Goal: Task Accomplishment & Management: Complete application form

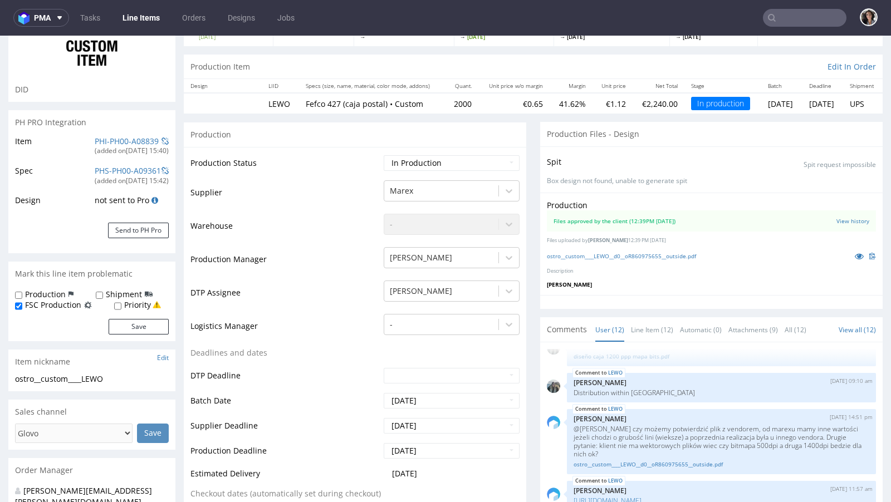
scroll to position [198, 0]
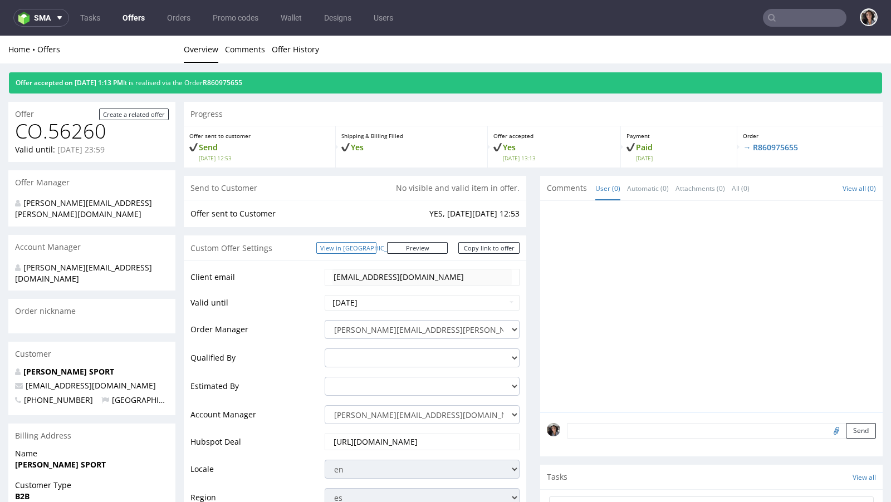
click at [376, 248] on link "View in [GEOGRAPHIC_DATA]" at bounding box center [346, 248] width 60 height 12
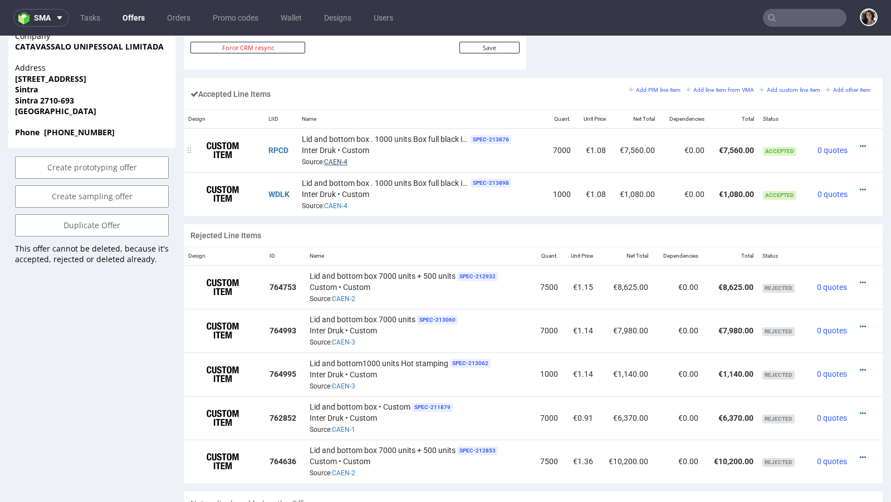
scroll to position [653, 0]
click at [349, 417] on div "Lid and bottom box • Custom SPEC- 211879 Inter Druk • Custom Source: CAEN-1" at bounding box center [419, 417] width 218 height 35
click at [349, 425] on link "CAEN-1" at bounding box center [343, 429] width 23 height 8
click at [412, 421] on div "Lid and bottom box • Custom SPEC- 211879 Inter Druk • Custom Source: CAEN-1" at bounding box center [419, 417] width 218 height 35
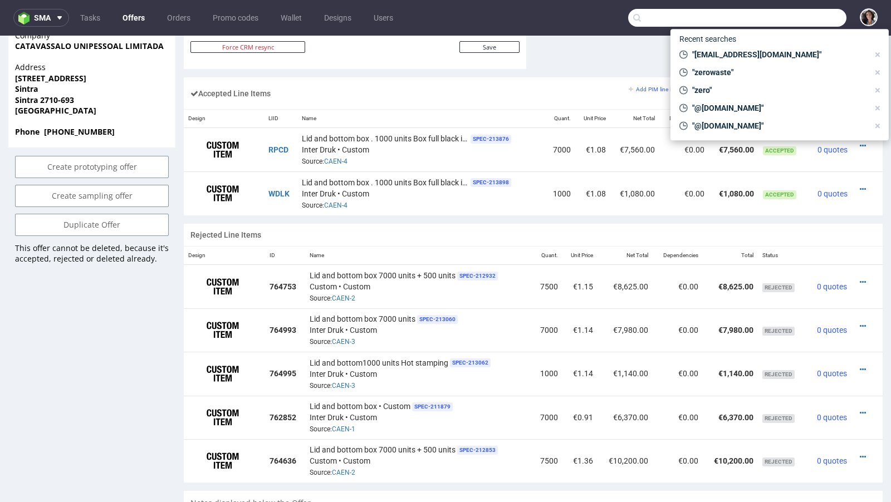
click at [782, 17] on input "text" at bounding box center [737, 18] width 218 height 18
paste input "VBQI"
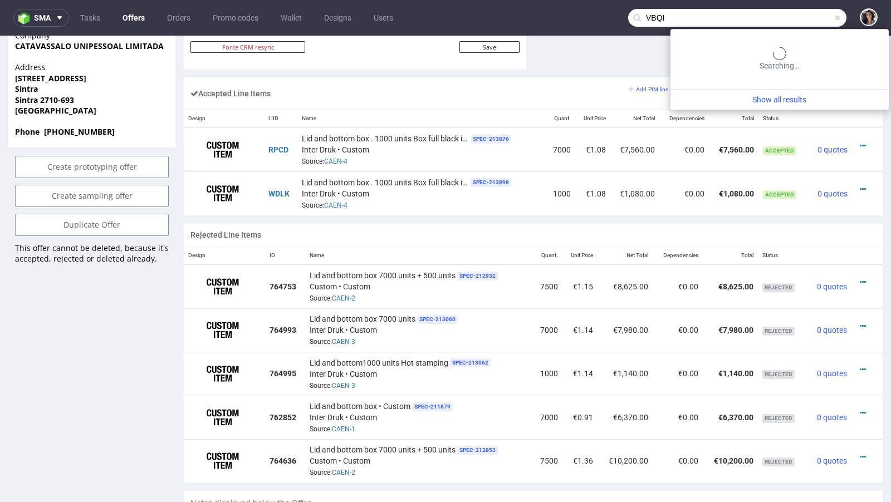
type input "VBQI"
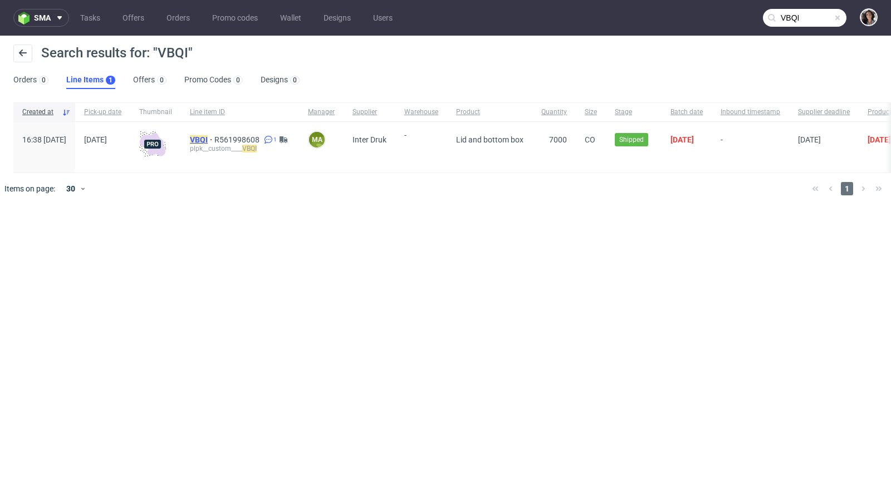
click at [208, 138] on mark "VBQI" at bounding box center [199, 139] width 18 height 9
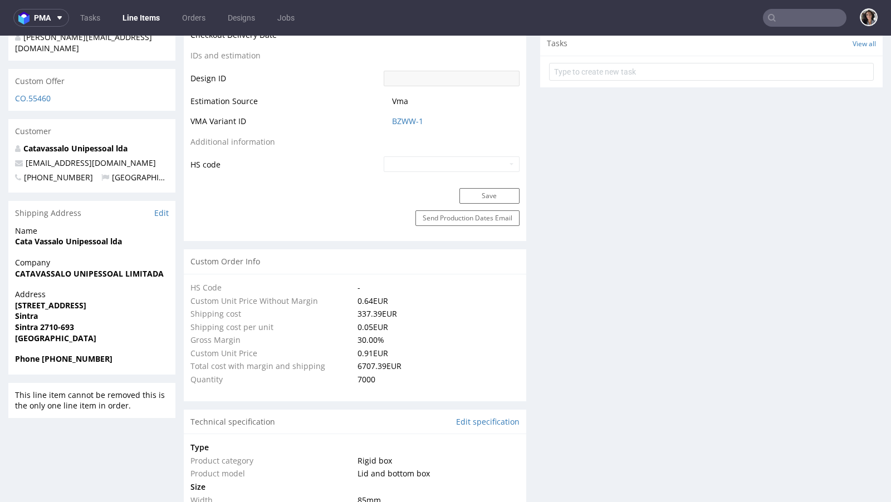
select select "in_progress"
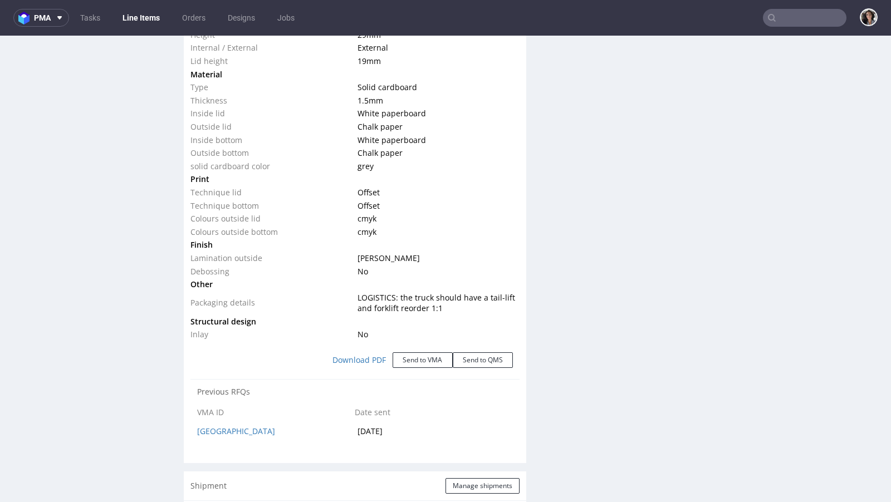
scroll to position [1300, 0]
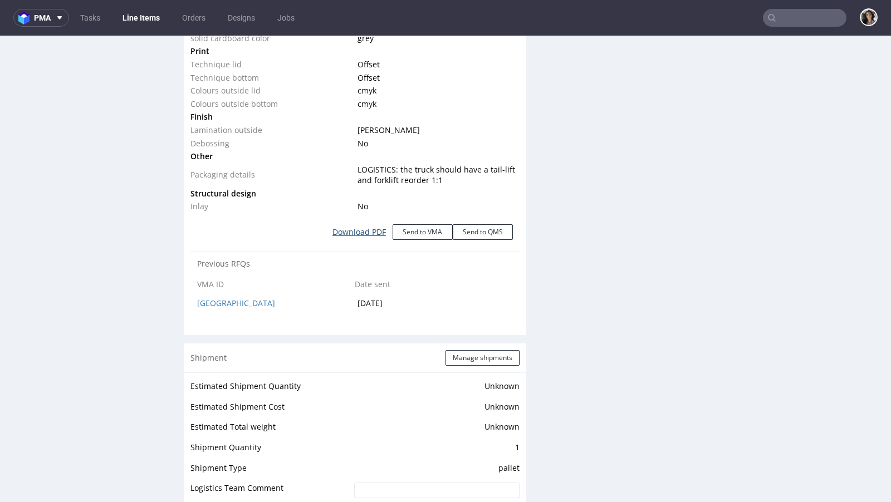
click at [363, 232] on link "Download PDF" at bounding box center [359, 232] width 67 height 25
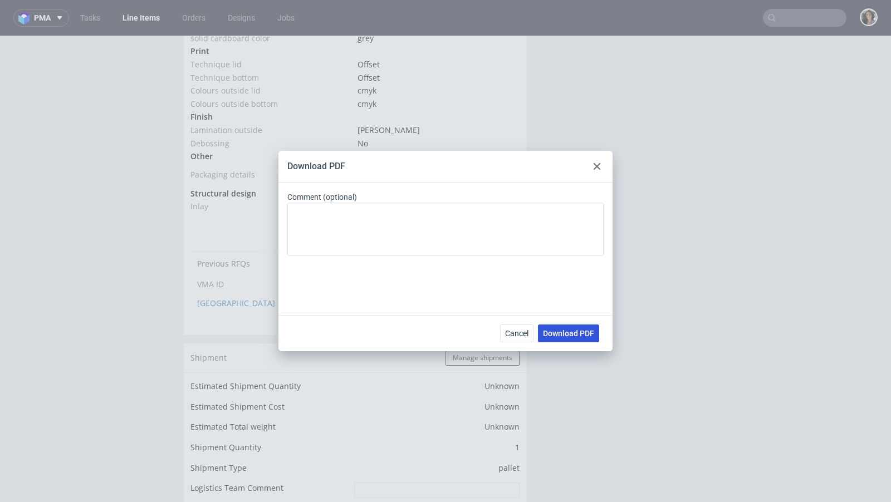
click at [574, 335] on span "Download PDF" at bounding box center [568, 334] width 51 height 8
click at [594, 168] on icon at bounding box center [597, 166] width 7 height 7
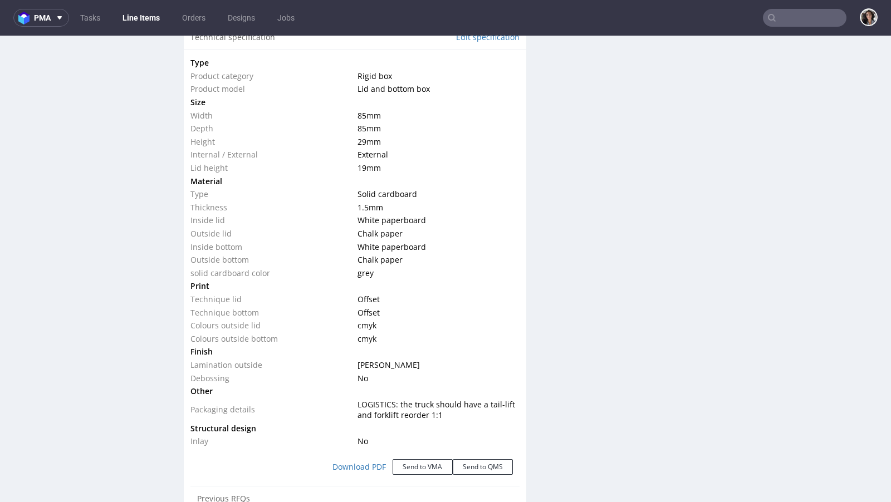
scroll to position [1257, 0]
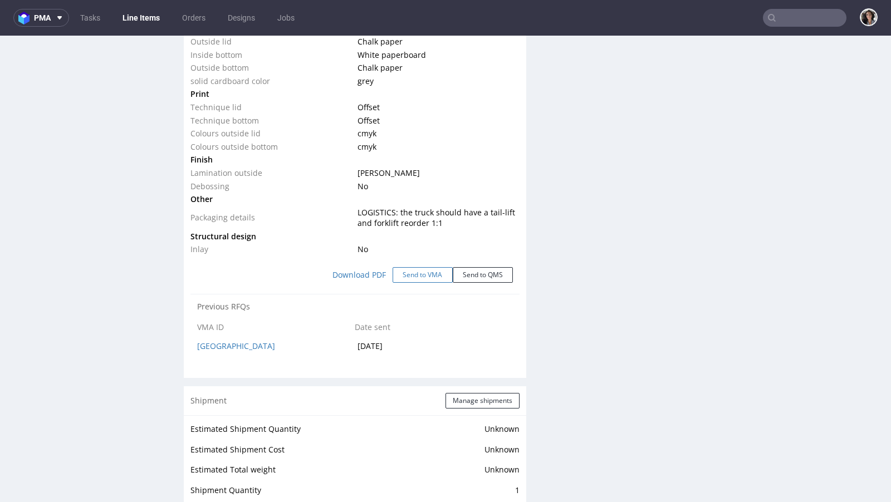
click at [432, 270] on button "Send to VMA" at bounding box center [423, 275] width 60 height 16
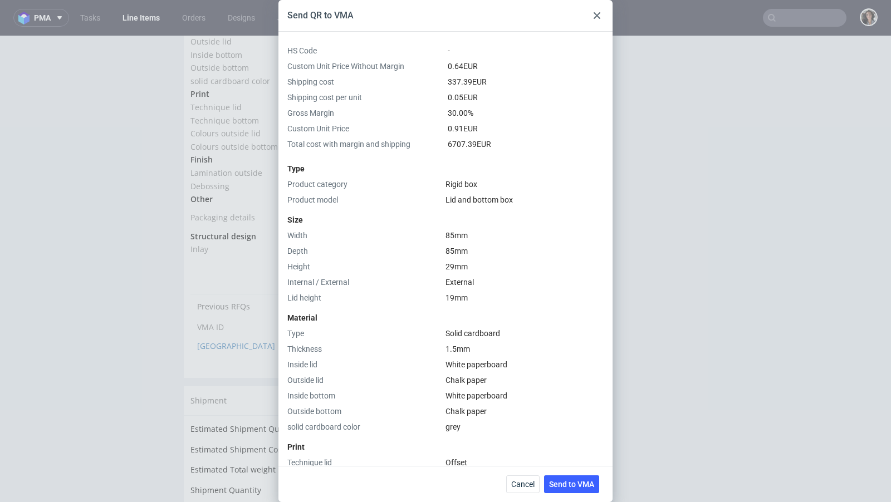
scroll to position [373, 0]
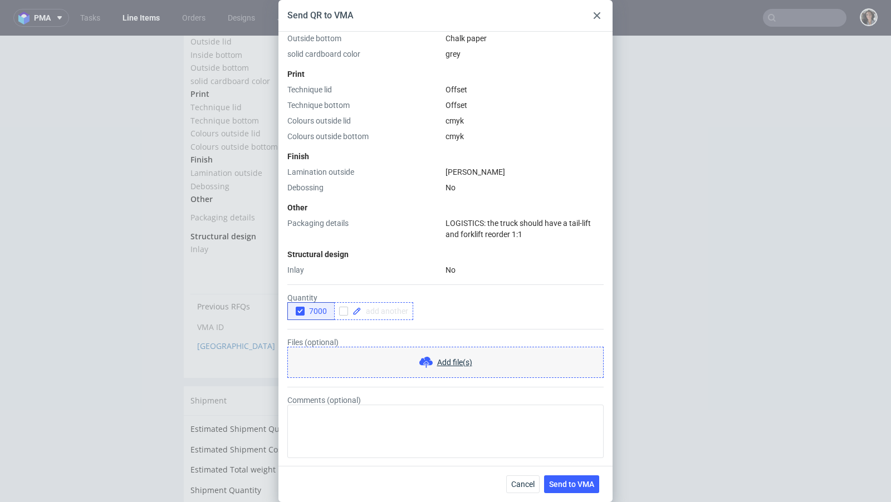
click at [371, 315] on div at bounding box center [373, 311] width 79 height 18
checkbox input "true"
click at [456, 291] on form "Quantity 7000 10000 Files (optional) Add file(s) Comments (optional)" at bounding box center [445, 367] width 316 height 183
click at [302, 311] on icon "button" at bounding box center [300, 311] width 8 height 8
click at [454, 308] on span at bounding box center [443, 311] width 47 height 8
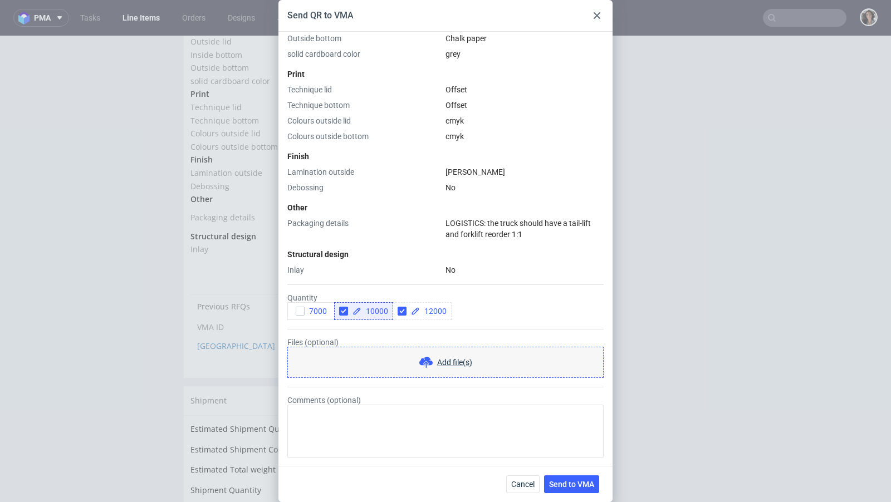
checkbox input "true"
click at [526, 307] on div "7000 10000 12000" at bounding box center [445, 311] width 316 height 18
click at [581, 484] on span "Send to VMA" at bounding box center [571, 485] width 45 height 8
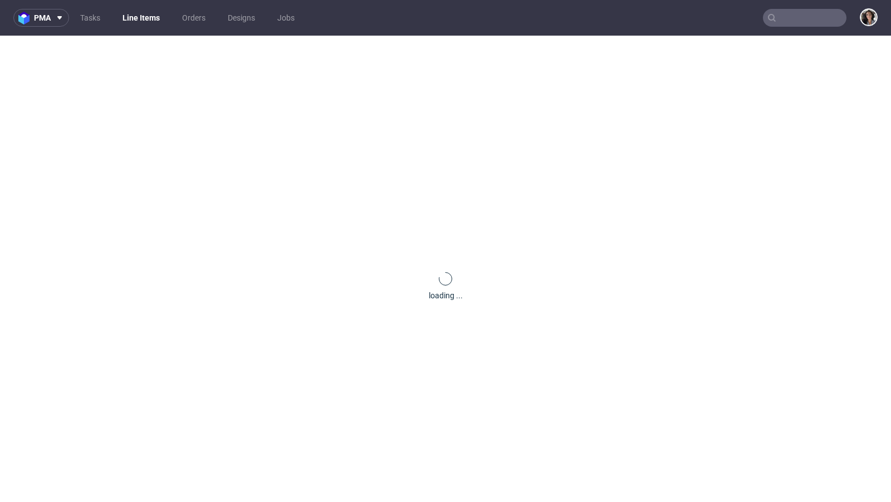
scroll to position [0, 0]
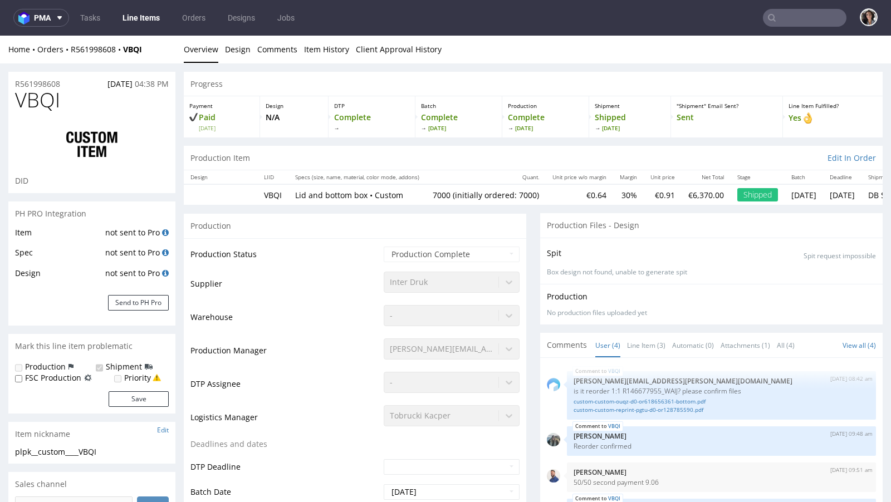
select select "in_progress"
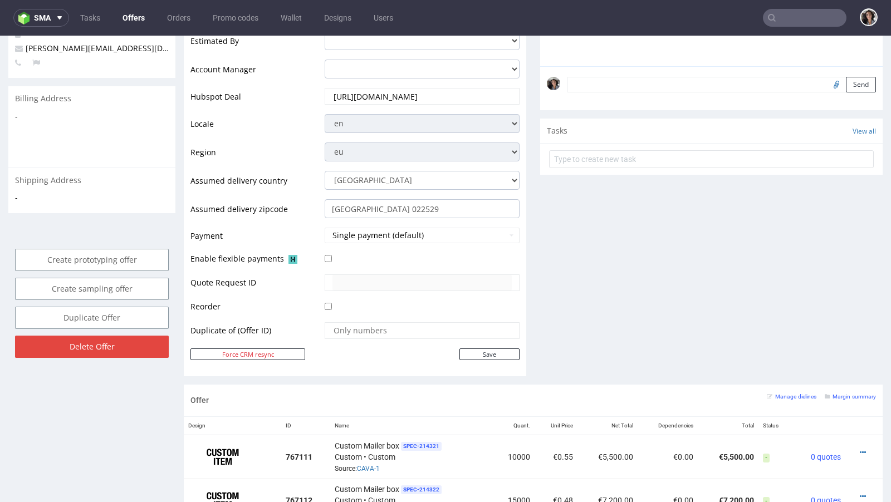
scroll to position [525, 0]
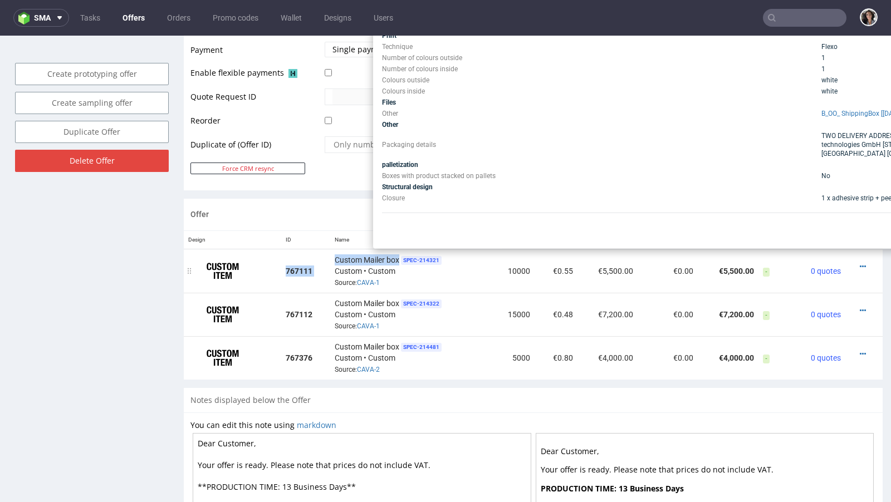
drag, startPoint x: 325, startPoint y: 253, endPoint x: 396, endPoint y: 254, distance: 71.3
click at [396, 254] on tr "767111 Custom Mailer box SPEC- 214321 Custom • Custom Source: CAVA-1 10000 €0.5…" at bounding box center [533, 271] width 699 height 44
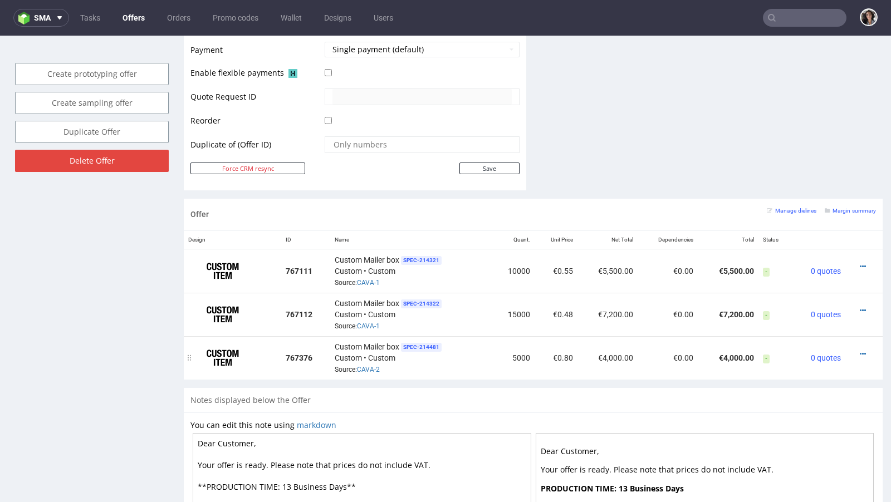
click at [447, 349] on div "Custom Mailer box SPEC- 214481 Custom • Custom Source: CAVA-2" at bounding box center [411, 358] width 153 height 35
copy span "Custom Mailer box"
drag, startPoint x: 397, startPoint y: 257, endPoint x: 335, endPoint y: 256, distance: 62.4
click at [335, 256] on span "Custom Mailer box" at bounding box center [367, 259] width 65 height 11
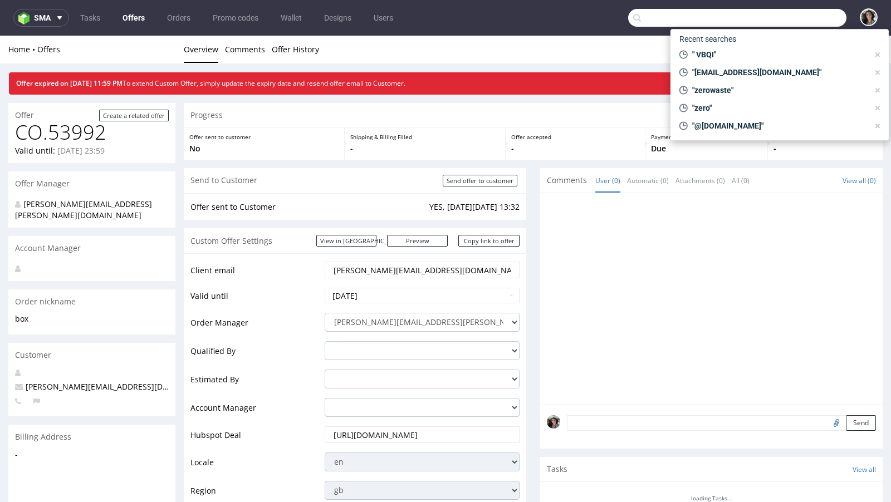
click at [799, 21] on input "text" at bounding box center [737, 18] width 218 height 18
paste input "[EMAIL_ADDRESS][DOMAIN_NAME]"
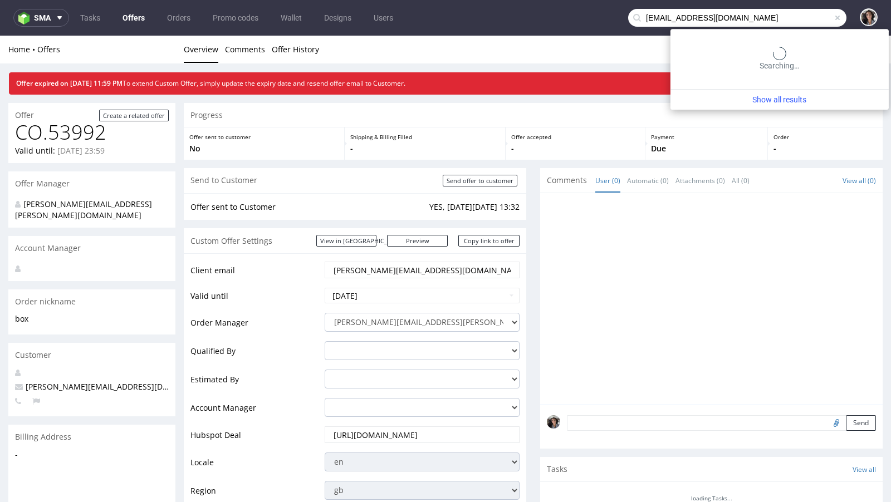
type input "[EMAIL_ADDRESS][DOMAIN_NAME]"
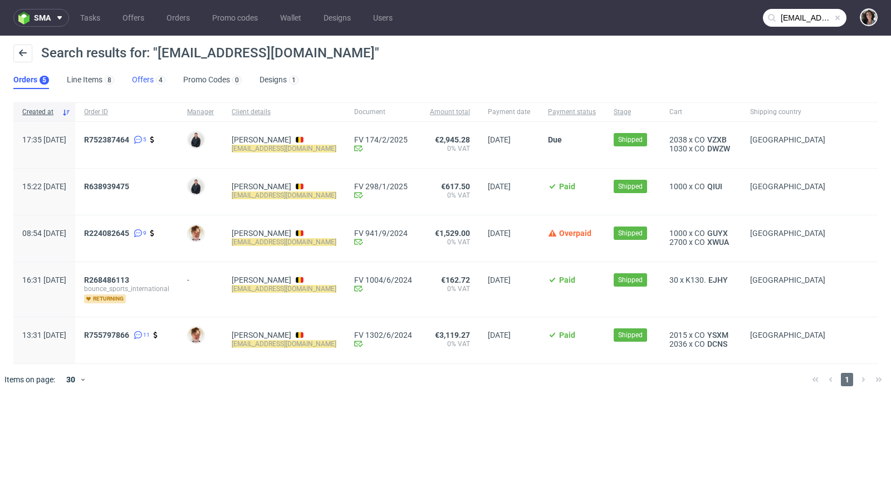
click at [148, 78] on link "Offers 4" at bounding box center [148, 80] width 33 height 18
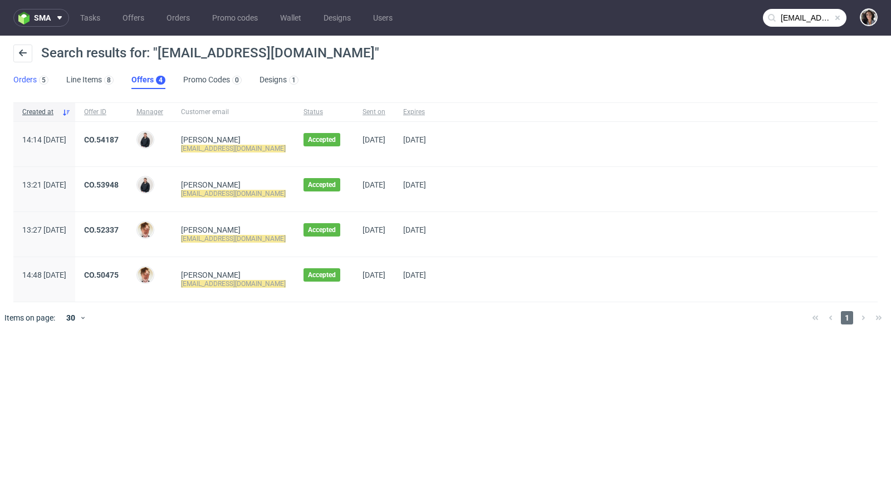
click at [13, 77] on link "Orders 5" at bounding box center [30, 80] width 35 height 18
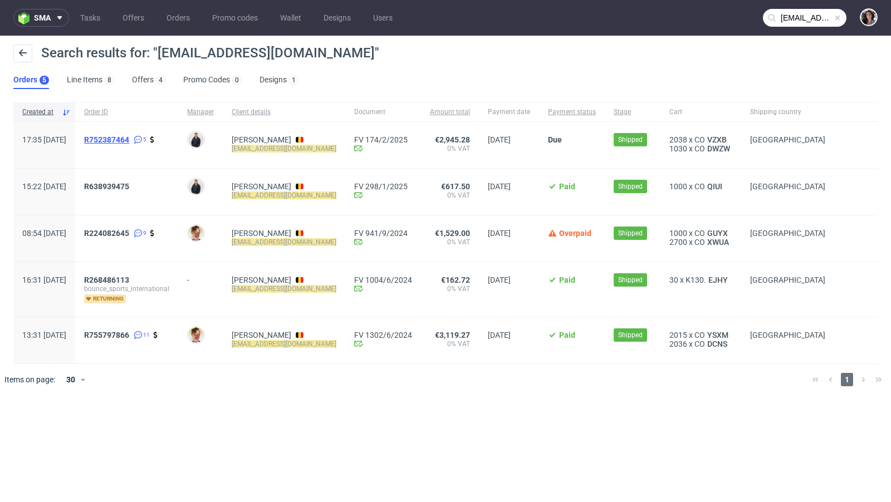
click at [129, 138] on span "R752387464" at bounding box center [106, 139] width 45 height 9
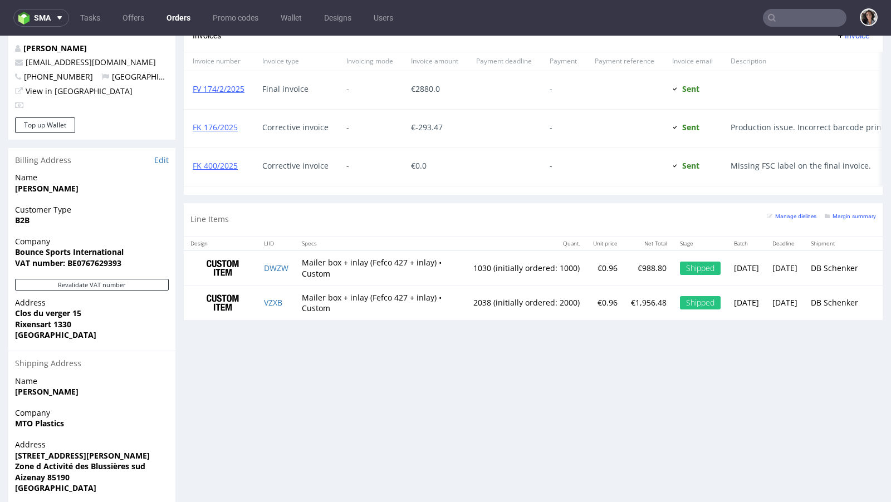
scroll to position [541, 0]
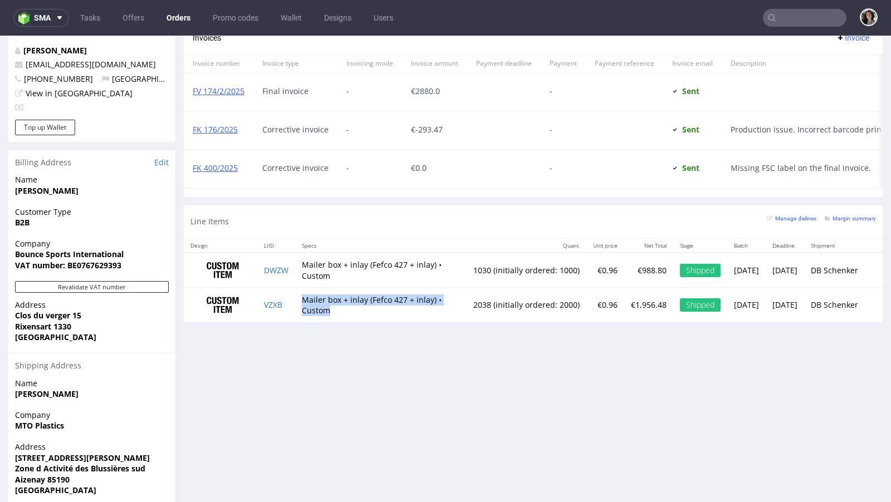
drag, startPoint x: 373, startPoint y: 311, endPoint x: 301, endPoint y: 296, distance: 73.3
click at [300, 296] on td "Mailer box + inlay (Fefco 427 + inlay) • Custom" at bounding box center [381, 305] width 172 height 35
copy td "Mailer box + inlay (Fefco 427 + inlay) • Custom"
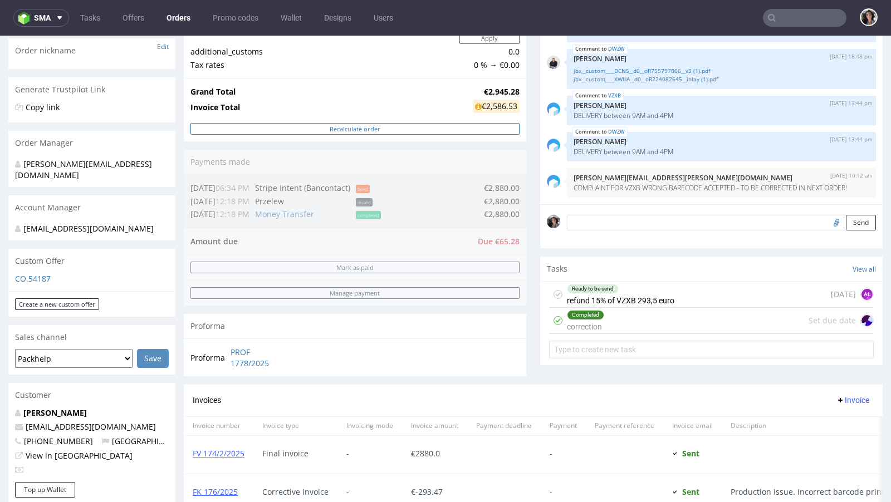
scroll to position [528, 0]
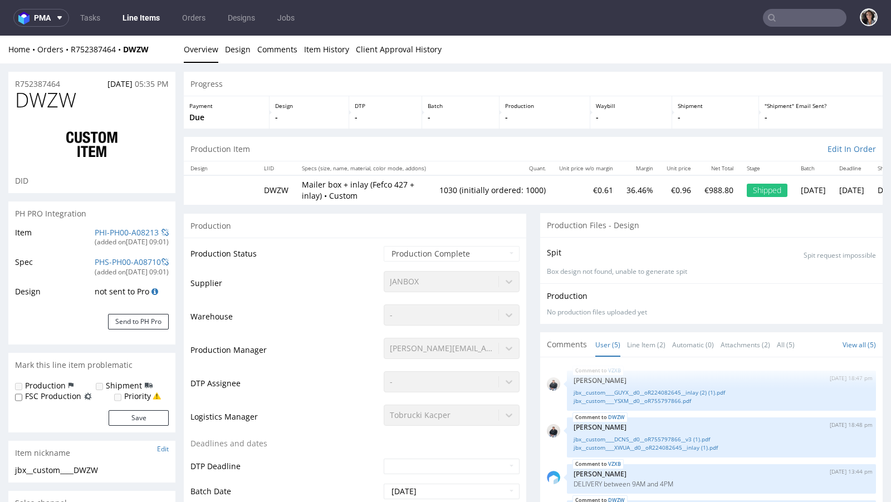
scroll to position [12, 0]
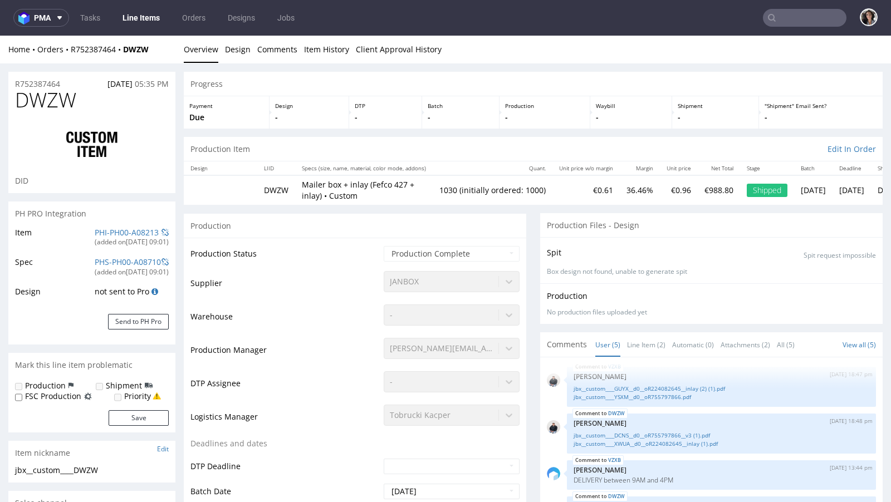
type input "1030"
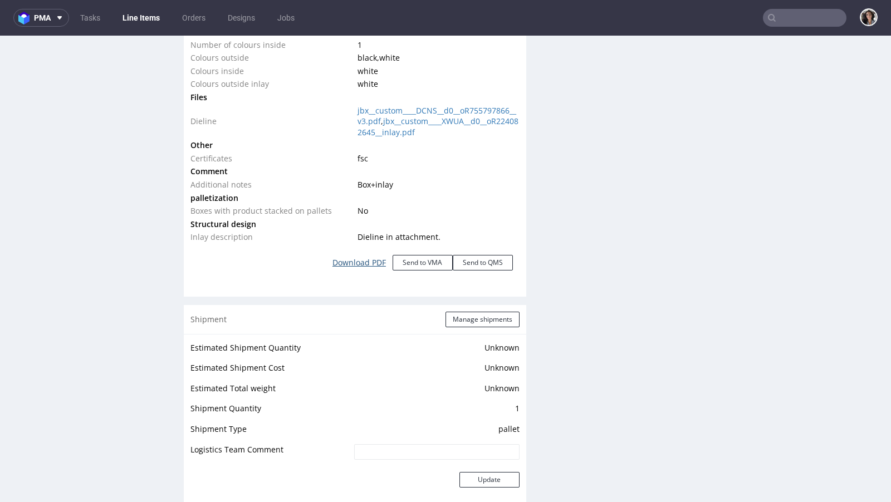
scroll to position [1298, 0]
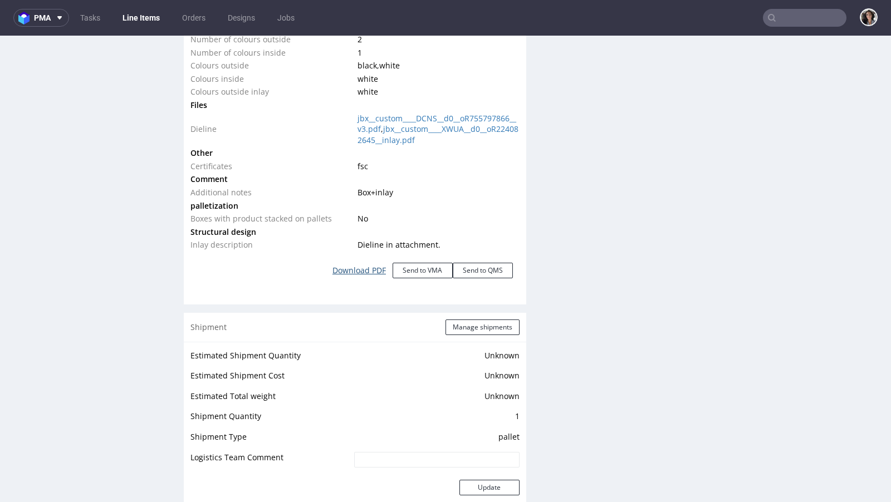
click at [366, 278] on link "Download PDF" at bounding box center [359, 270] width 67 height 25
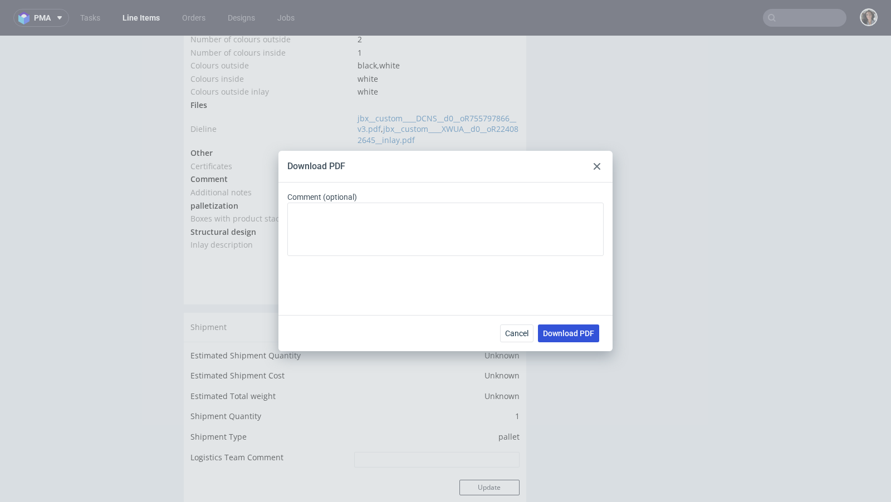
click at [566, 331] on span "Download PDF" at bounding box center [568, 334] width 51 height 8
click at [597, 170] on div at bounding box center [596, 166] width 13 height 13
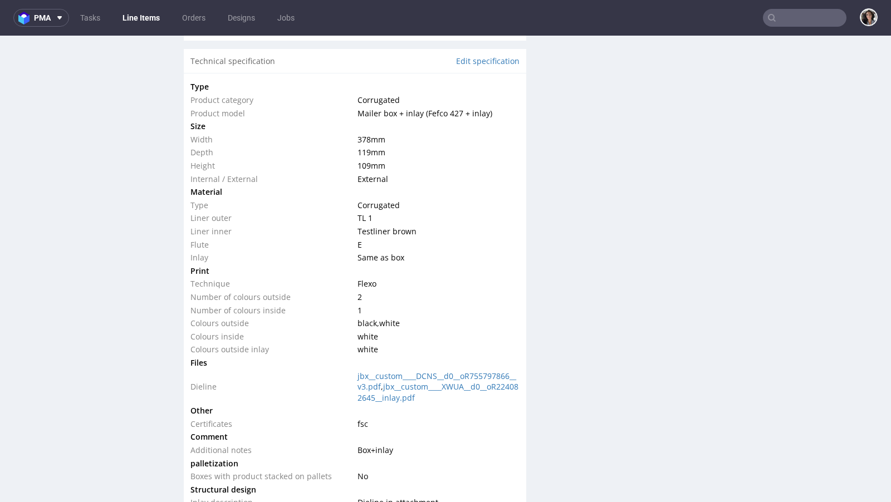
scroll to position [1810, 0]
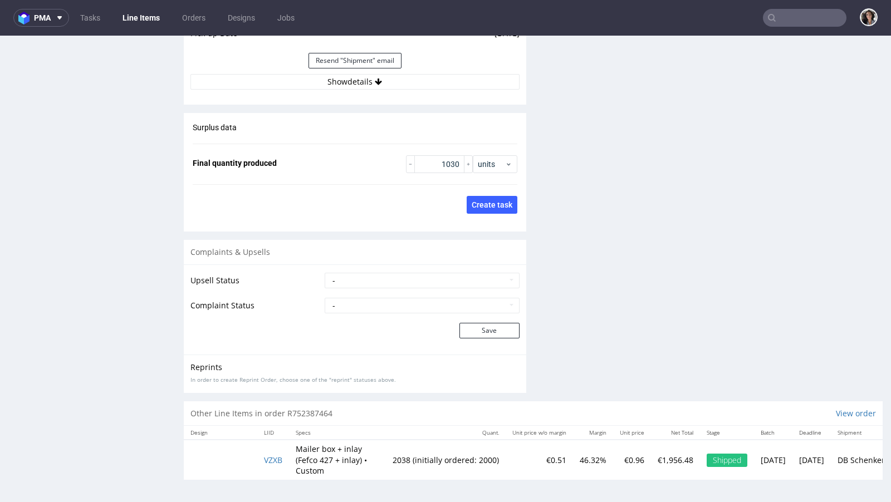
click at [270, 465] on td "VZXB" at bounding box center [273, 460] width 32 height 40
click at [270, 464] on td "VZXB" at bounding box center [273, 460] width 32 height 40
click at [273, 462] on span "VZXB" at bounding box center [273, 460] width 18 height 11
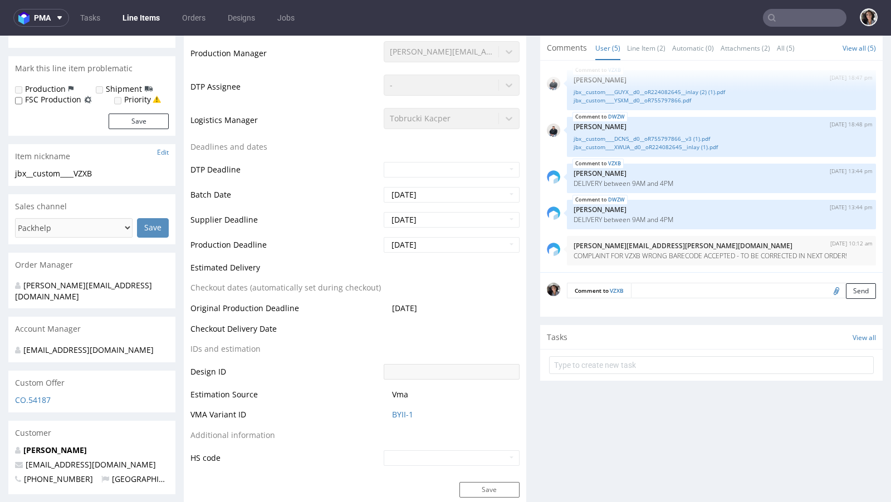
scroll to position [208, 0]
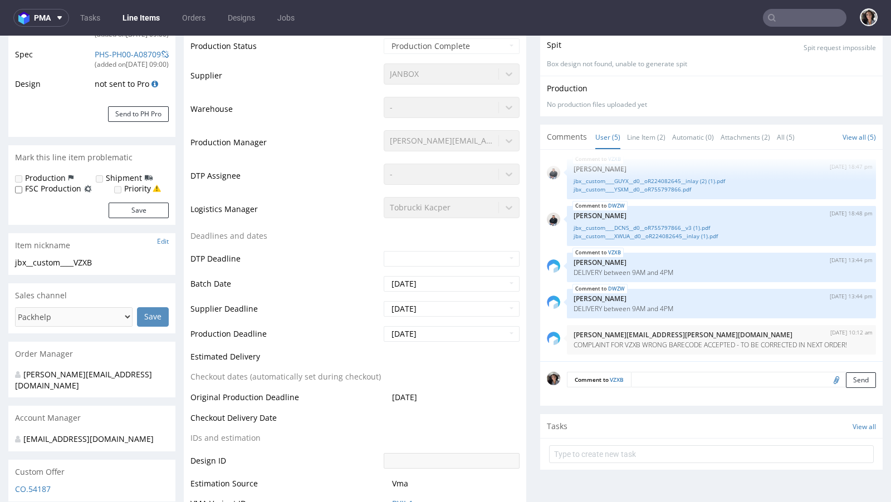
click at [32, 481] on div "CO.54187" at bounding box center [91, 493] width 167 height 18
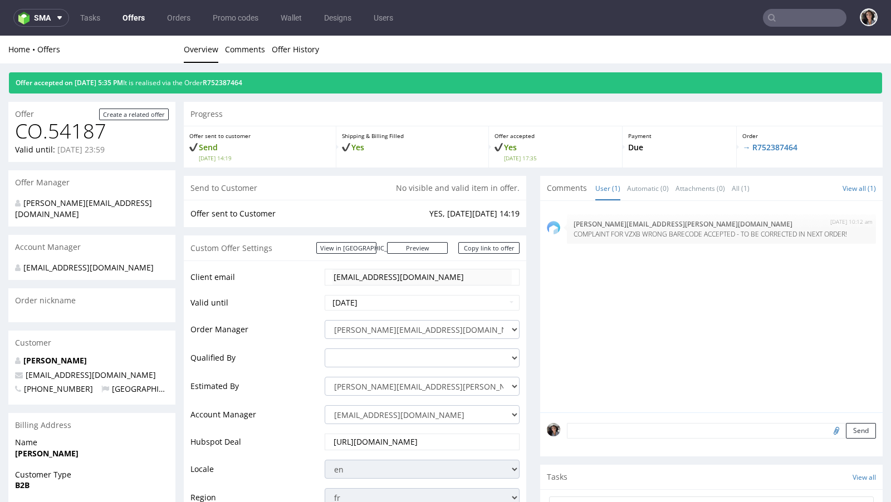
scroll to position [502, 0]
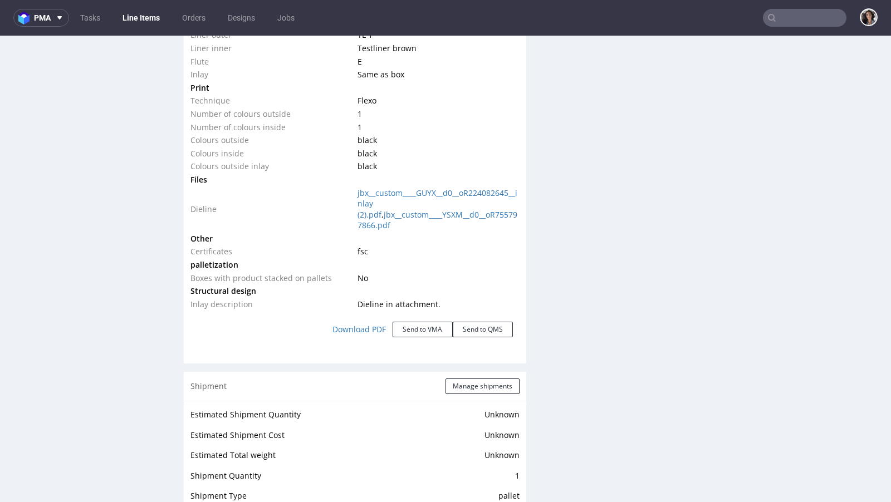
scroll to position [1390, 0]
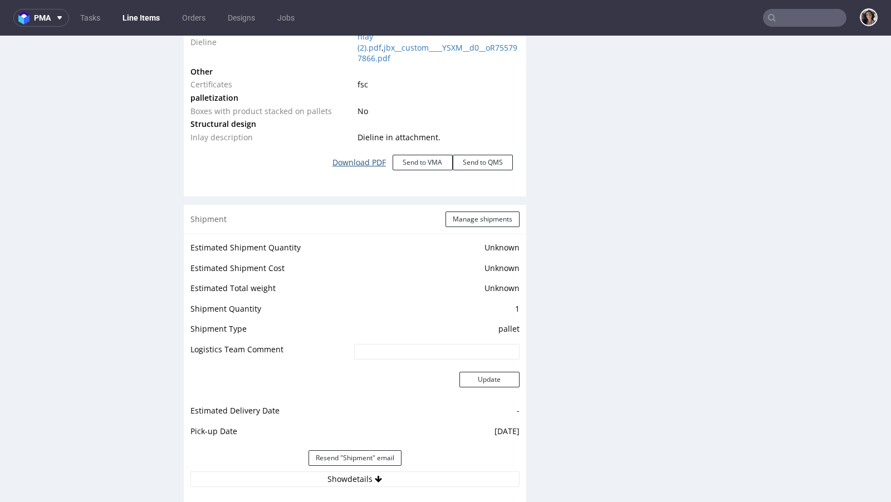
click at [361, 158] on link "Download PDF" at bounding box center [359, 162] width 67 height 25
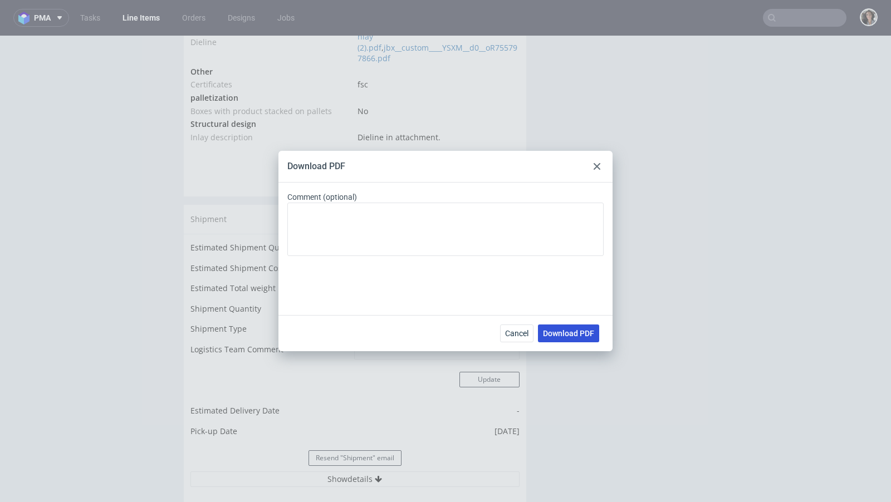
click at [572, 328] on button "Download PDF" at bounding box center [568, 334] width 61 height 18
click at [595, 166] on icon at bounding box center [597, 166] width 7 height 7
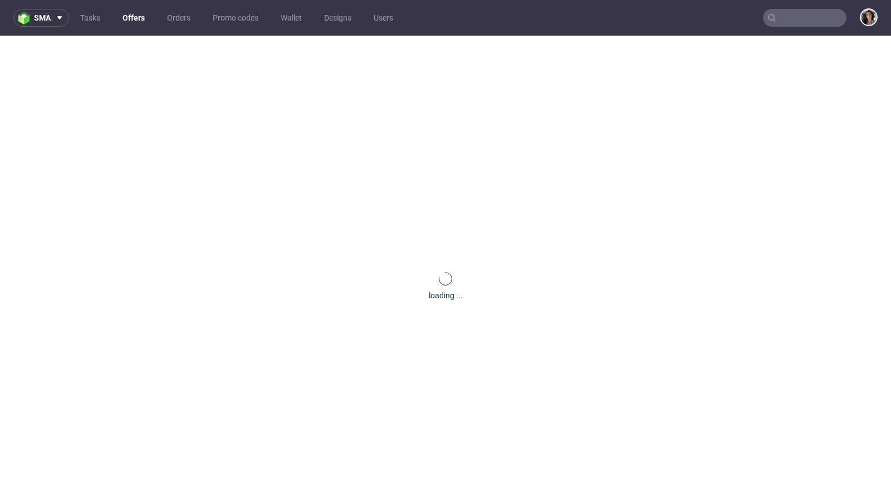
click at [798, 19] on input "text" at bounding box center [805, 18] width 84 height 18
paste input "[EMAIL_ADDRESS][DOMAIN_NAME]"
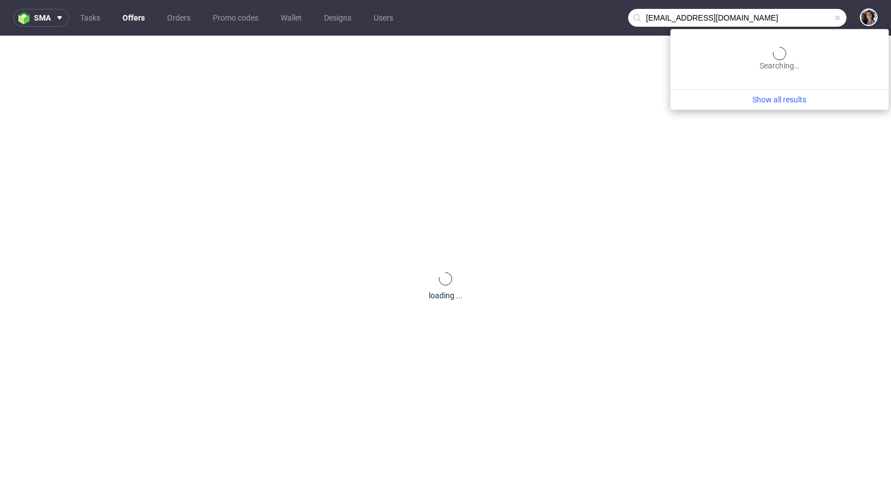
type input "[EMAIL_ADDRESS][DOMAIN_NAME]"
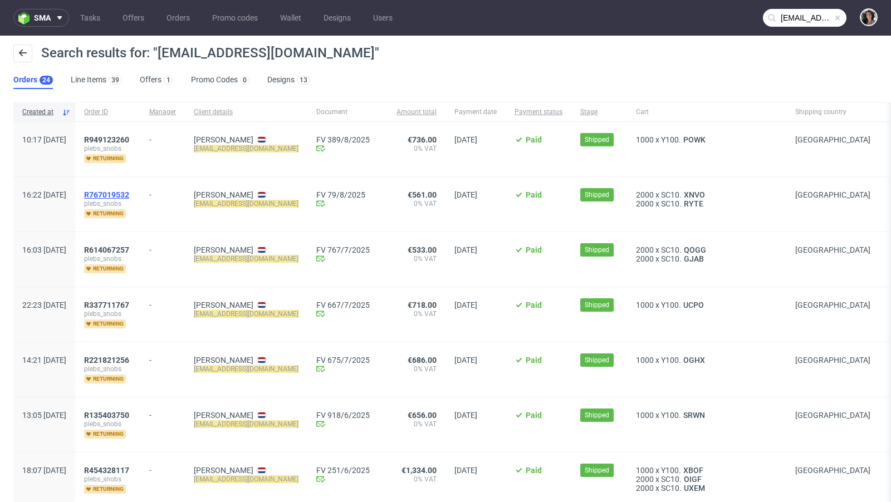
click at [129, 194] on span "R767019532" at bounding box center [106, 194] width 45 height 9
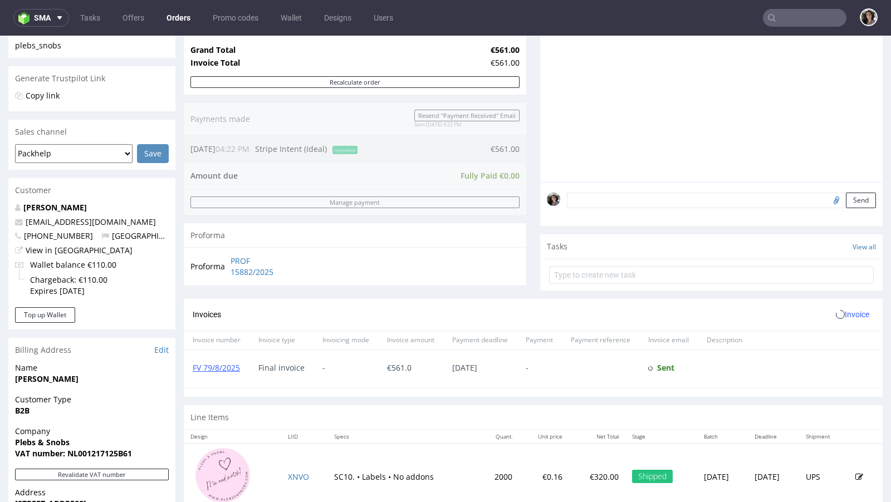
scroll to position [415, 0]
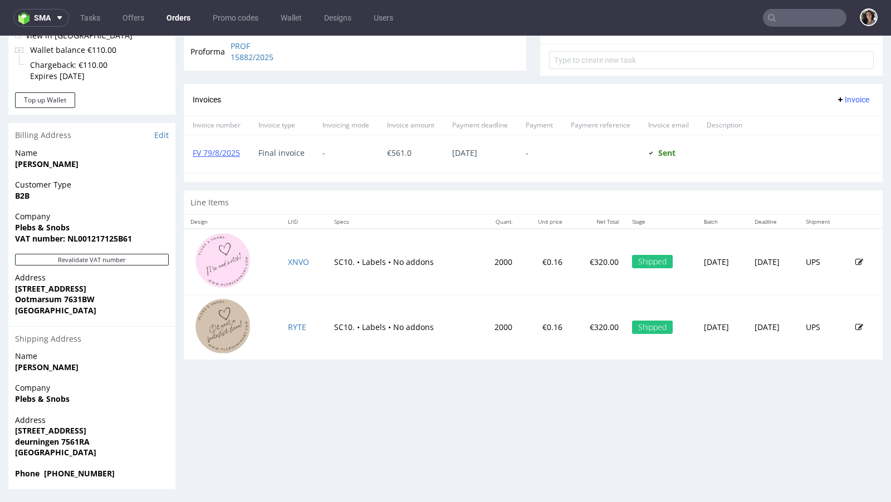
type input "nikolaileuveld@gmail.com"
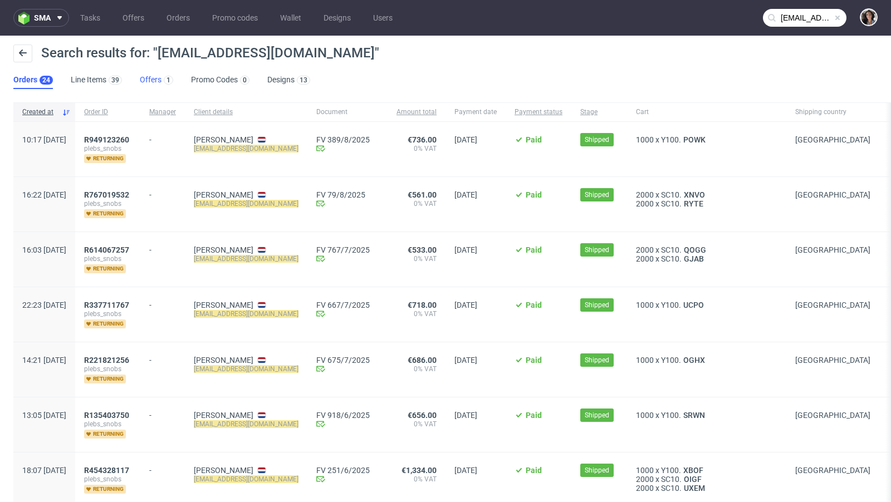
click at [156, 77] on link "Offers 1" at bounding box center [156, 80] width 33 height 18
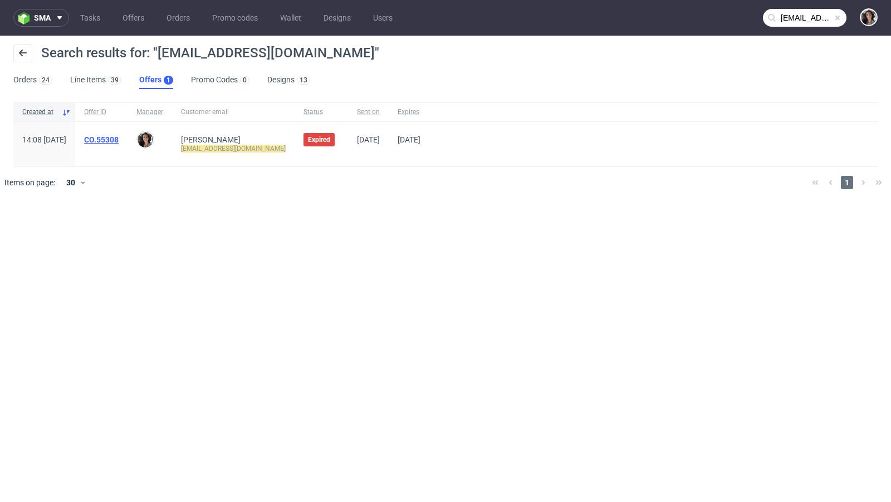
click at [119, 141] on link "CO.55308" at bounding box center [101, 139] width 35 height 9
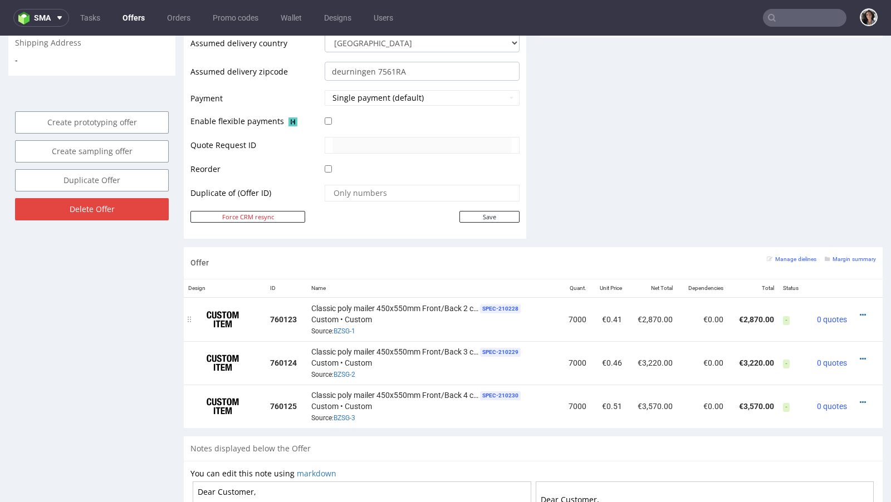
scroll to position [476, 0]
click at [373, 303] on span "Classic poly mailer 450x550mm Front/Back 2 colours" at bounding box center [394, 308] width 167 height 11
click at [501, 305] on span "SPEC- 210228" at bounding box center [500, 309] width 41 height 9
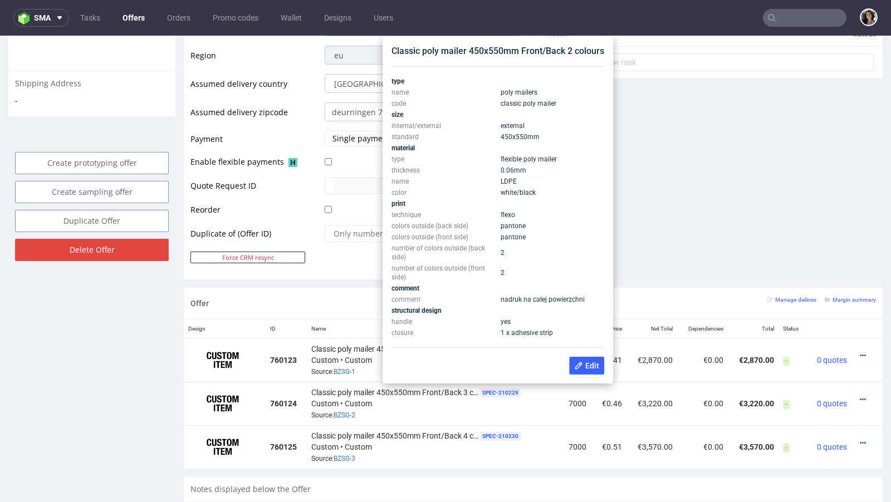
scroll to position [434, 0]
click at [559, 54] on div "Classic poly mailer 450x550mm Front/Back 2 colours" at bounding box center [497, 52] width 213 height 12
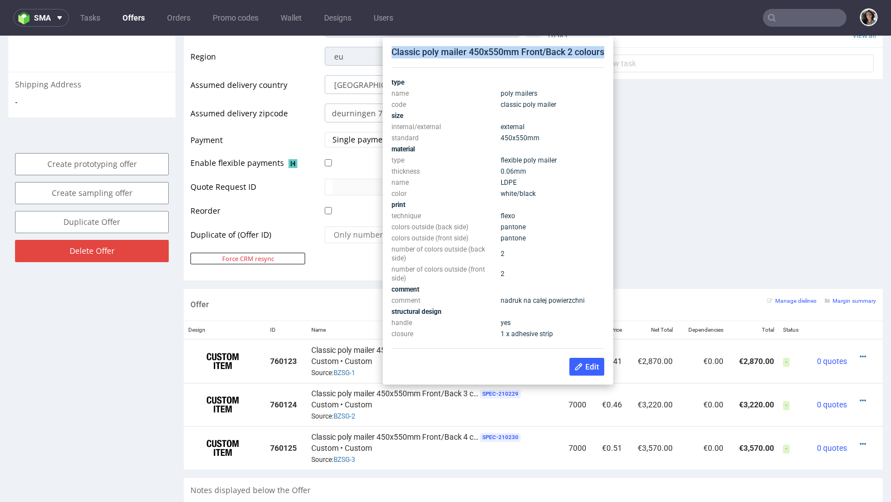
click at [559, 54] on div "Classic poly mailer 450x550mm Front/Back 2 colours" at bounding box center [497, 52] width 213 height 12
copy div "Classic poly mailer 450x550mm Front/Back 2 colours"
click at [734, 165] on div "Comments User (0) Automatic (0) Attachments (0) All (0) View all (0) Send Tasks…" at bounding box center [711, 11] width 342 height 555
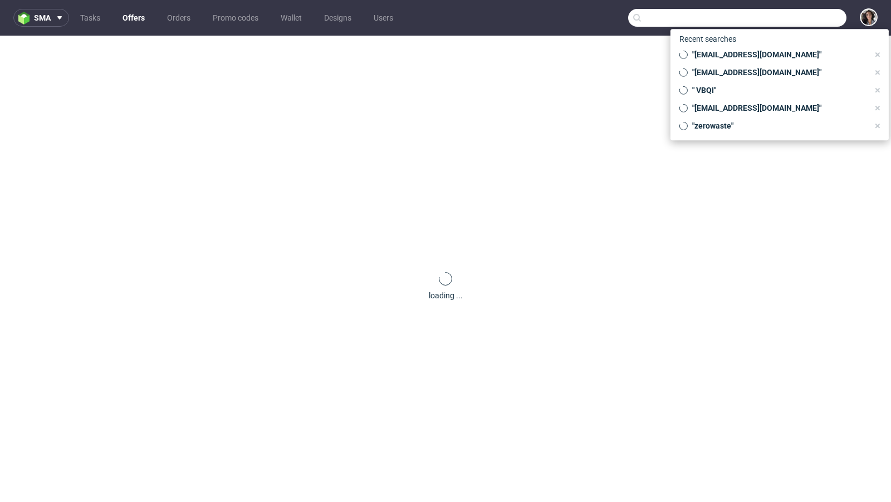
click at [801, 17] on input "text" at bounding box center [737, 18] width 218 height 18
paste input "[PERSON_NAME][EMAIL_ADDRESS][DOMAIN_NAME]"
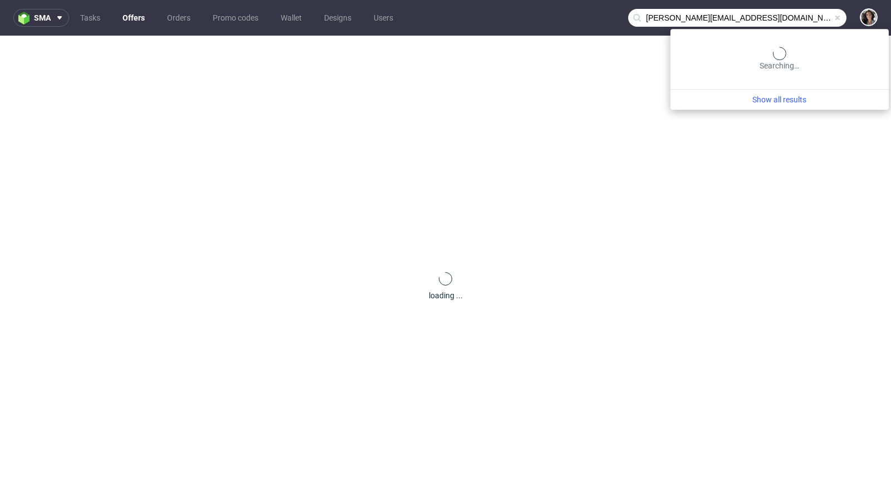
type input "[PERSON_NAME][EMAIL_ADDRESS][DOMAIN_NAME]"
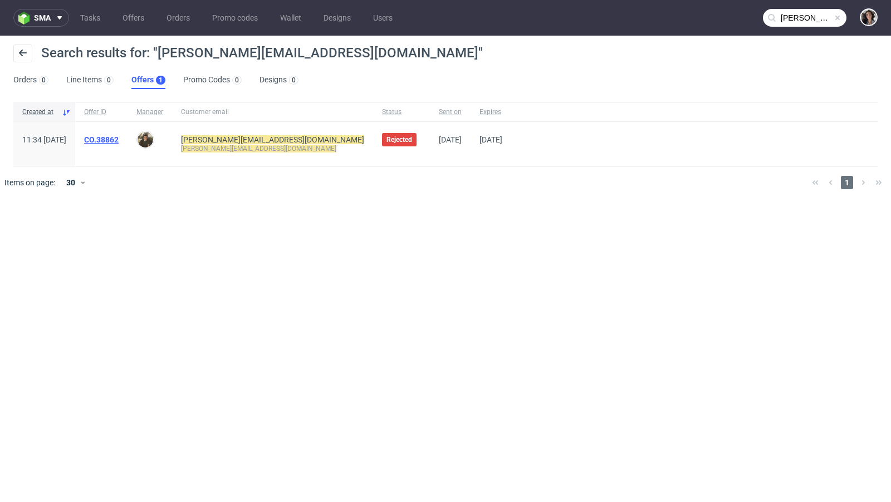
click at [119, 141] on link "CO.38862" at bounding box center [101, 139] width 35 height 9
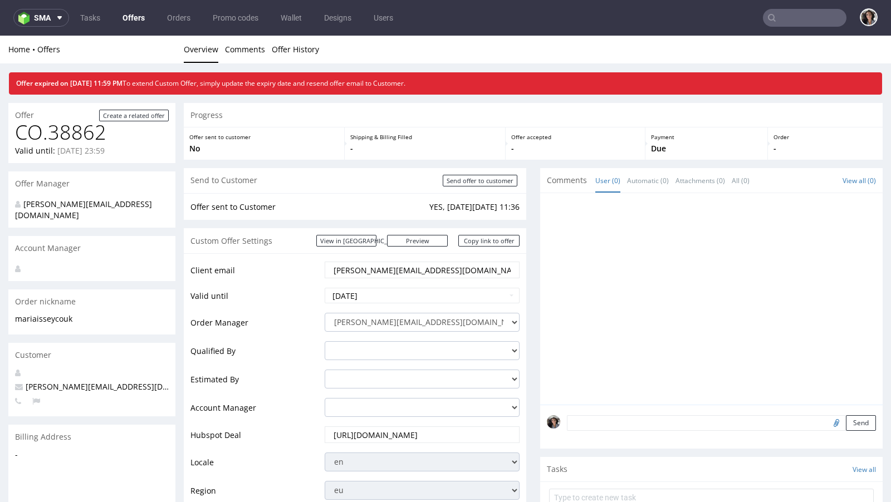
click at [797, 6] on nav "sma Tasks Offers Orders Promo codes Wallet Designs Users" at bounding box center [445, 18] width 891 height 36
click at [794, 21] on input "text" at bounding box center [805, 18] width 84 height 18
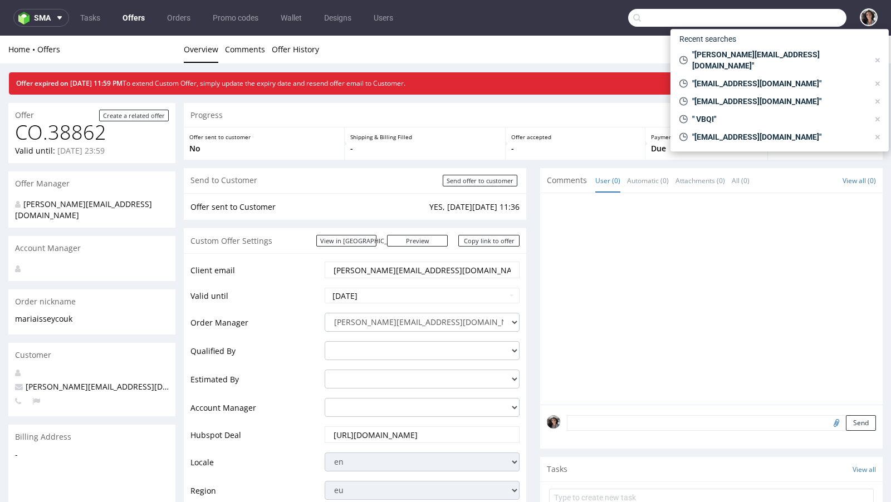
paste input "[PERSON_NAME][EMAIL_ADDRESS][DOMAIN_NAME]"
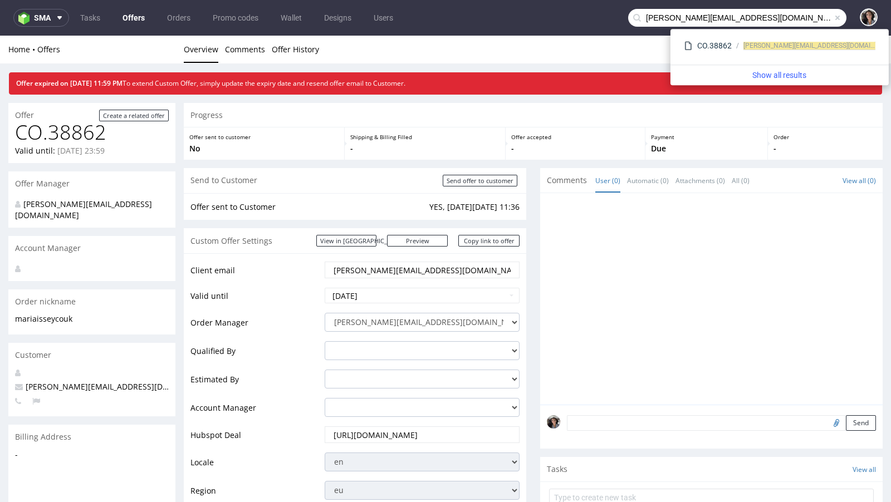
drag, startPoint x: 656, startPoint y: 18, endPoint x: 604, endPoint y: 18, distance: 52.3
click at [604, 18] on nav "sma Tasks Offers Orders Promo codes Wallet Designs Users [PERSON_NAME][EMAIL_AD…" at bounding box center [445, 18] width 891 height 36
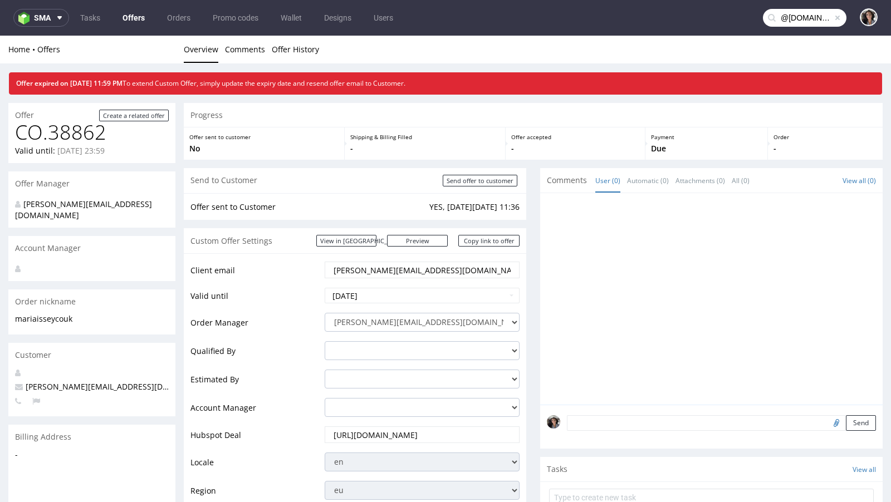
type input "@[DOMAIN_NAME]"
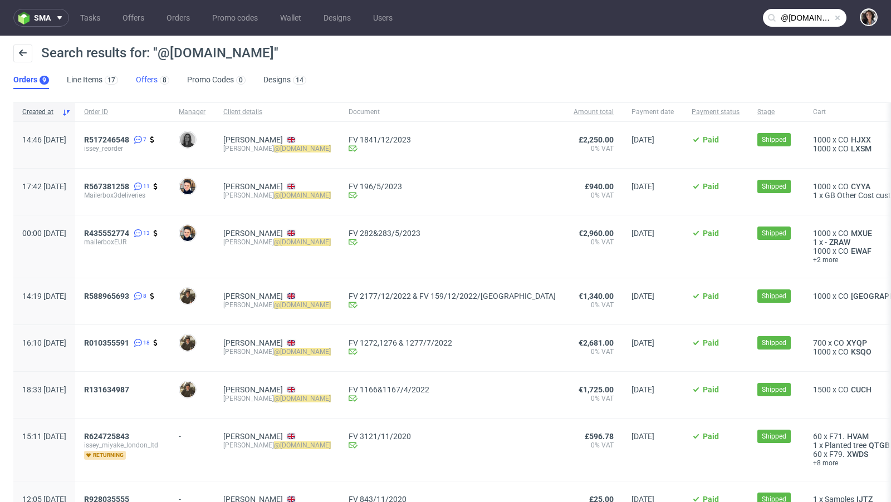
click at [146, 82] on link "Offers 8" at bounding box center [152, 80] width 33 height 18
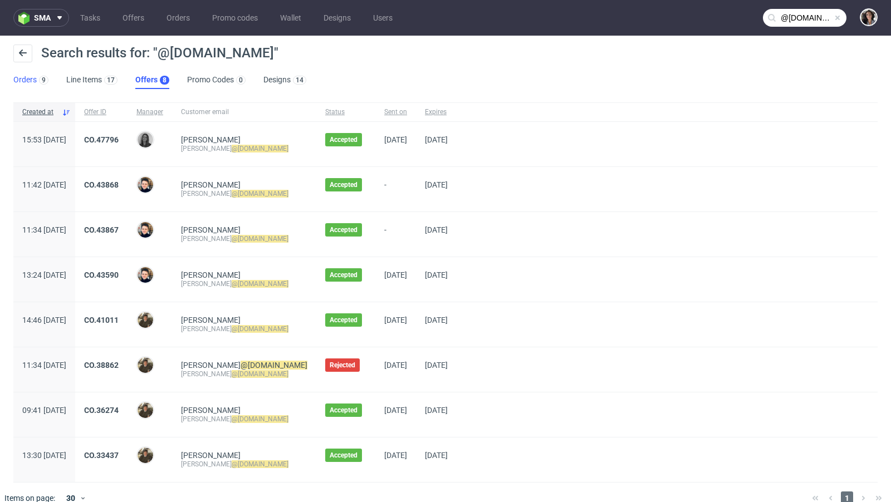
click at [29, 77] on link "Orders 9" at bounding box center [30, 80] width 35 height 18
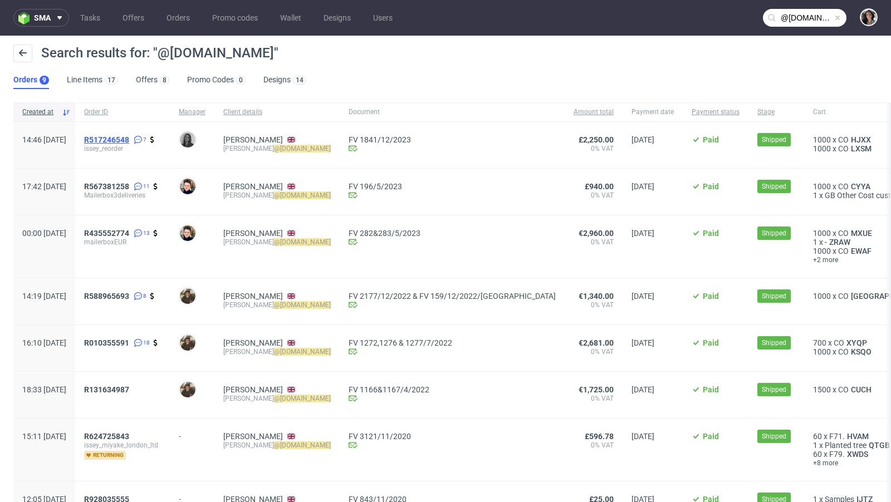
click at [129, 139] on span "R517246548" at bounding box center [106, 139] width 45 height 9
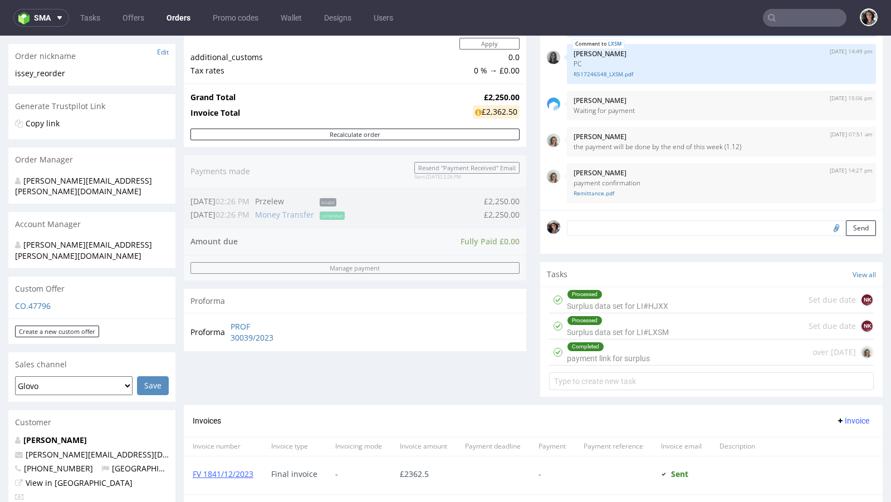
scroll to position [491, 0]
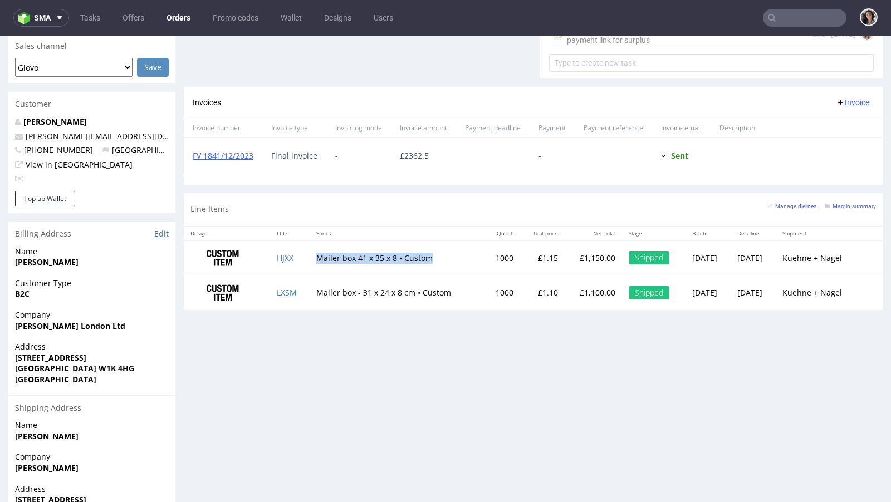
drag, startPoint x: 428, startPoint y: 252, endPoint x: 311, endPoint y: 253, distance: 116.4
click at [311, 253] on td "Mailer box 41 x 35 x 8 • Custom" at bounding box center [397, 258] width 174 height 35
copy td "Mailer box 41 x 35 x 8 • Custom"
drag, startPoint x: 450, startPoint y: 298, endPoint x: 309, endPoint y: 293, distance: 141.0
click at [310, 293] on td "Mailer box - 31 x 24 x 8 cm • Custom" at bounding box center [397, 293] width 174 height 35
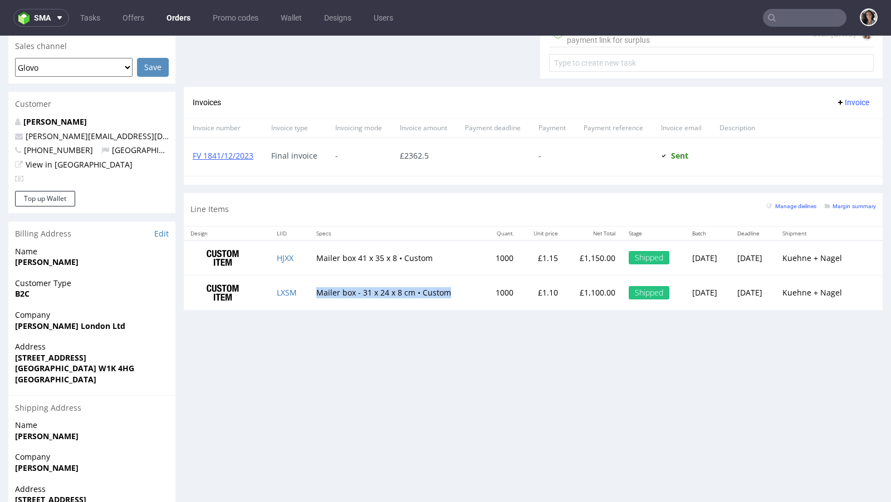
copy td "Mailer box - 31 x 24 x 8 cm • Custom"
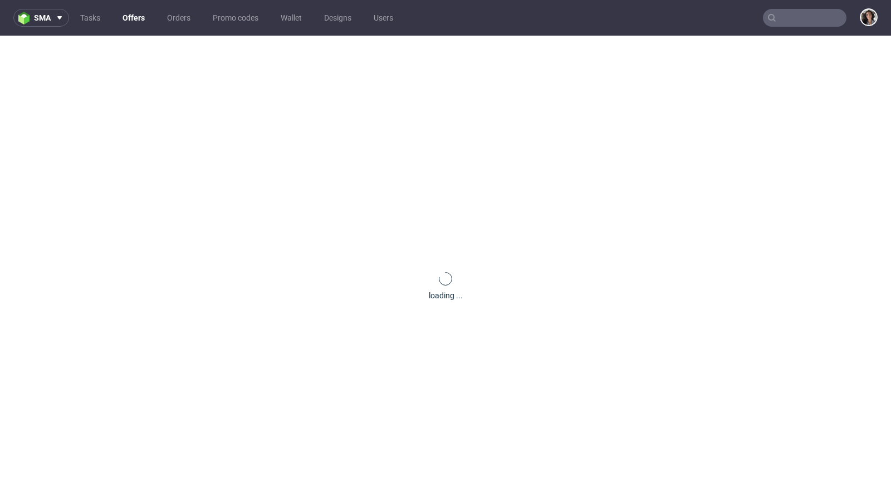
click at [810, 17] on input "text" at bounding box center [805, 18] width 84 height 18
paste input "isaac@amarama.net"
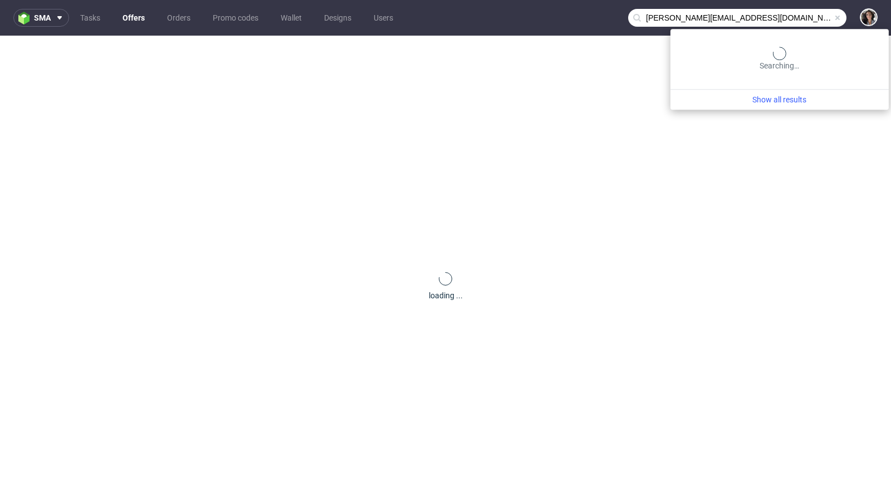
type input "isaac@amarama.net"
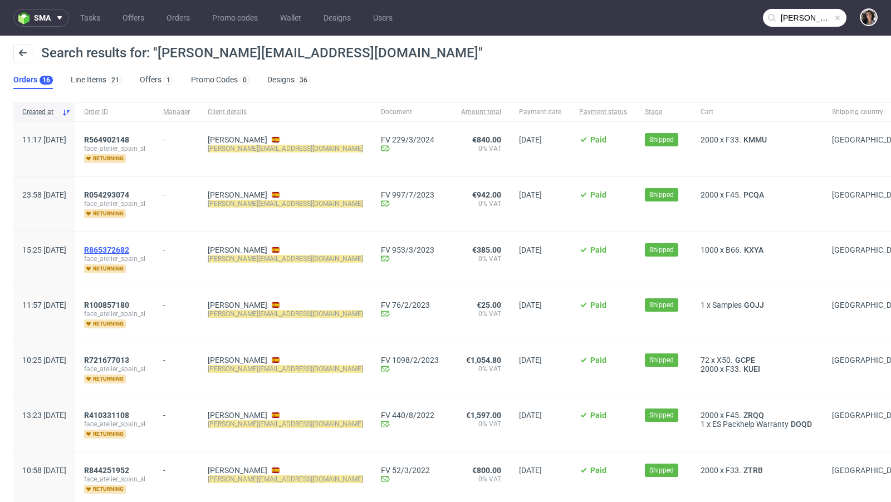
click at [129, 247] on span "R865372682" at bounding box center [106, 250] width 45 height 9
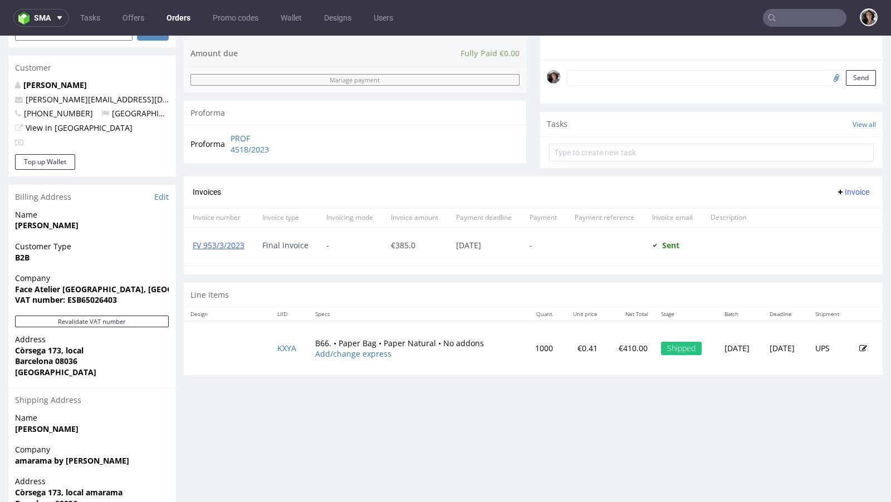
scroll to position [384, 0]
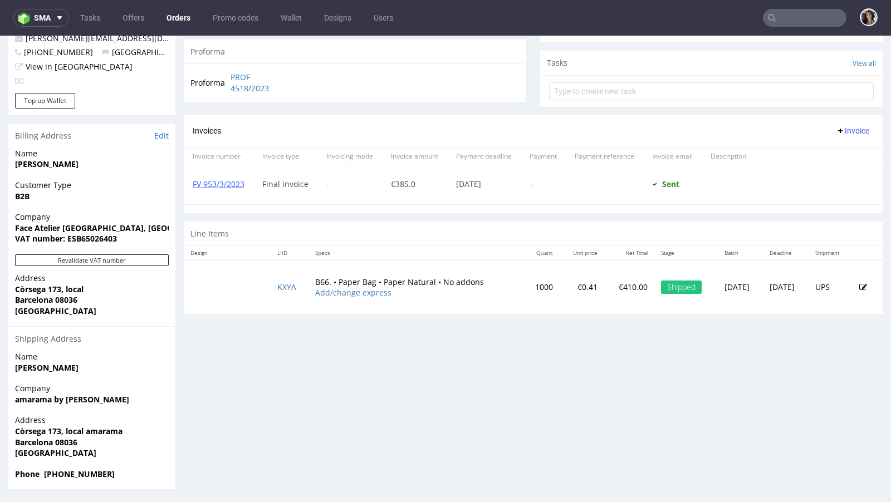
type input "isaac@amarama.net"
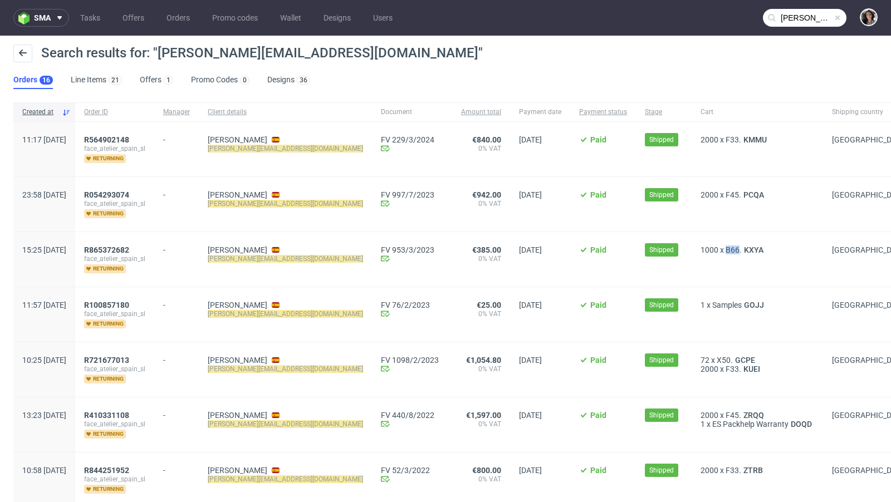
copy span "B66"
drag, startPoint x: 673, startPoint y: 246, endPoint x: 660, endPoint y: 246, distance: 12.8
click at [726, 246] on span "B66." at bounding box center [734, 250] width 16 height 9
click at [129, 247] on span "R865372682" at bounding box center [106, 250] width 45 height 9
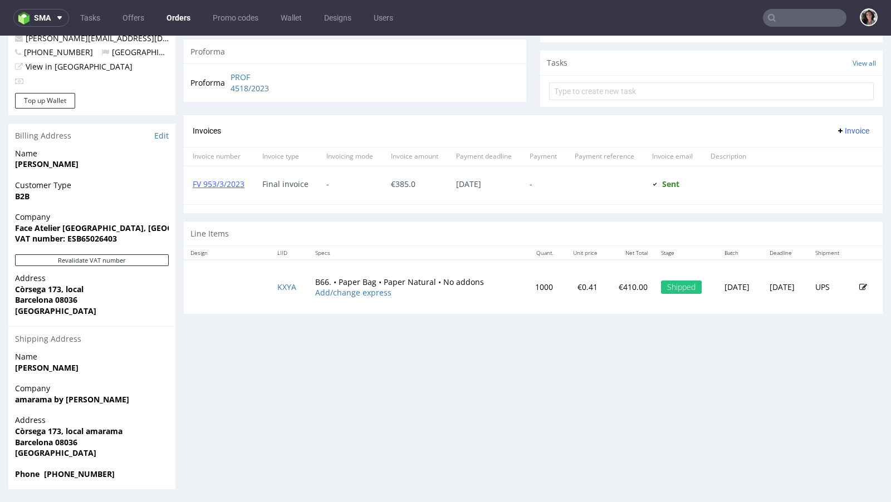
scroll to position [195, 0]
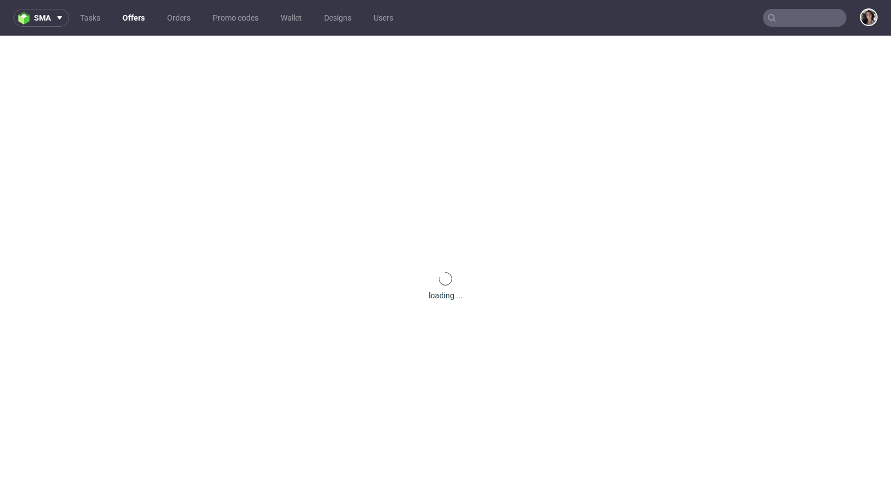
click at [809, 14] on input "text" at bounding box center [805, 18] width 84 height 18
paste input "[PERSON_NAME][EMAIL_ADDRESS][DOMAIN_NAME]"
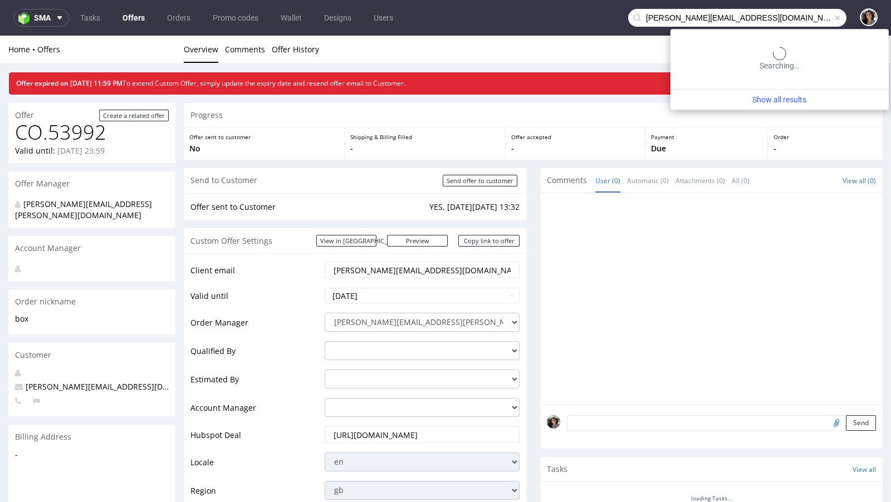
type input "tim@feschi.shop"
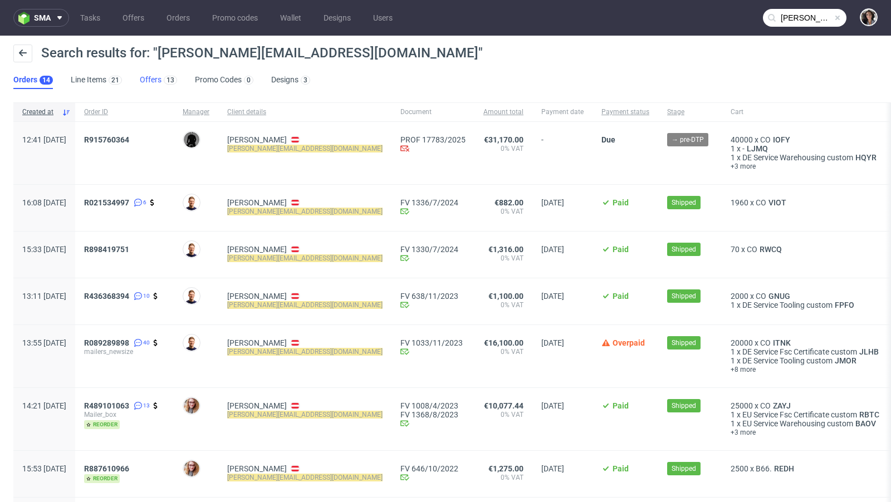
click at [148, 73] on link "Offers 13" at bounding box center [158, 80] width 37 height 18
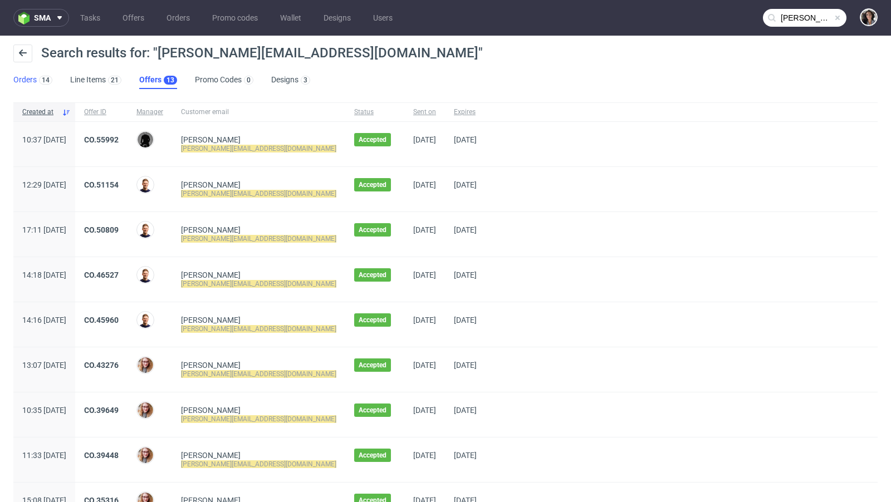
click at [27, 84] on link "Orders 14" at bounding box center [32, 80] width 39 height 18
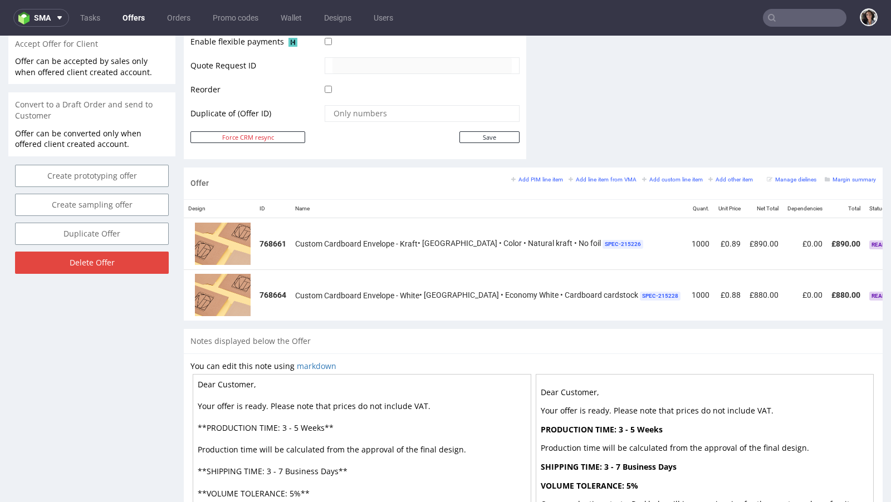
scroll to position [569, 0]
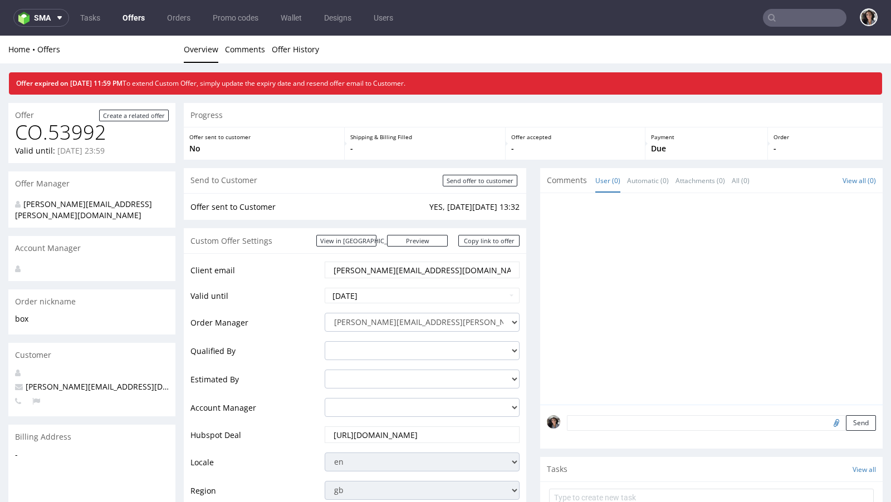
click at [128, 14] on link "Offers" at bounding box center [134, 18] width 36 height 18
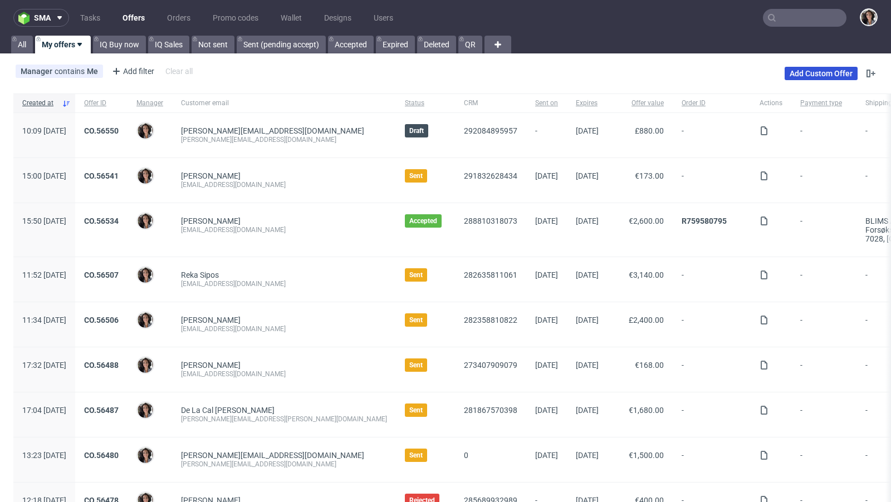
click at [807, 73] on link "Add Custom Offer" at bounding box center [821, 73] width 73 height 13
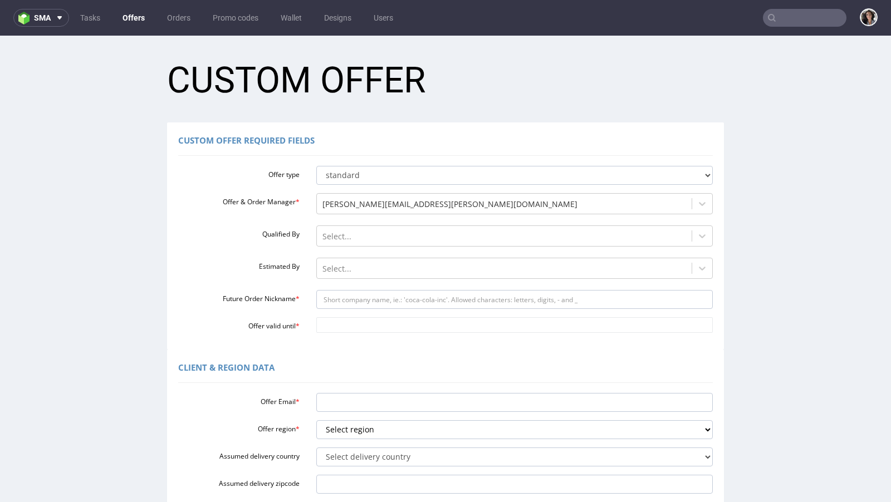
scroll to position [223, 0]
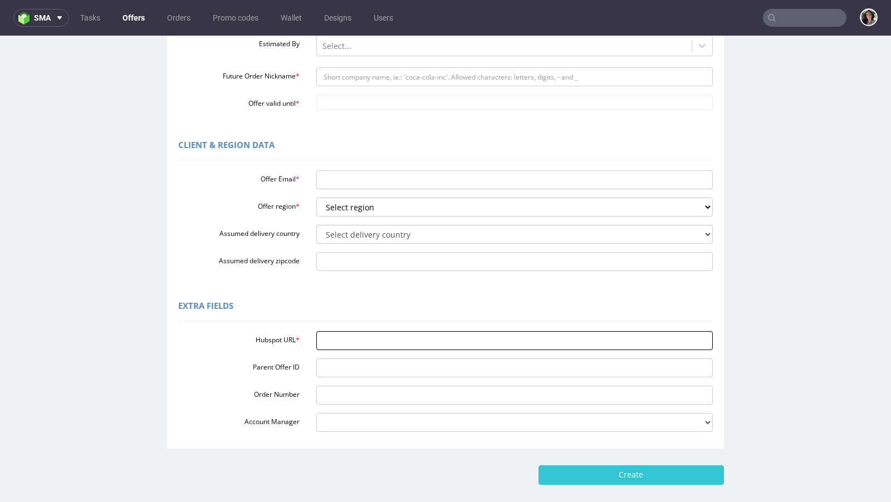
click at [340, 335] on input "Hubspot URL *" at bounding box center [514, 340] width 397 height 19
paste input "[URL][DOMAIN_NAME]"
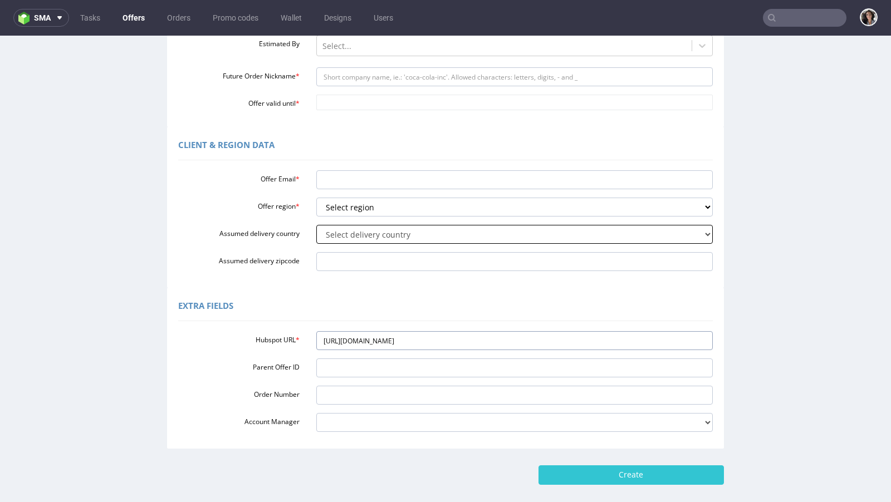
type input "[URL][DOMAIN_NAME]"
click at [371, 233] on select "Select delivery country [GEOGRAPHIC_DATA] [GEOGRAPHIC_DATA] [GEOGRAPHIC_DATA] […" at bounding box center [514, 234] width 397 height 19
select select "77"
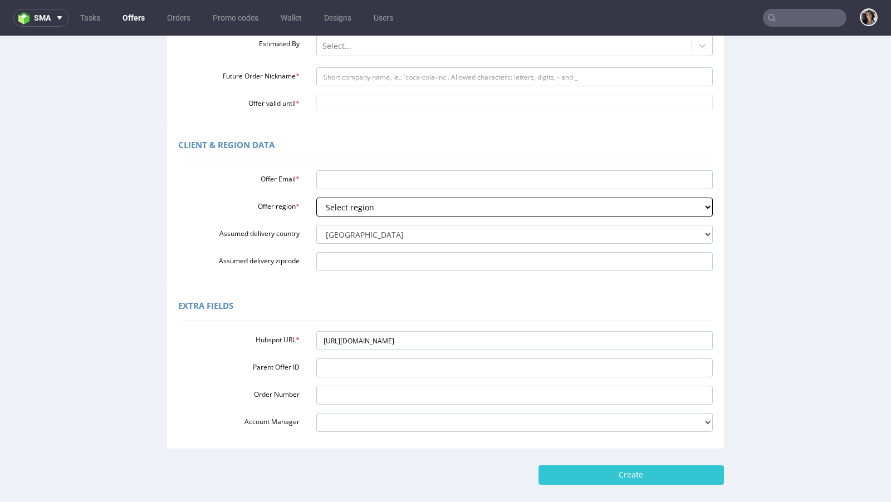
click at [339, 209] on select "Select region eu gb de pl fr it es" at bounding box center [514, 207] width 397 height 19
select select "gb"
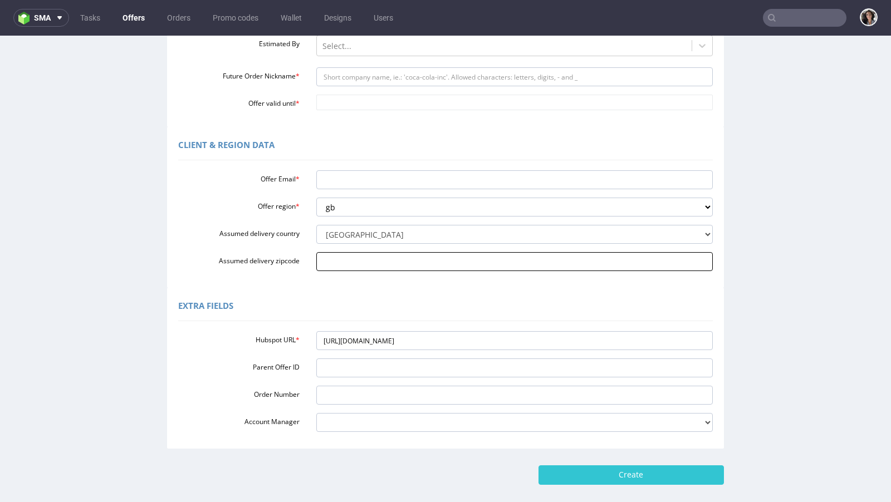
click at [395, 264] on input "Assumed delivery zipcode" at bounding box center [514, 261] width 397 height 19
paste input "N1 3JS"
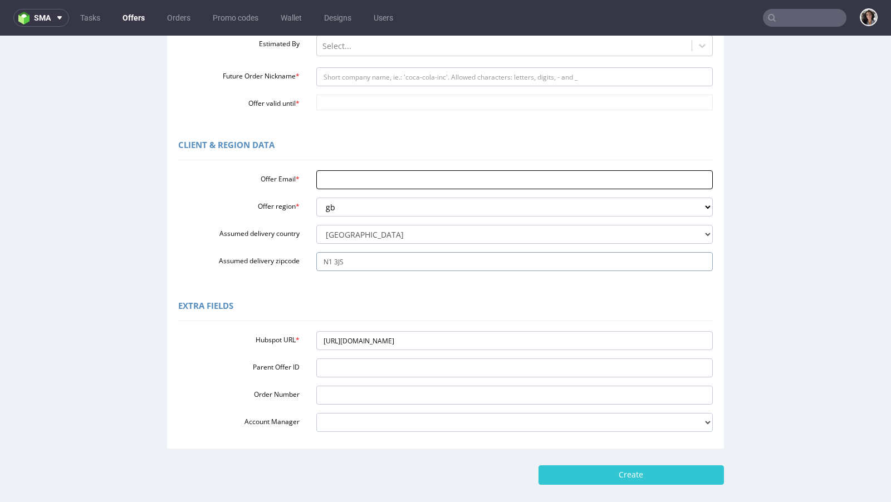
type input "N1 3JS"
click at [359, 181] on input "Offer Email *" at bounding box center [514, 179] width 397 height 19
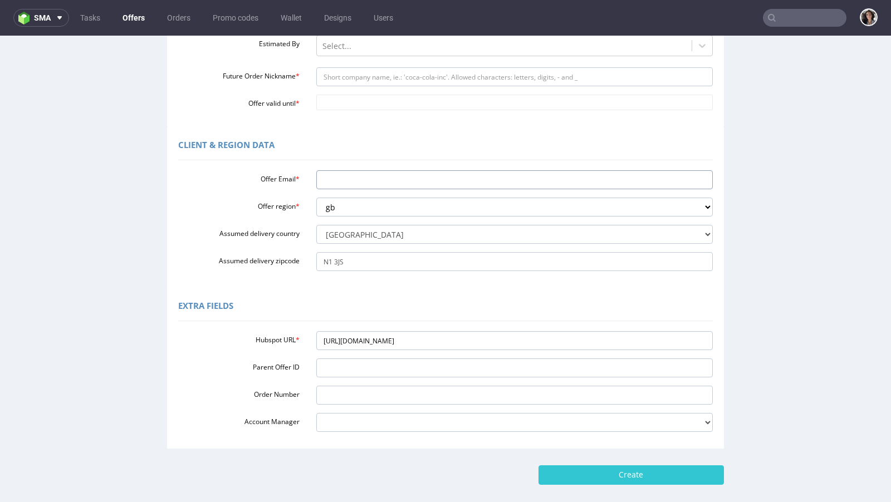
paste input "[EMAIL_ADDRESS][DOMAIN_NAME]"
type input "[EMAIL_ADDRESS][DOMAIN_NAME]"
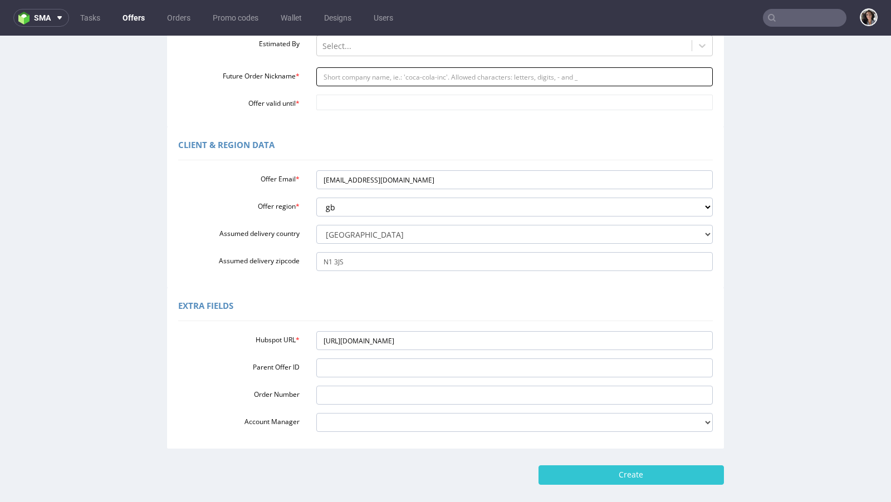
click at [366, 78] on input "Future Order Nickname *" at bounding box center [514, 76] width 397 height 19
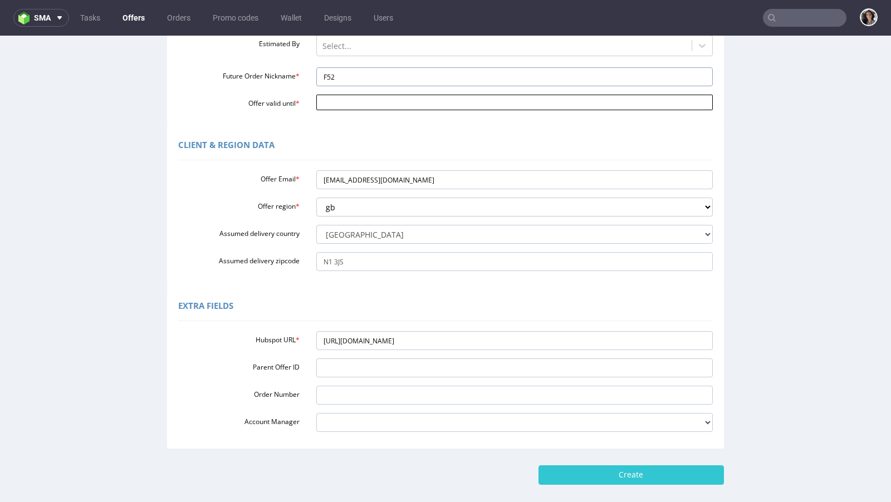
type input "F52"
click at [367, 100] on input "Offer valid until *" at bounding box center [514, 103] width 397 height 16
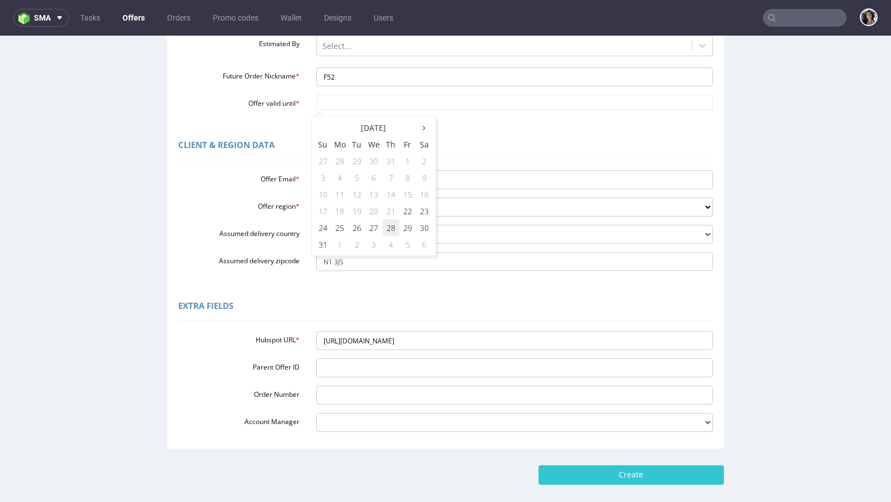
click at [393, 227] on td "28" at bounding box center [391, 227] width 17 height 17
type input "[DATE]"
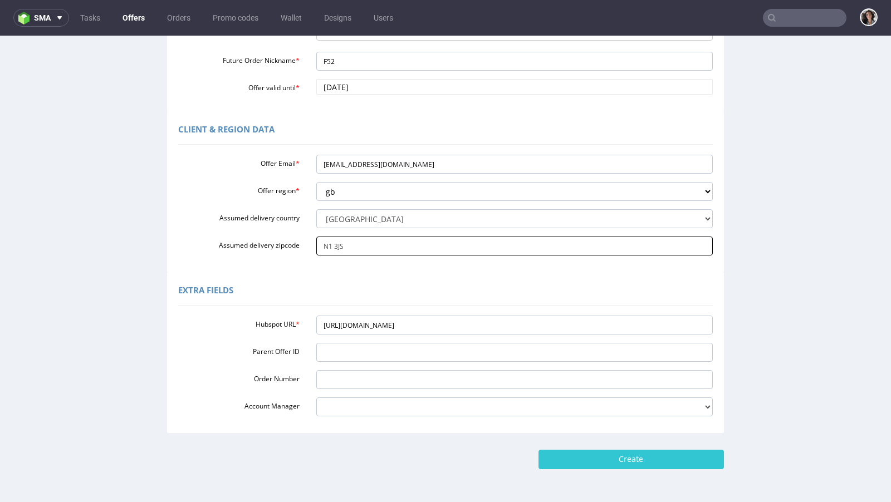
scroll to position [277, 0]
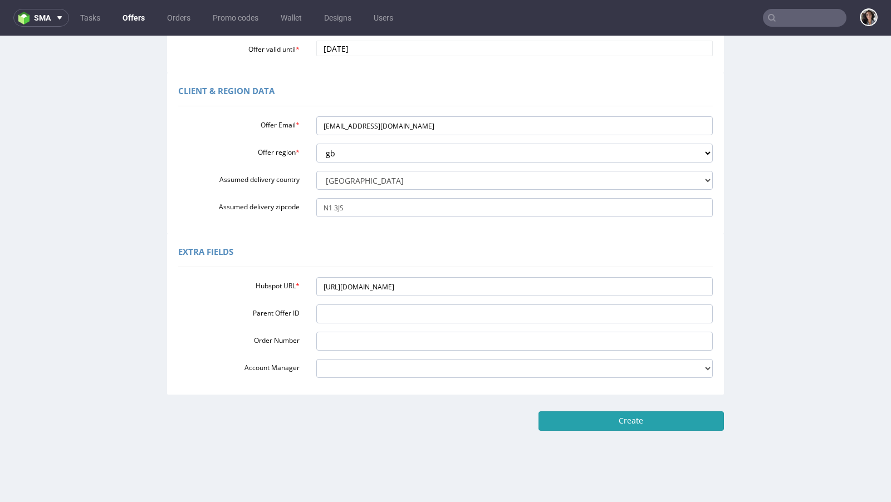
click at [604, 420] on input "Create" at bounding box center [630, 421] width 185 height 19
type input "Please wait..."
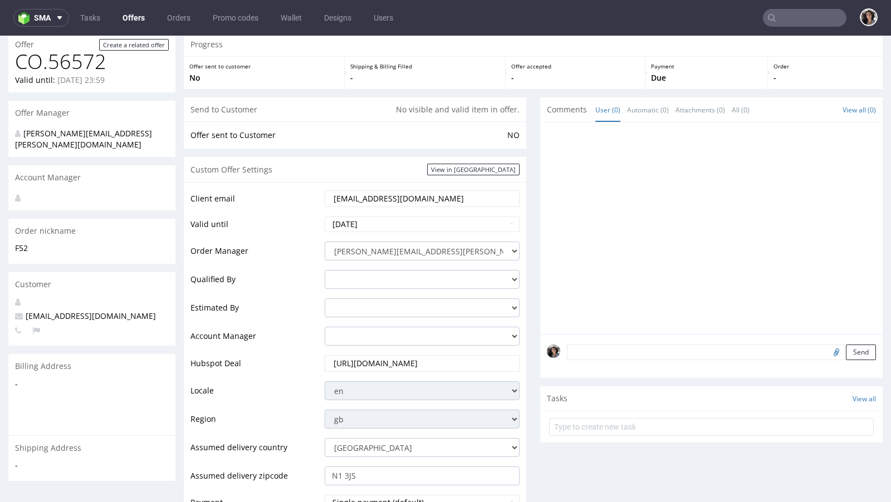
scroll to position [458, 0]
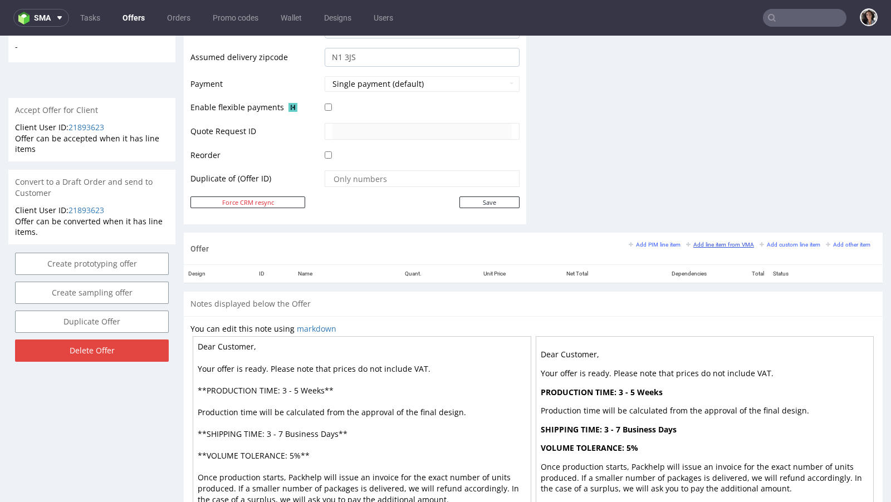
click at [724, 244] on small "Add line item from VMA" at bounding box center [720, 245] width 68 height 6
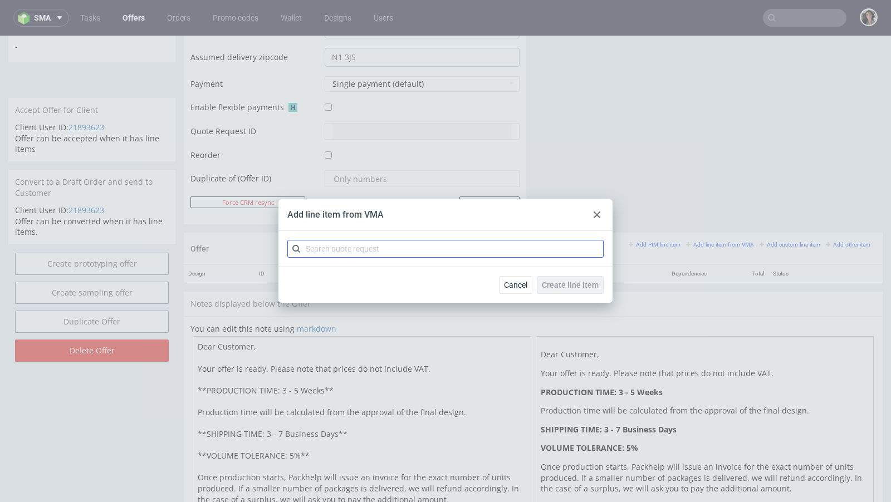
click at [435, 253] on div at bounding box center [445, 249] width 334 height 36
click at [435, 251] on input "text" at bounding box center [445, 249] width 316 height 18
paste input "CBCO"
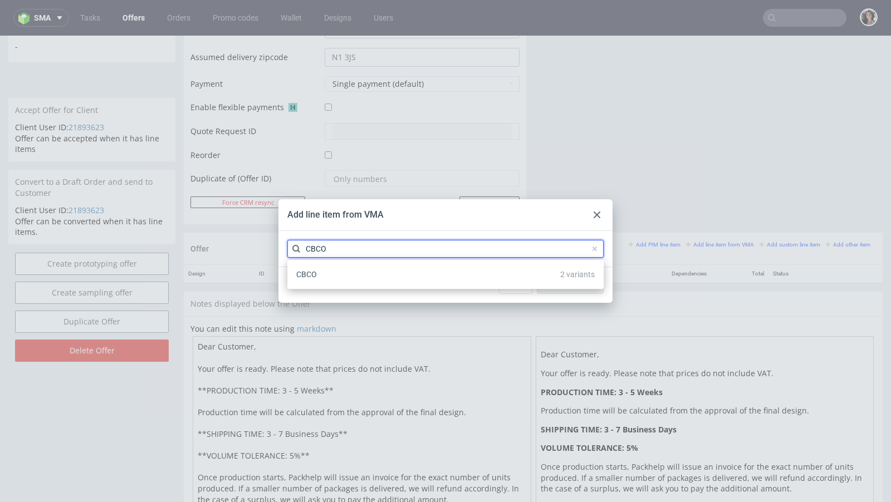
type input "CBCO"
click at [328, 274] on div "CBCO 2 variants" at bounding box center [445, 275] width 307 height 20
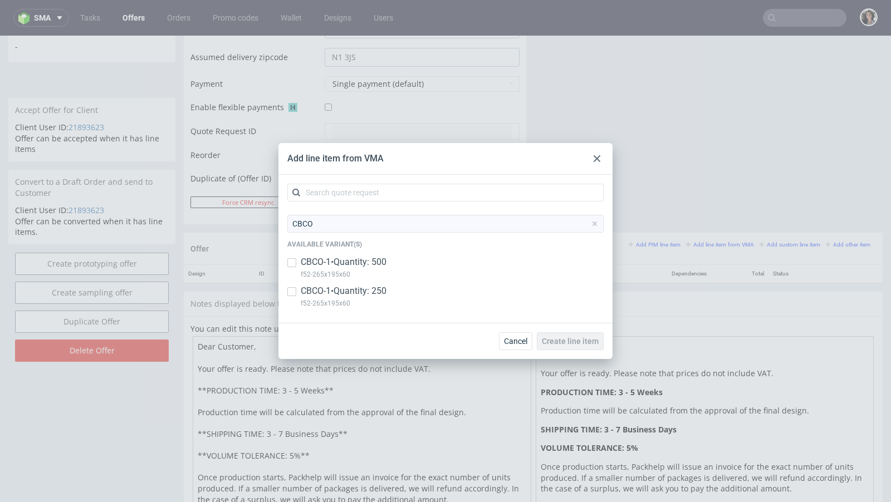
click at [298, 262] on div "CBCO-1 • Quantity: 500 f52-265x195x60" at bounding box center [445, 270] width 316 height 29
checkbox input "true"
click at [291, 288] on input "checkbox" at bounding box center [291, 291] width 9 height 9
checkbox input "true"
click at [292, 263] on input "checkbox" at bounding box center [291, 262] width 9 height 9
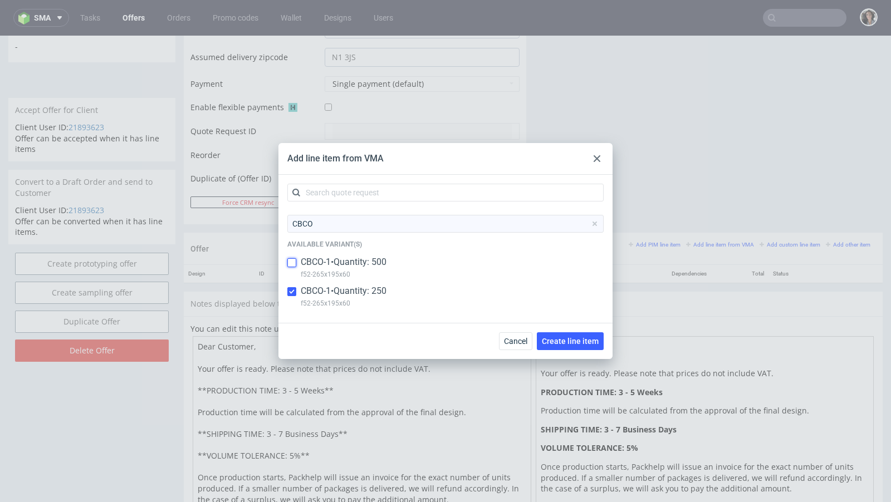
click at [292, 263] on input "checkbox" at bounding box center [291, 262] width 9 height 9
checkbox input "true"
click at [576, 335] on button "Create line item" at bounding box center [570, 341] width 67 height 18
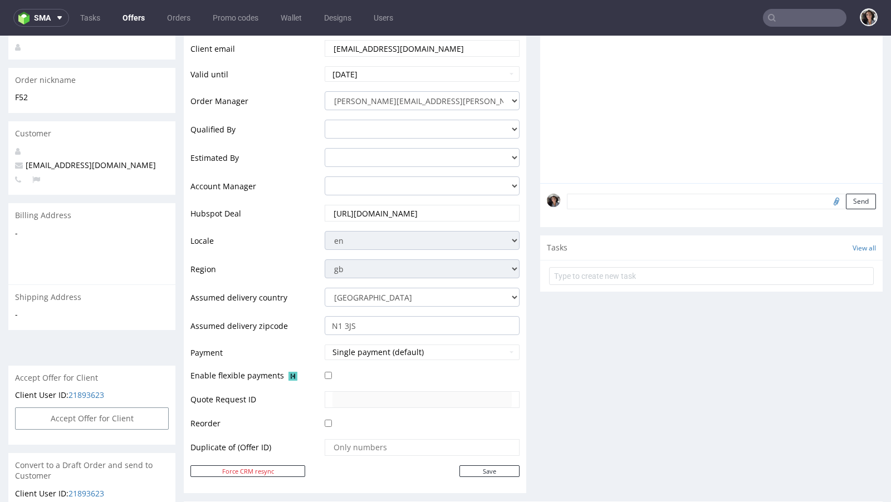
scroll to position [476, 0]
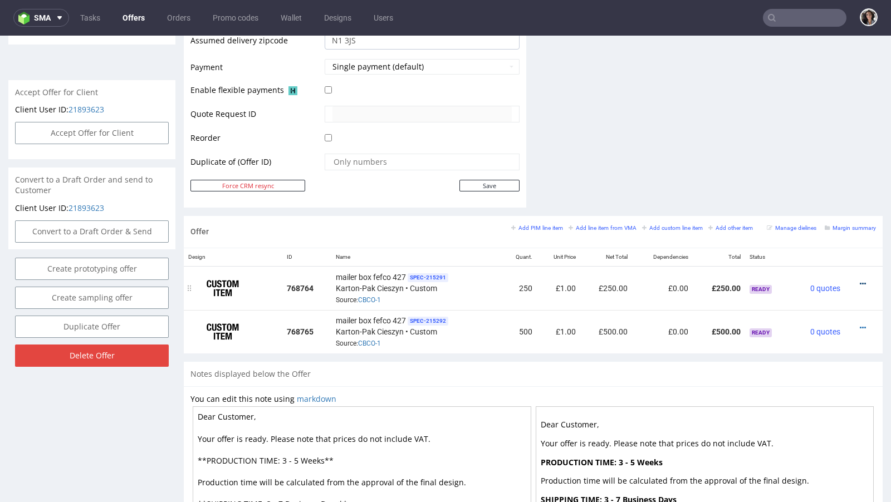
click at [860, 280] on icon at bounding box center [863, 284] width 6 height 8
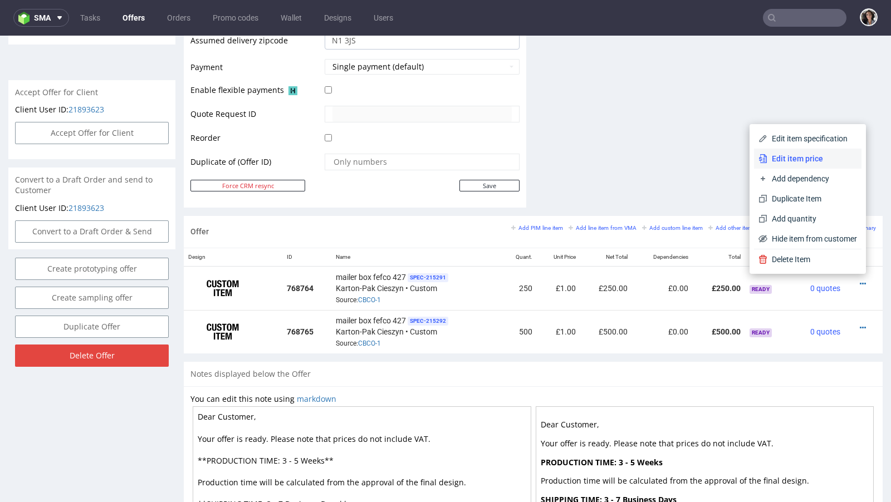
click at [798, 154] on span "Edit item price" at bounding box center [812, 158] width 90 height 11
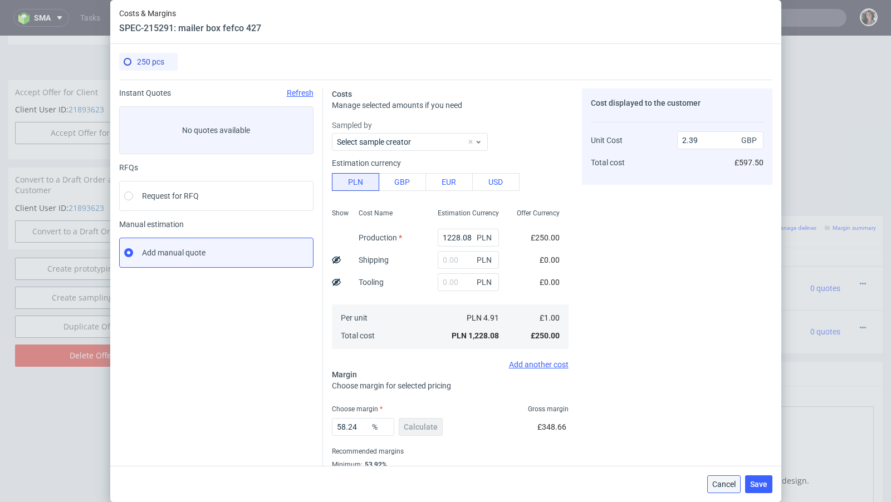
click at [726, 478] on button "Cancel" at bounding box center [723, 485] width 33 height 18
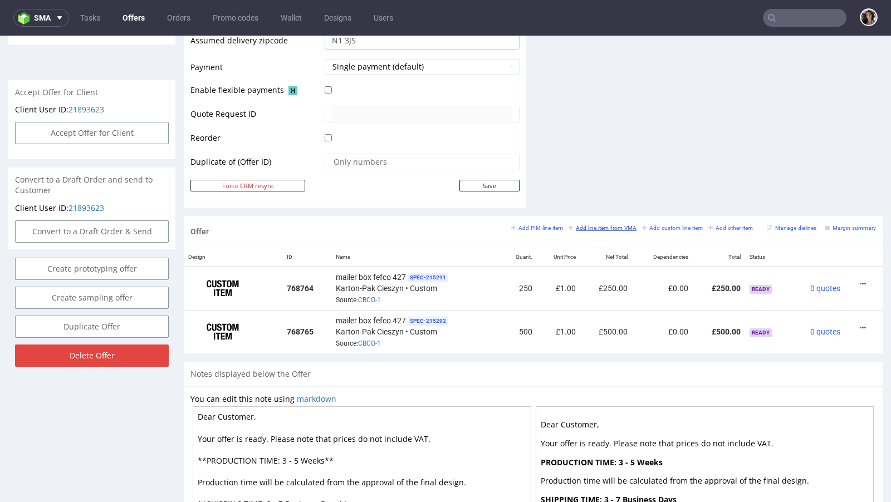
click at [604, 225] on small "Add line item from VMA" at bounding box center [603, 228] width 68 height 6
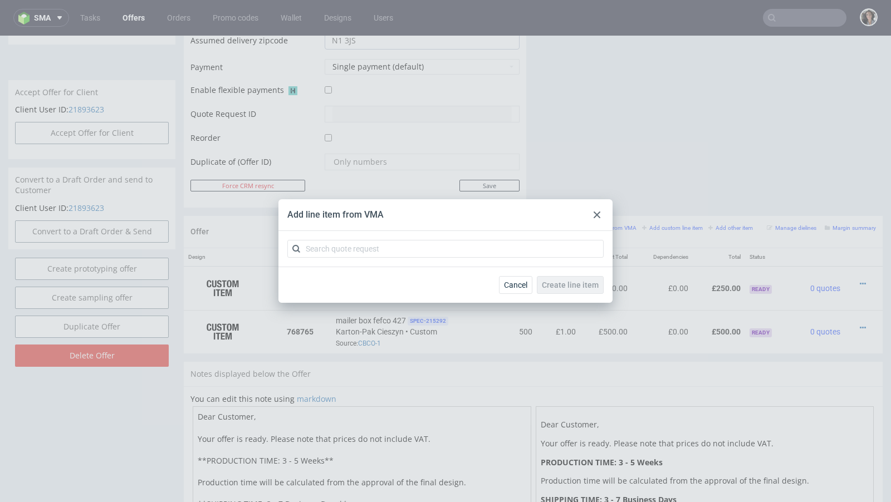
click at [379, 265] on div at bounding box center [445, 249] width 334 height 36
drag, startPoint x: 376, startPoint y: 258, endPoint x: 376, endPoint y: 243, distance: 15.0
click at [376, 258] on div at bounding box center [445, 249] width 334 height 36
click at [376, 243] on input "text" at bounding box center [445, 249] width 316 height 18
paste input "CBCO"
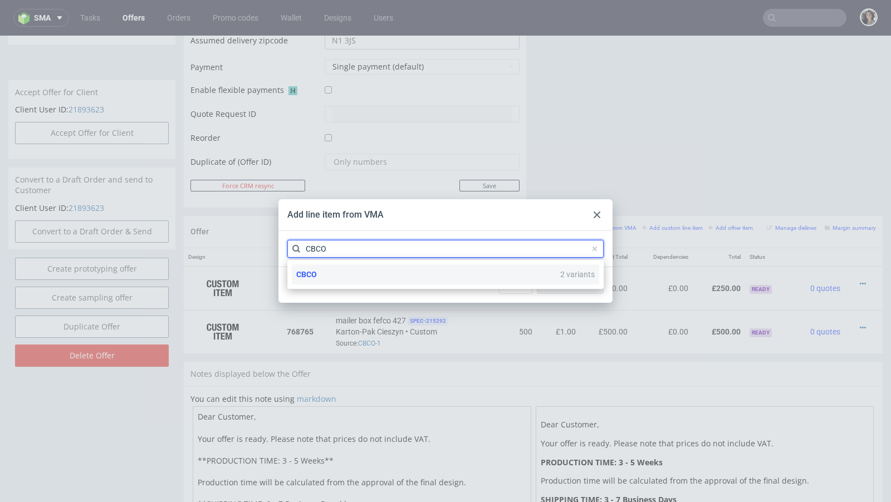
type input "CBCO"
click at [321, 273] on div "CBCO 2 variants" at bounding box center [445, 275] width 307 height 20
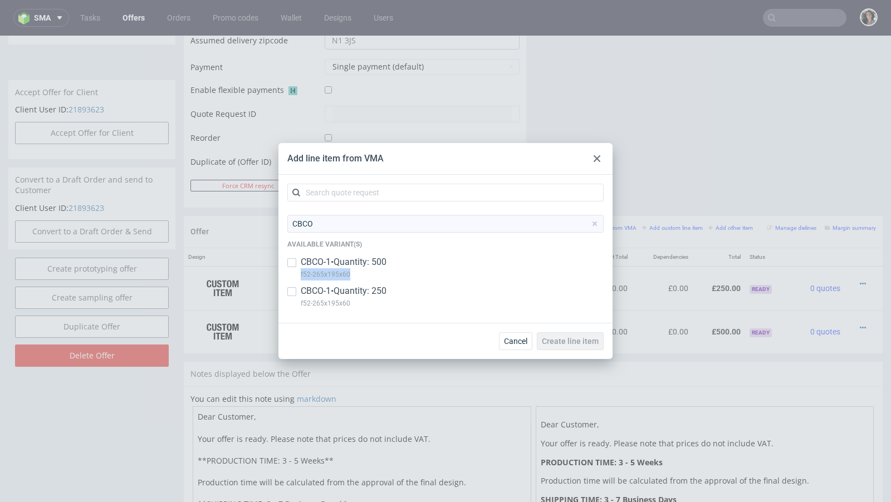
copy p "f52-265x195x60"
drag, startPoint x: 358, startPoint y: 272, endPoint x: 298, endPoint y: 274, distance: 59.6
click at [298, 274] on div "CBCO-1 • Quantity: 500 f52-265x195x60" at bounding box center [445, 270] width 316 height 29
checkbox input "true"
click at [599, 156] on use at bounding box center [597, 158] width 7 height 7
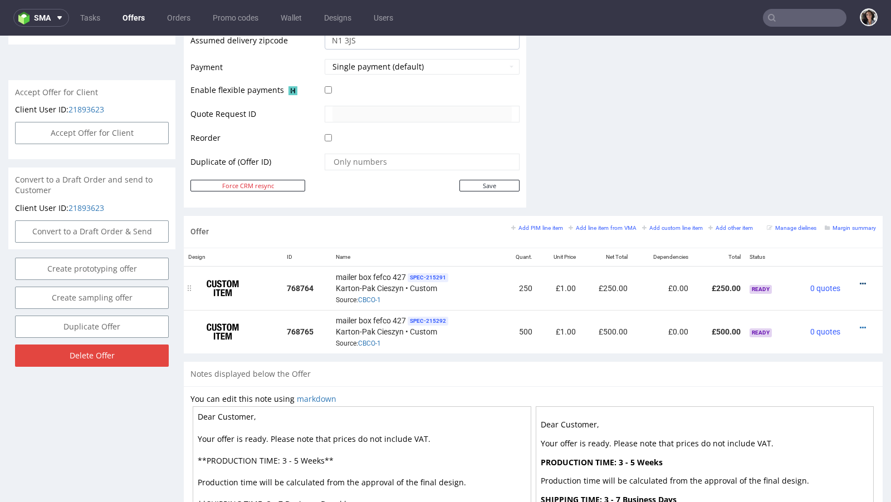
click at [860, 281] on icon at bounding box center [863, 284] width 6 height 8
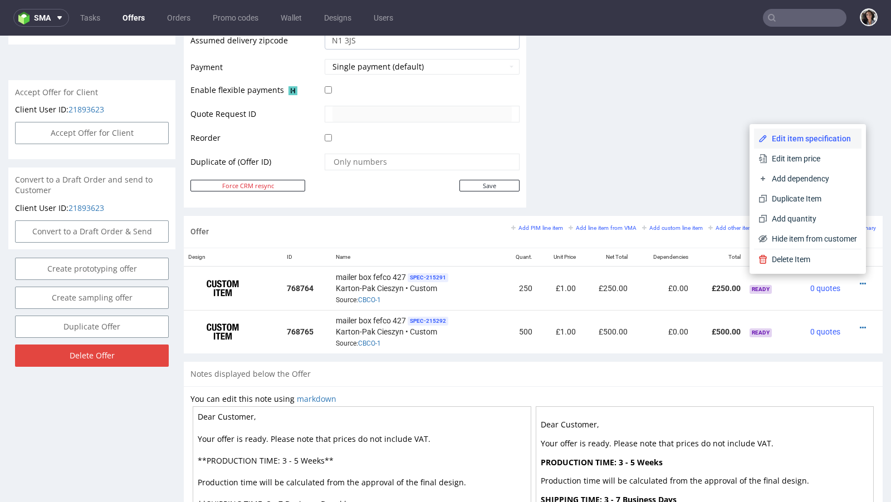
click at [790, 146] on li "Edit item specification" at bounding box center [807, 139] width 107 height 20
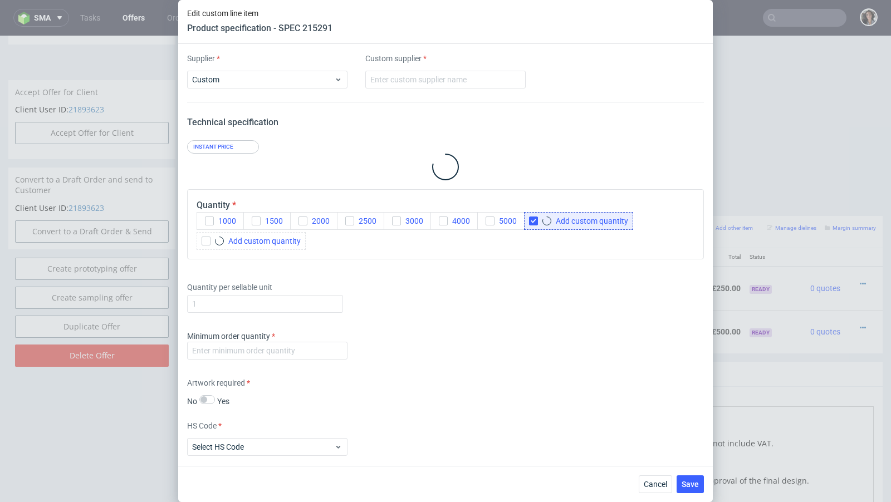
type input "Karton-Pak Cieszyn"
type input "1"
type input "mailer box fefco 427"
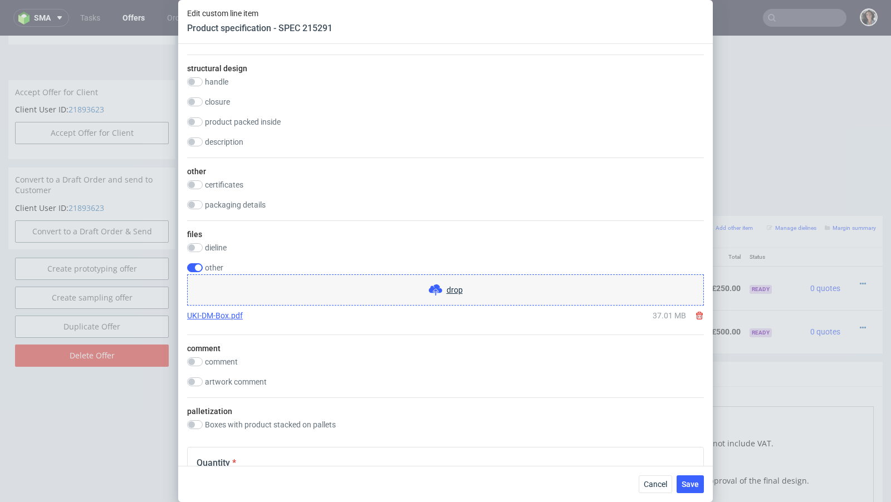
scroll to position [1733, 0]
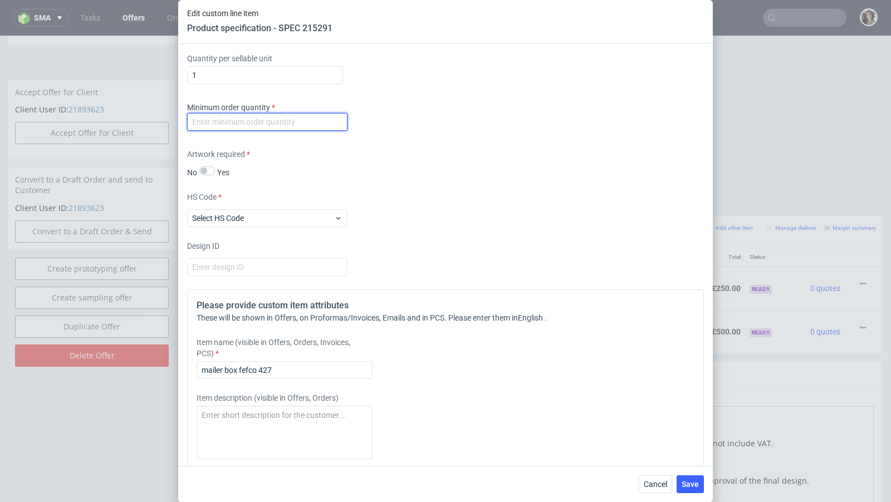
click at [308, 114] on input "number" at bounding box center [267, 122] width 160 height 18
type input "1"
click at [405, 133] on div "Supplier Custom Custom supplier Karton-Pak Cieszyn Technical specification Inst…" at bounding box center [445, 255] width 535 height 422
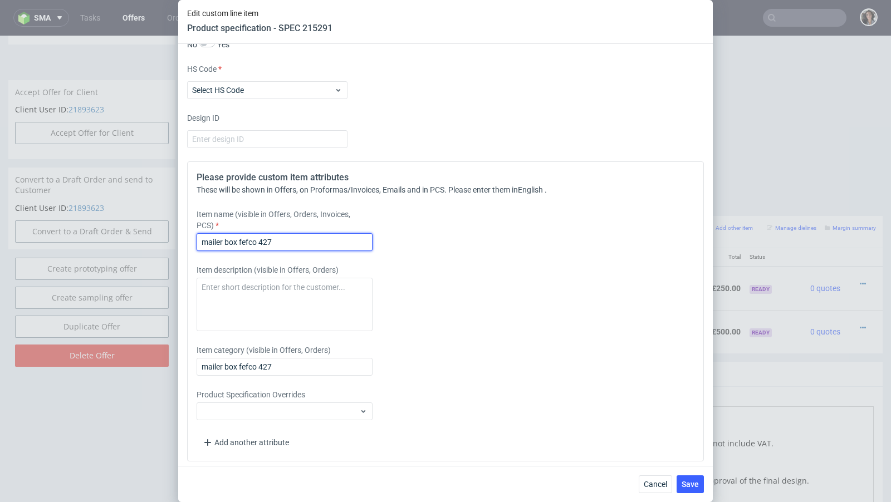
click at [261, 239] on input "mailer box fefco 427" at bounding box center [285, 242] width 176 height 18
type input "M"
paste input "f52-265x195x60"
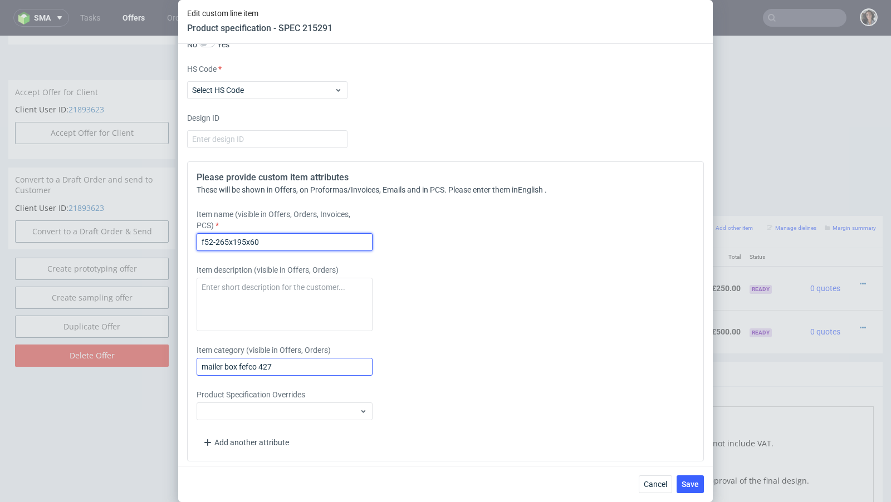
type input "f52-265x195x60"
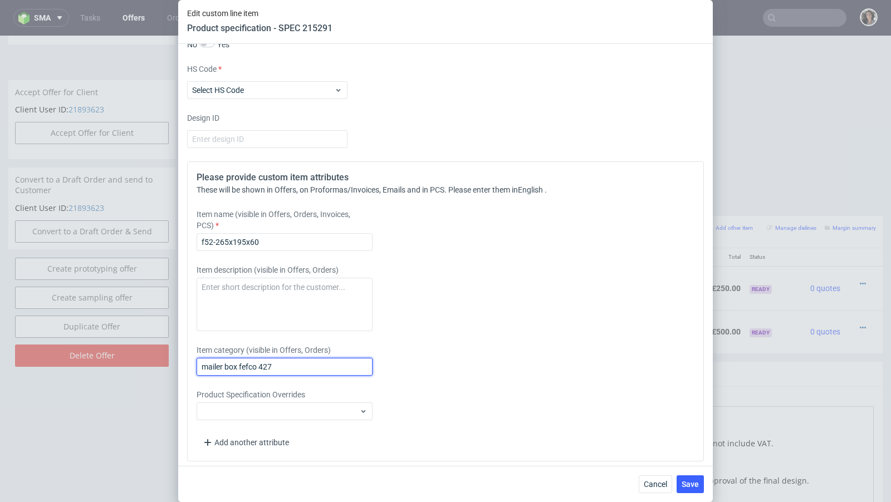
click at [251, 364] on input "mailer box fefco 427" at bounding box center [285, 367] width 176 height 18
paste input "f52-265x195x60"
type input "f52-265x195x60"
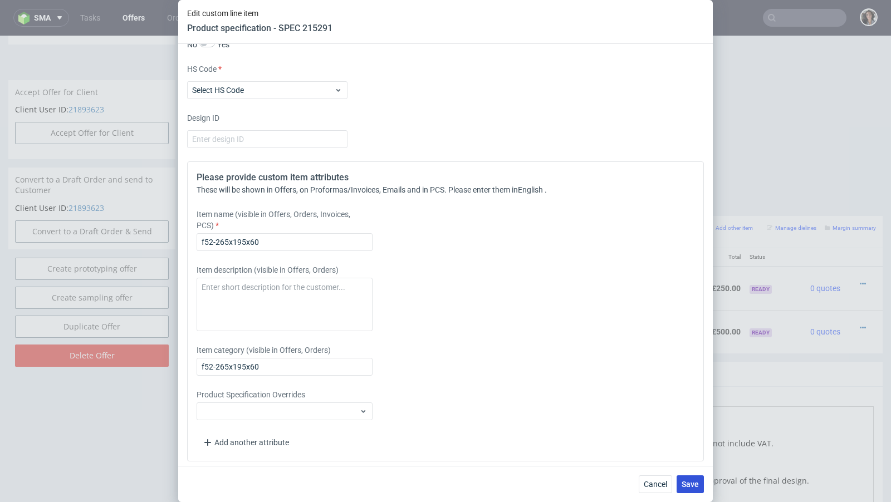
click at [698, 483] on span "Save" at bounding box center [690, 485] width 17 height 8
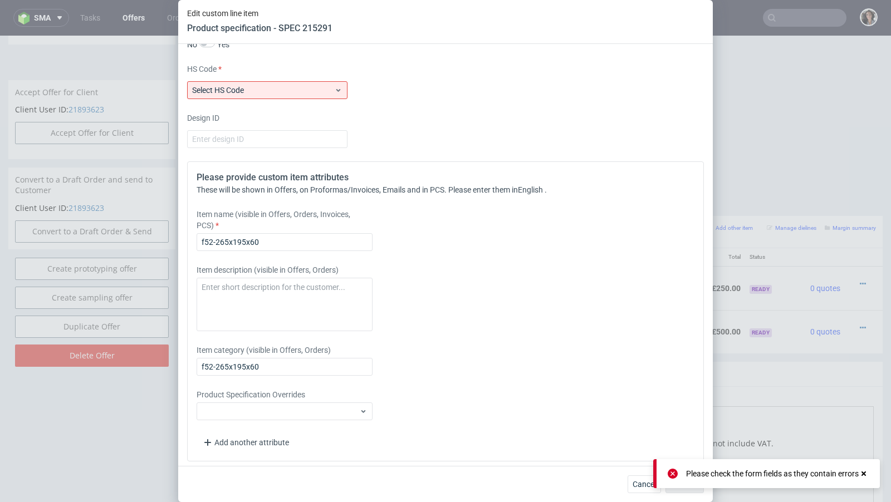
click at [319, 97] on div "Supplier Custom Custom supplier Karton-Pak Cieszyn Technical specification Inst…" at bounding box center [445, 255] width 535 height 422
click at [310, 87] on span "Select HS Code" at bounding box center [263, 90] width 142 height 11
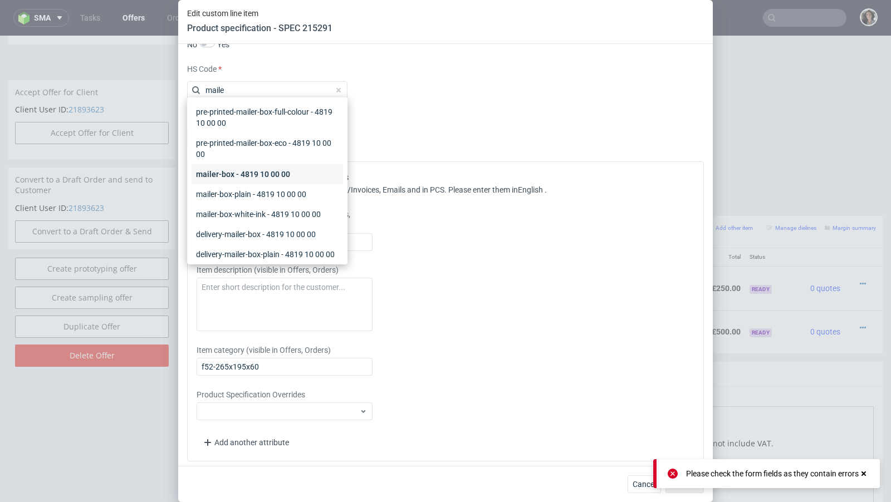
type input "maile"
click at [259, 170] on div "mailer-box - 4819 10 00 00" at bounding box center [267, 174] width 151 height 20
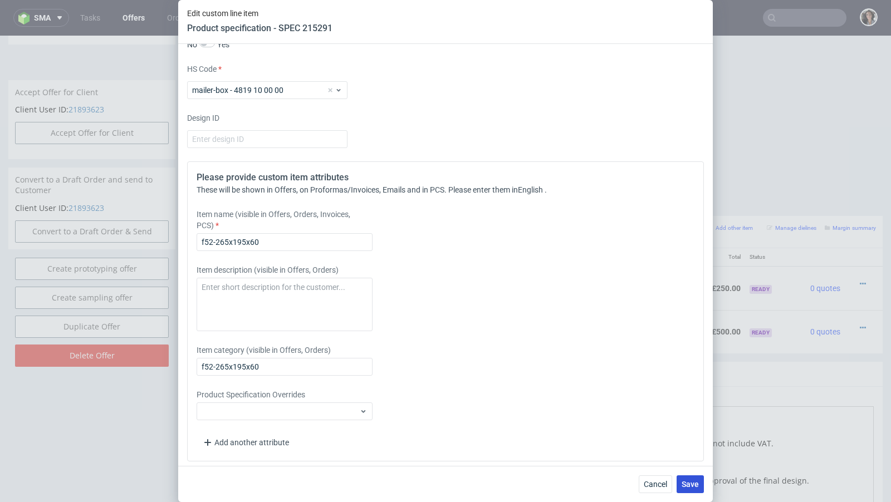
click at [694, 490] on button "Save" at bounding box center [690, 485] width 27 height 18
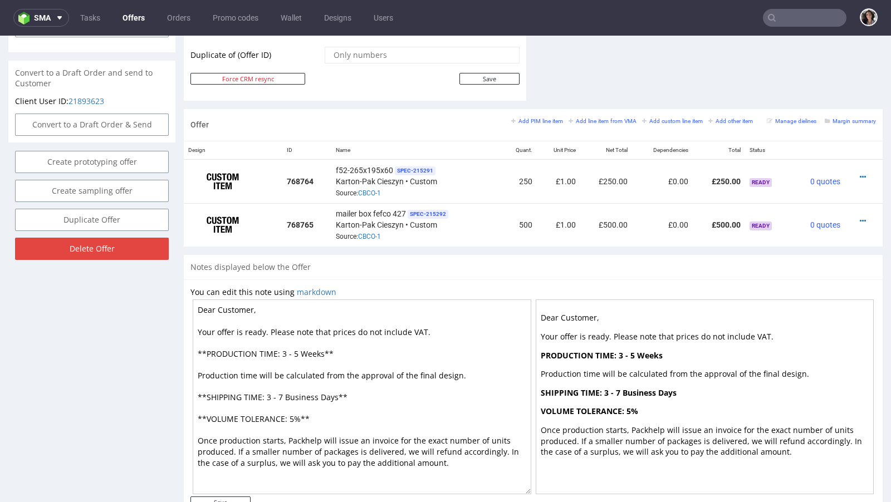
scroll to position [474, 0]
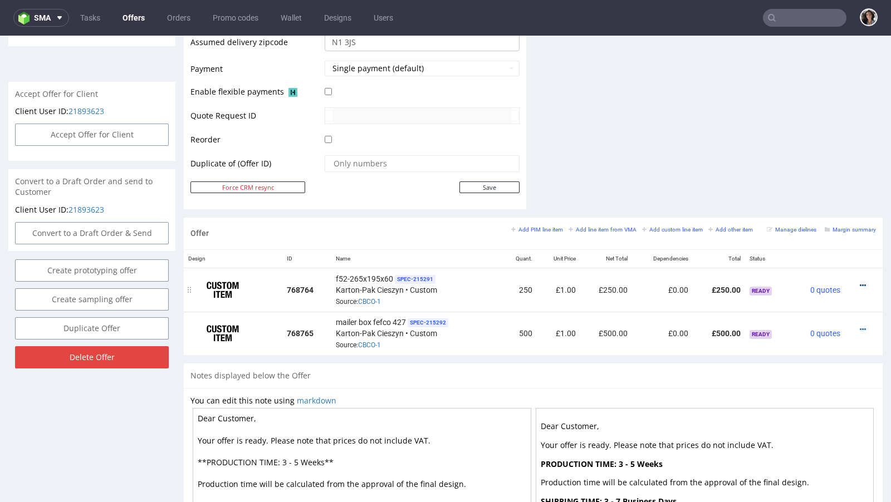
click at [860, 282] on icon at bounding box center [863, 286] width 6 height 8
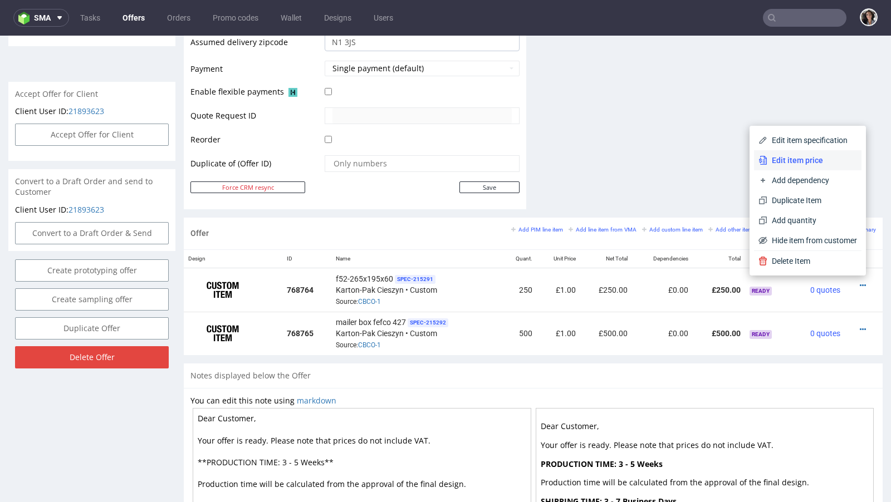
click at [804, 163] on span "Edit item price" at bounding box center [812, 160] width 90 height 11
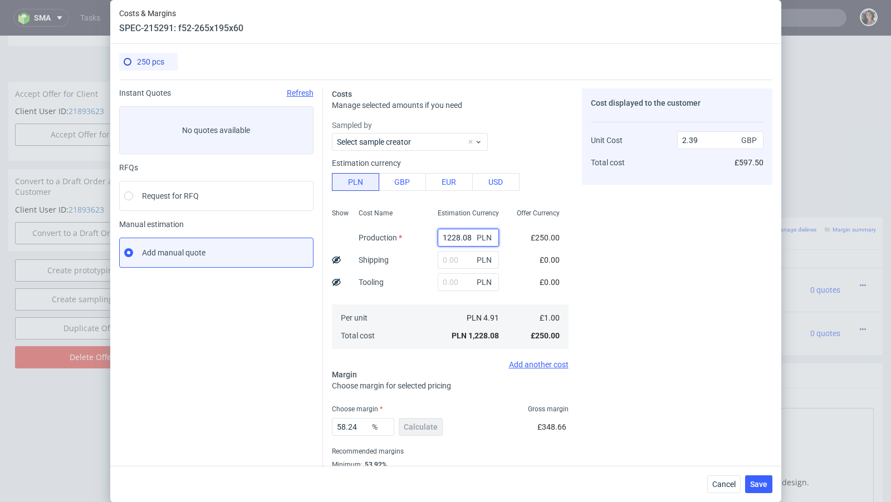
click at [454, 241] on input "1228.08" at bounding box center [468, 238] width 61 height 18
paste input "4305"
type input "4305"
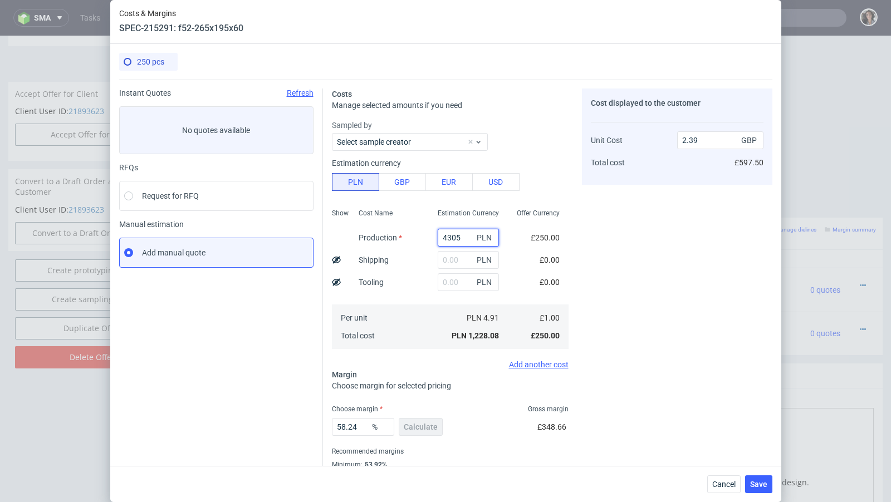
type input "8.39"
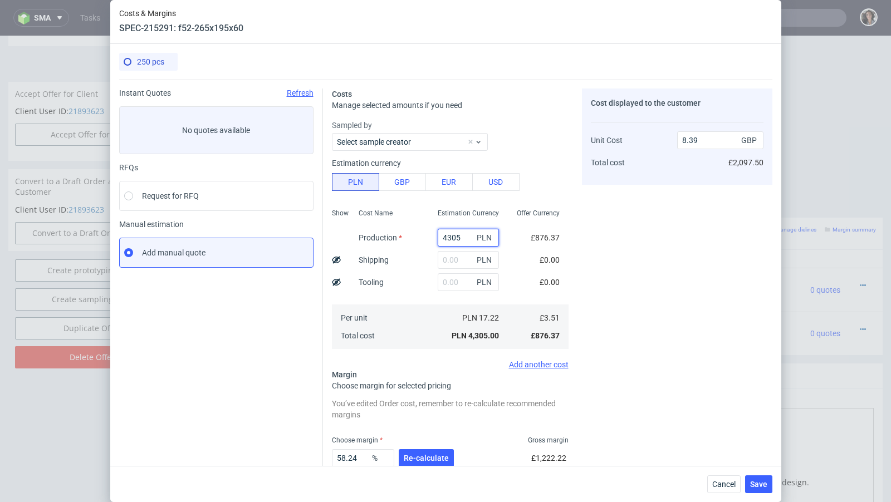
type input "4305"
click at [444, 258] on input "text" at bounding box center [468, 260] width 61 height 18
click at [417, 459] on span "Re-calculate" at bounding box center [426, 458] width 45 height 8
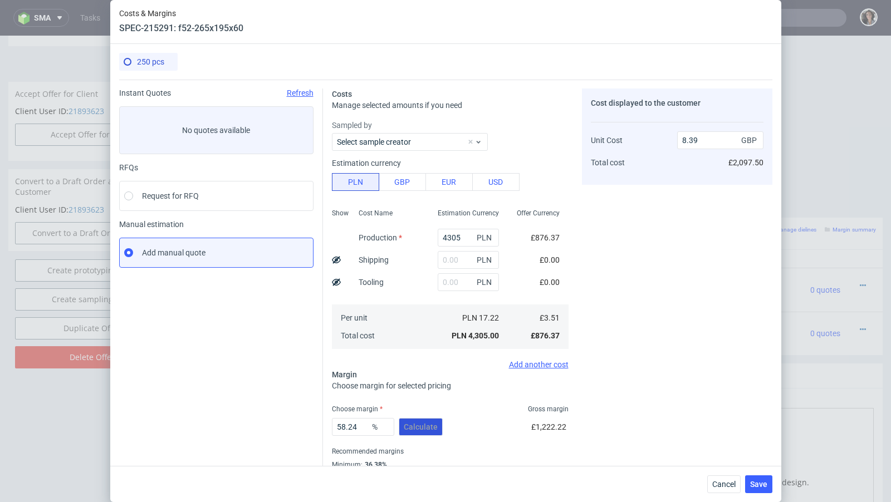
scroll to position [38, 0]
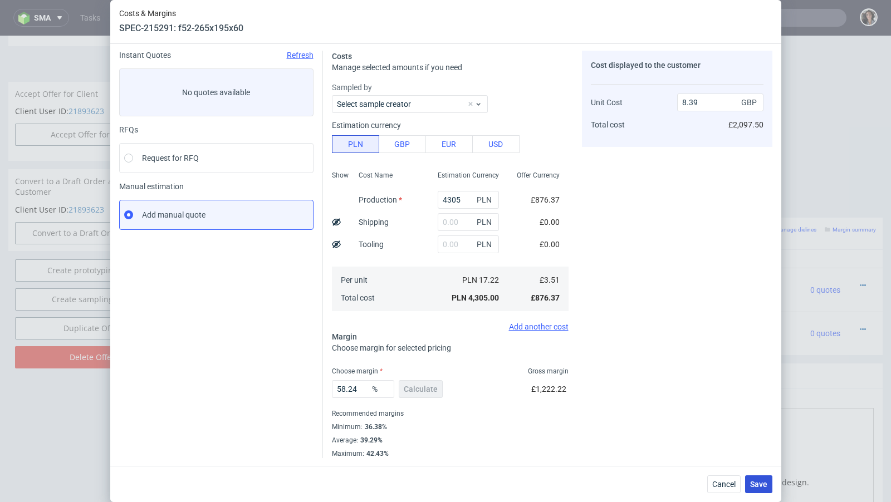
click at [765, 478] on button "Save" at bounding box center [758, 485] width 27 height 18
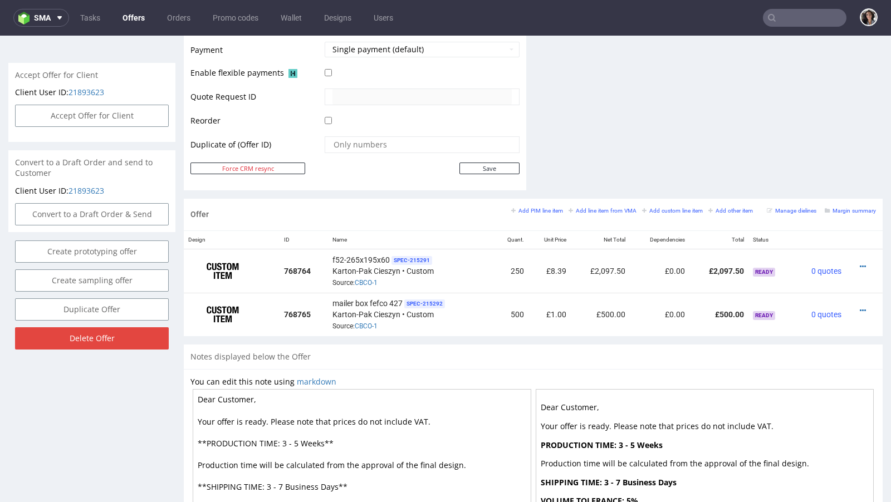
scroll to position [483, 0]
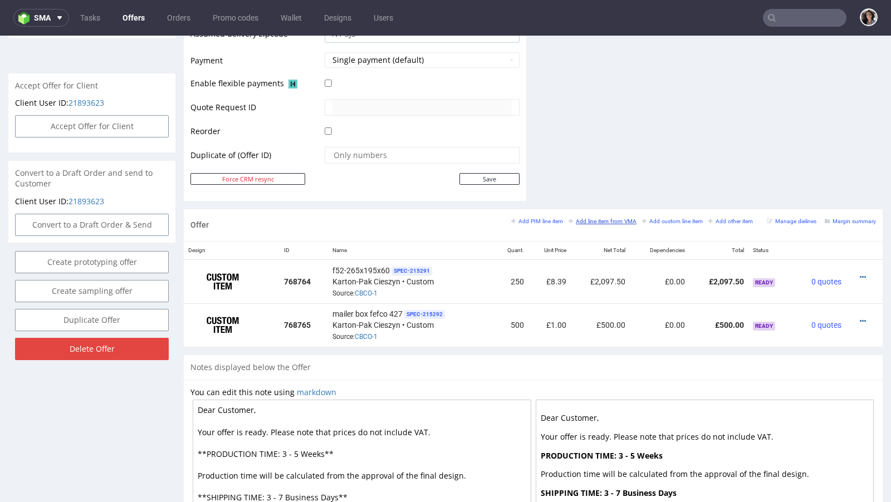
click at [600, 218] on small "Add line item from VMA" at bounding box center [603, 221] width 68 height 6
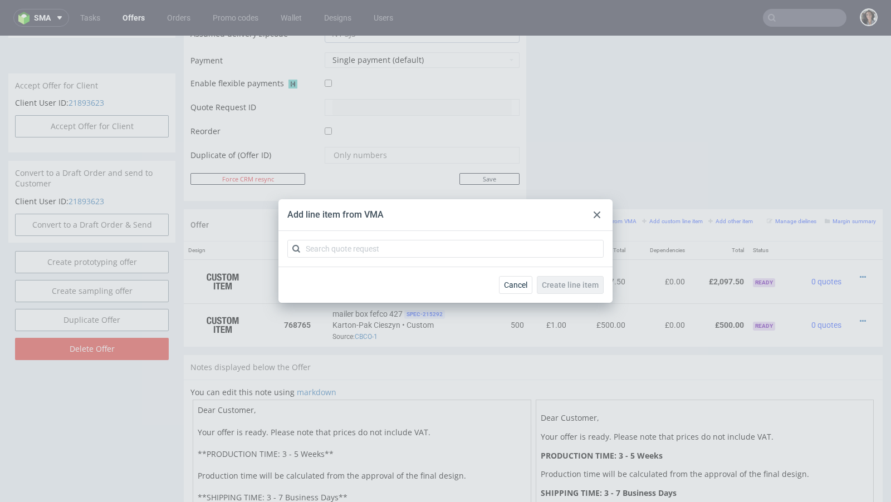
click at [592, 217] on div at bounding box center [596, 214] width 13 height 13
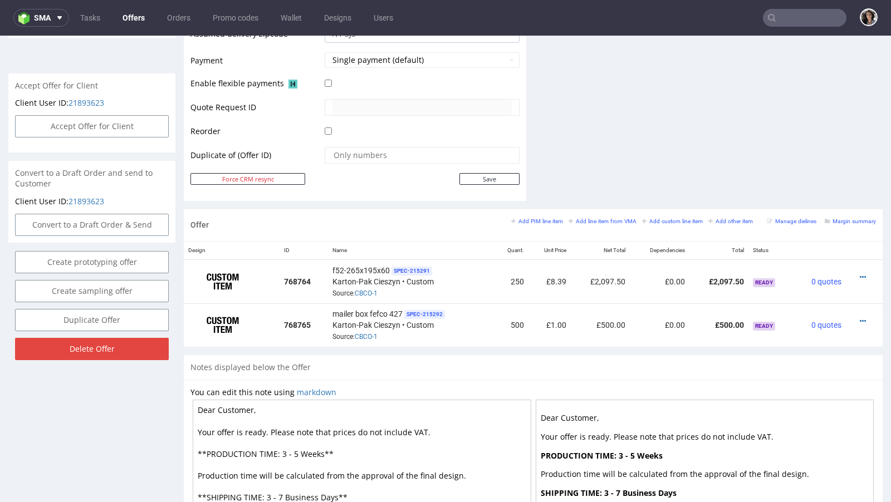
drag, startPoint x: 322, startPoint y: 449, endPoint x: 281, endPoint y: 449, distance: 41.8
click at [281, 449] on textarea "Dear Customer, Your offer is ready. Please note that prices do not include VAT.…" at bounding box center [362, 497] width 339 height 195
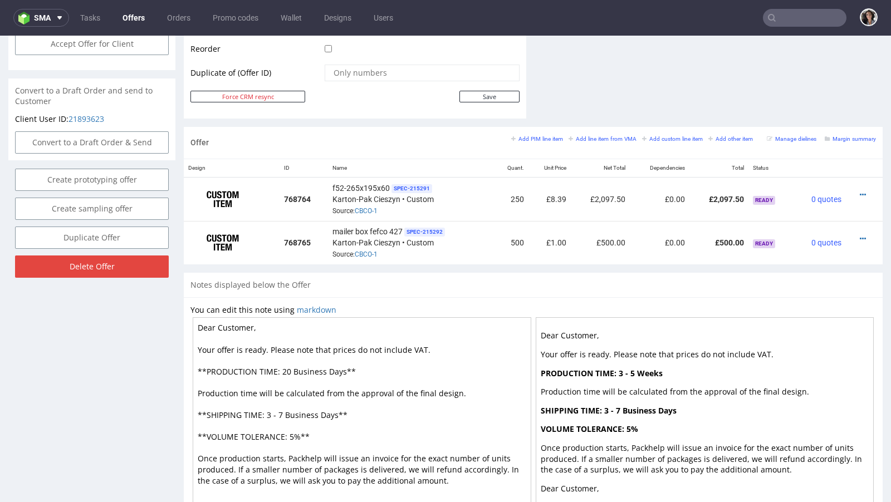
scroll to position [614, 0]
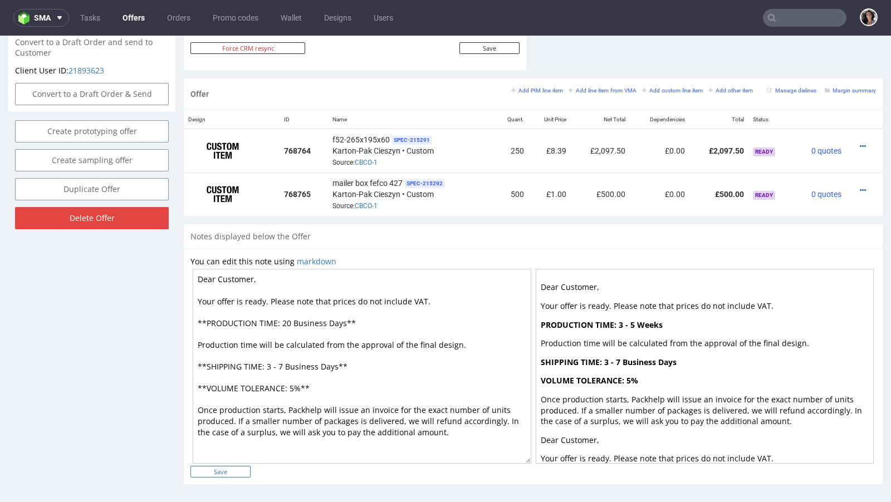
type textarea "Dear Customer, Your offer is ready. Please note that prices do not include VAT.…"
click at [239, 467] on input "Save" at bounding box center [220, 472] width 60 height 12
type input "In progress..."
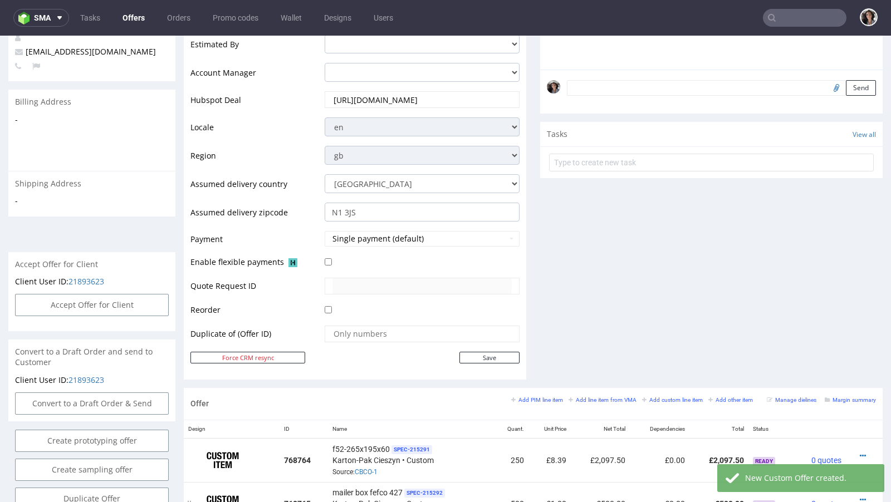
scroll to position [464, 0]
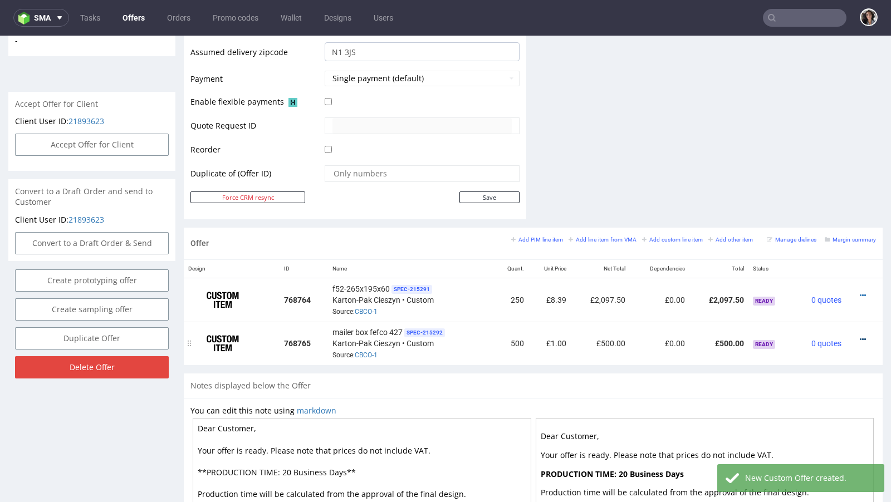
click at [860, 336] on icon at bounding box center [863, 340] width 6 height 8
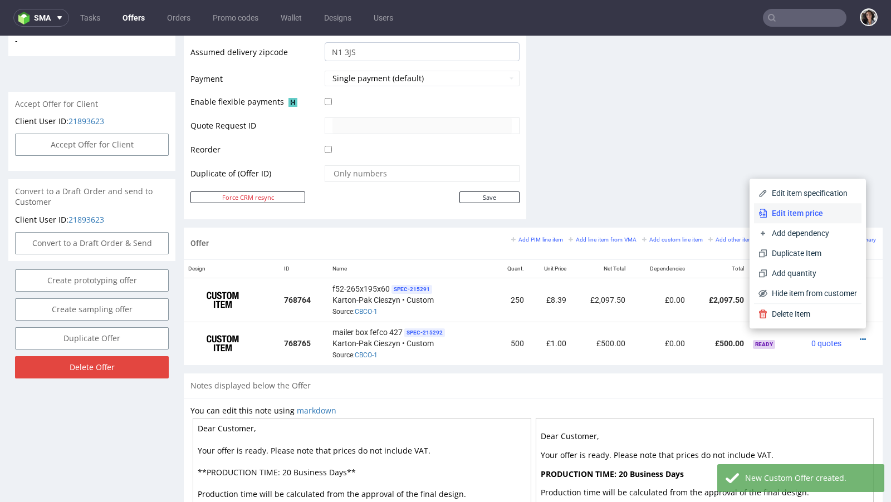
click at [807, 212] on span "Edit item price" at bounding box center [812, 213] width 90 height 11
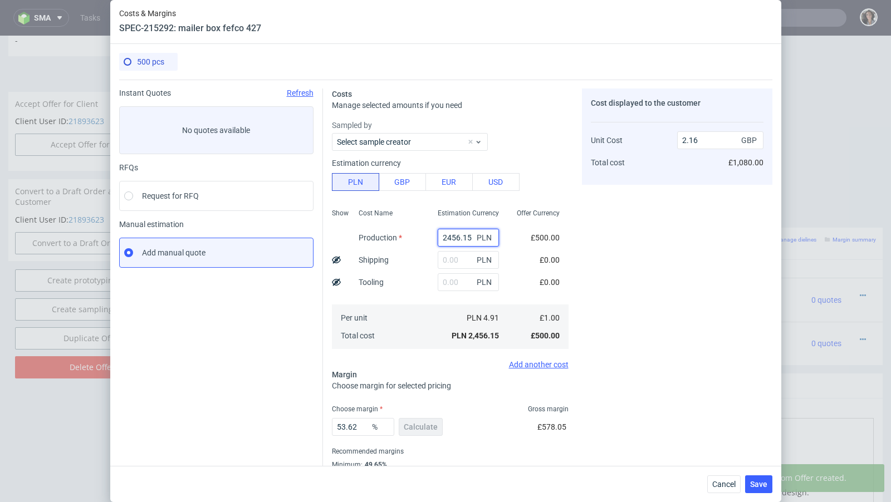
click at [457, 235] on input "2456.15" at bounding box center [468, 238] width 61 height 18
paste input "494"
type input "4945"
type input "4.34"
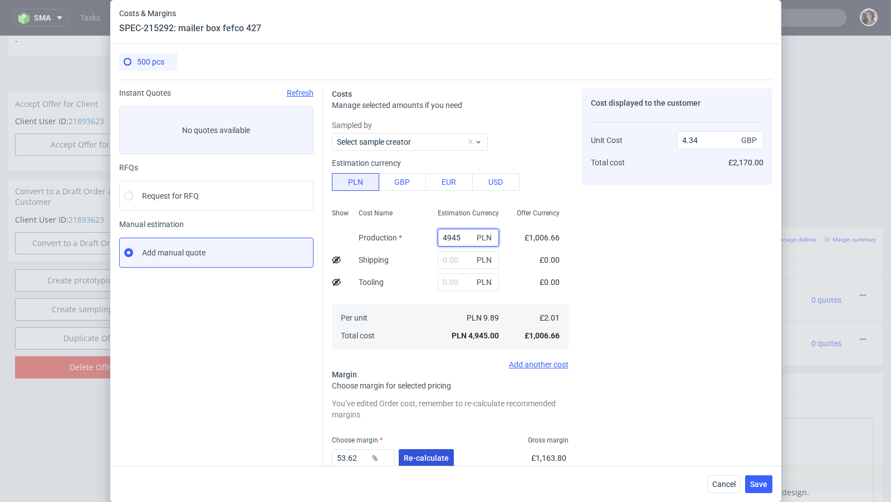
type input "4945"
click at [435, 455] on span "Re-calculate" at bounding box center [426, 458] width 45 height 8
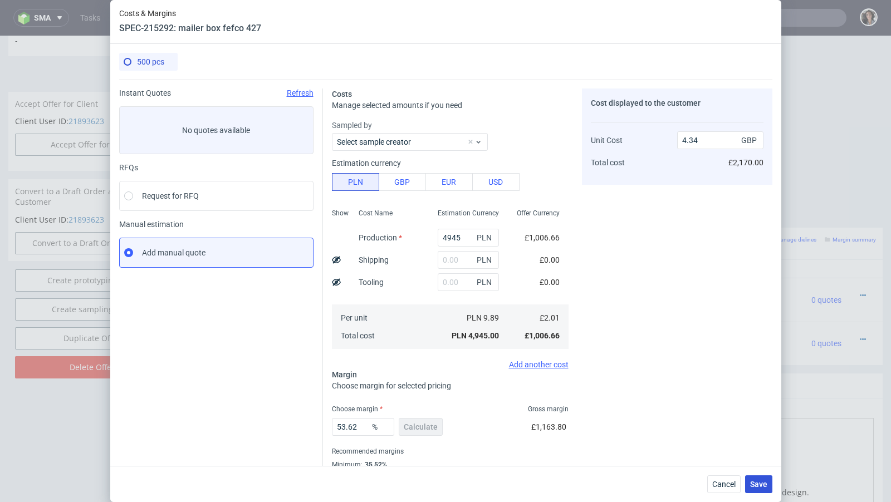
click at [757, 483] on span "Save" at bounding box center [758, 485] width 17 height 8
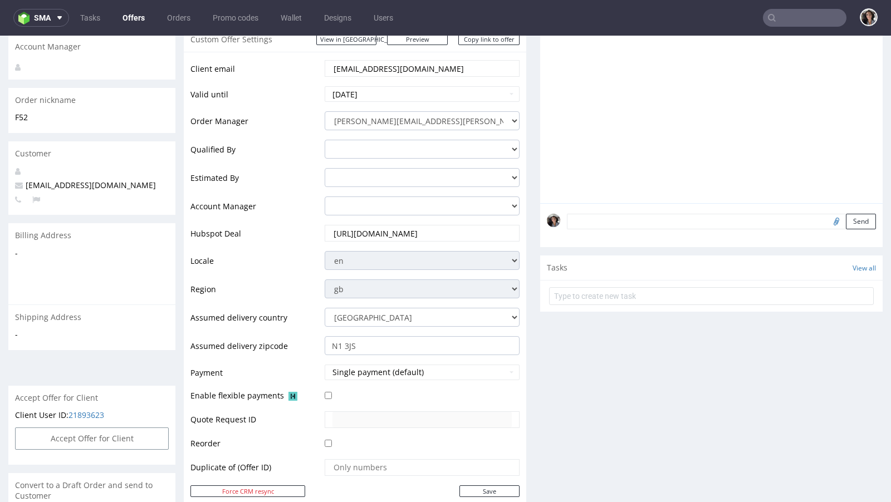
scroll to position [259, 0]
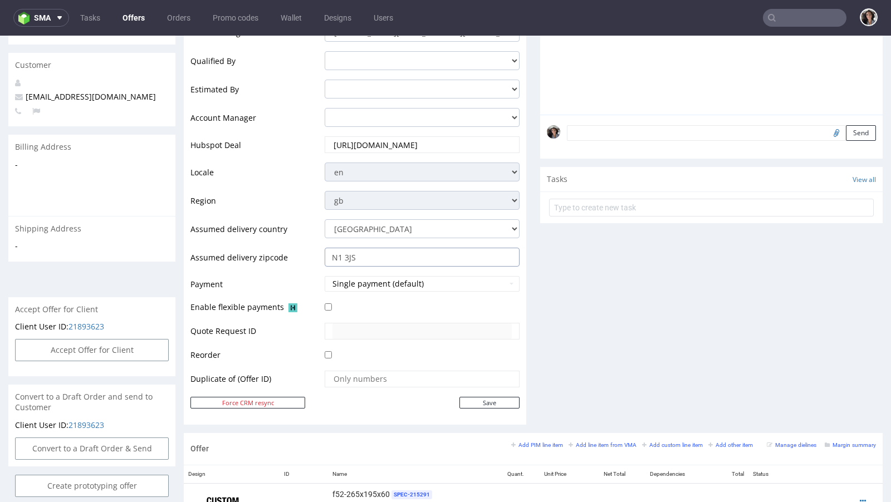
click at [369, 253] on input "N1 3JS" at bounding box center [422, 257] width 195 height 19
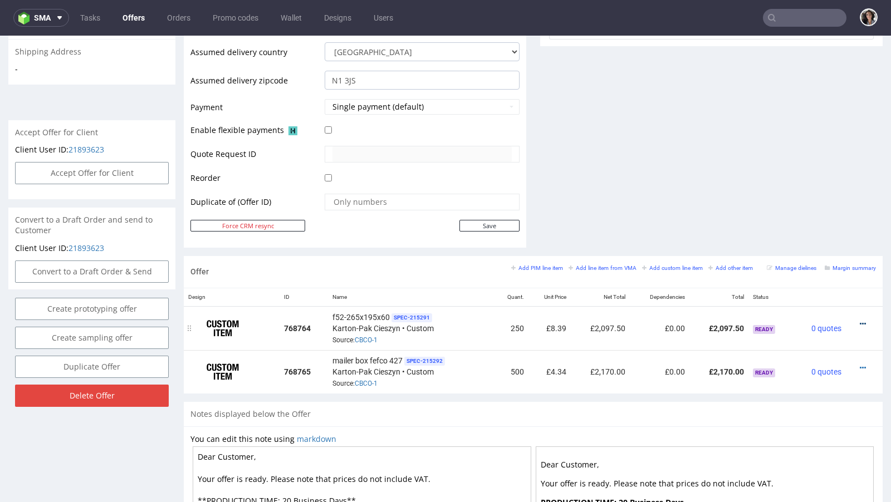
click at [860, 320] on icon at bounding box center [863, 324] width 6 height 8
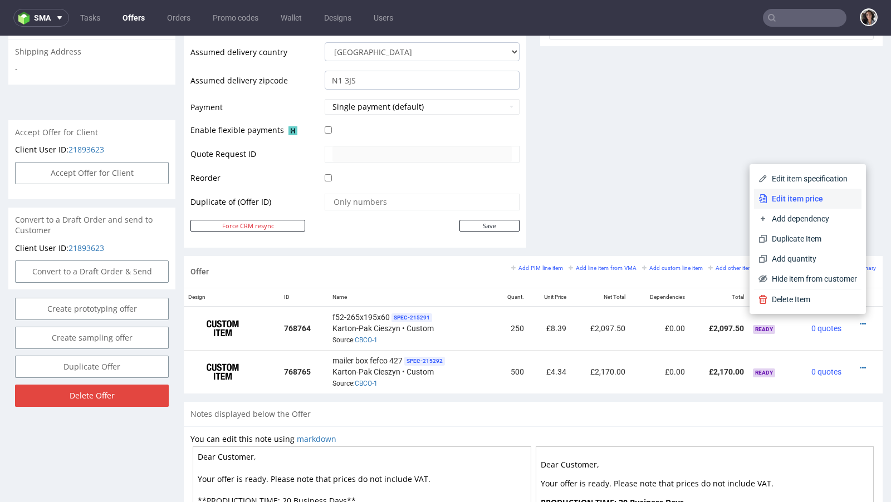
click at [784, 196] on span "Edit item price" at bounding box center [812, 198] width 90 height 11
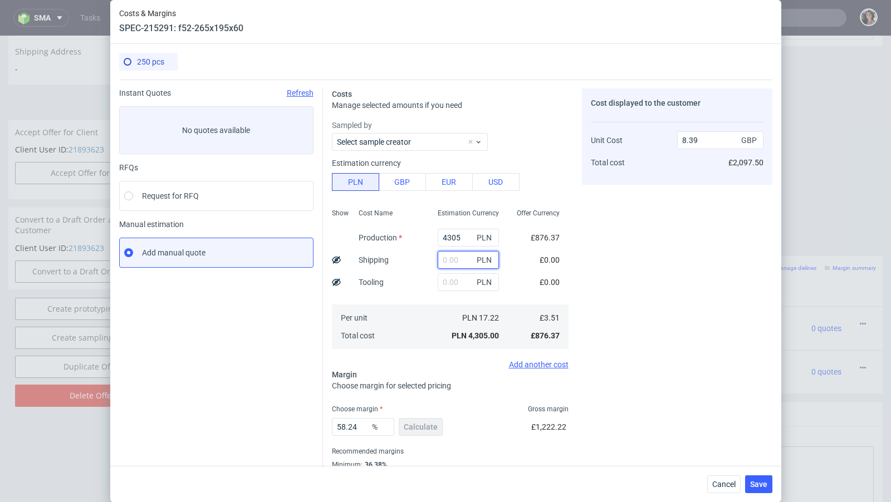
click at [452, 257] on input "text" at bounding box center [468, 260] width 61 height 18
paste input "818.44"
type input "818.44"
type input "9.99"
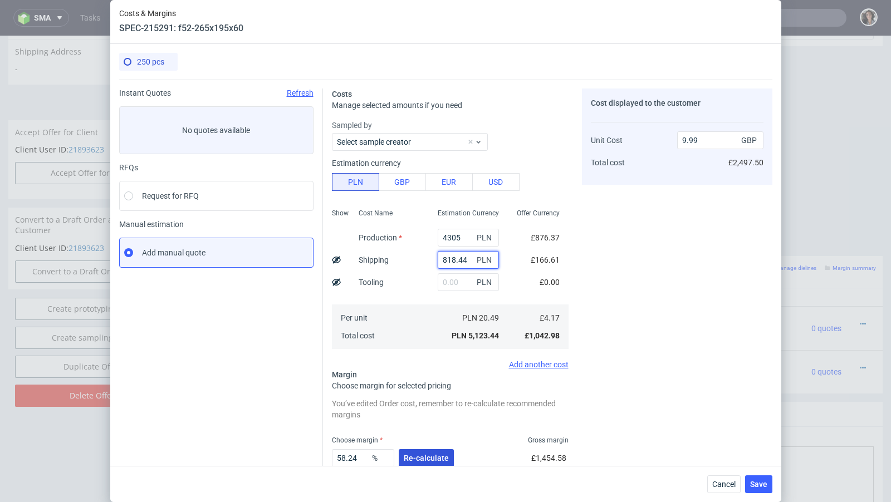
type input "818.44"
click at [422, 454] on span "Re-calculate" at bounding box center [426, 458] width 45 height 8
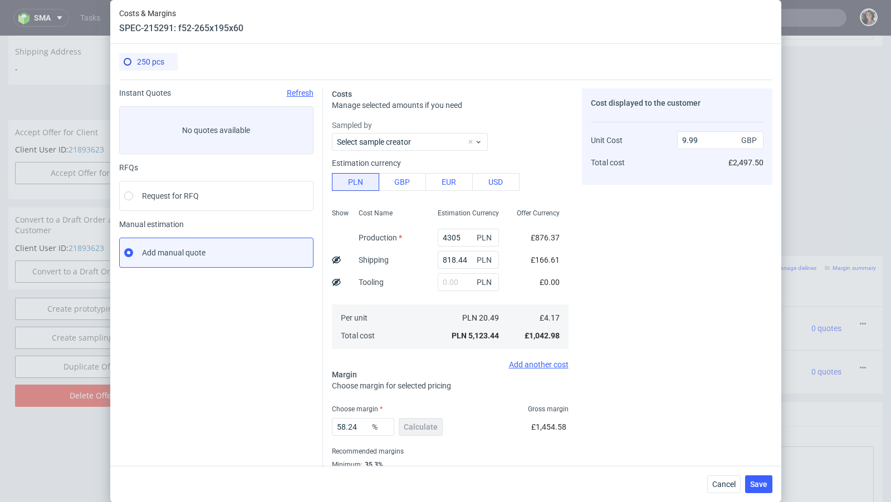
scroll to position [38, 0]
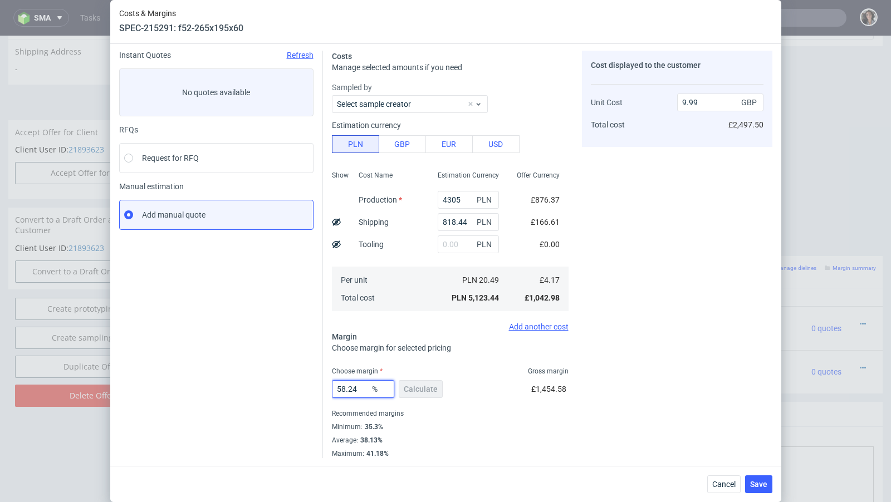
drag, startPoint x: 364, startPoint y: 386, endPoint x: 291, endPoint y: 388, distance: 73.0
click at [291, 388] on div "Instant Quotes Refresh No quotes available RFQs Request for RFQ Manual estimati…" at bounding box center [445, 250] width 653 height 417
type input "33"
type input "6.23"
type input "39"
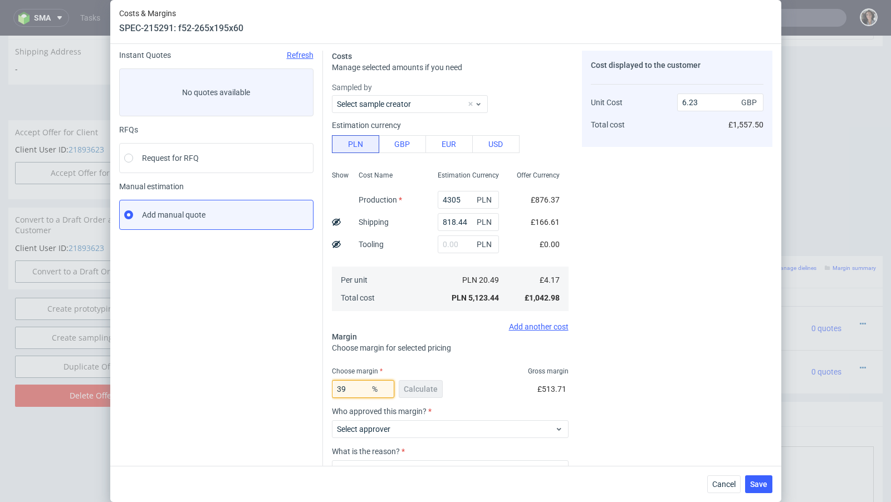
type input "6.84"
type input "38"
type input "6.73"
type input "38"
click at [409, 429] on div "Minimum : 35.3%" at bounding box center [450, 426] width 237 height 13
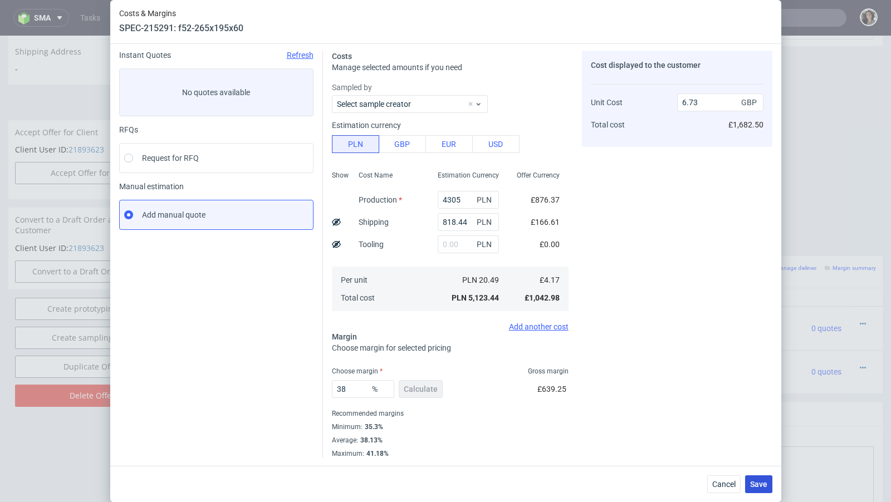
click at [759, 484] on span "Save" at bounding box center [758, 485] width 17 height 8
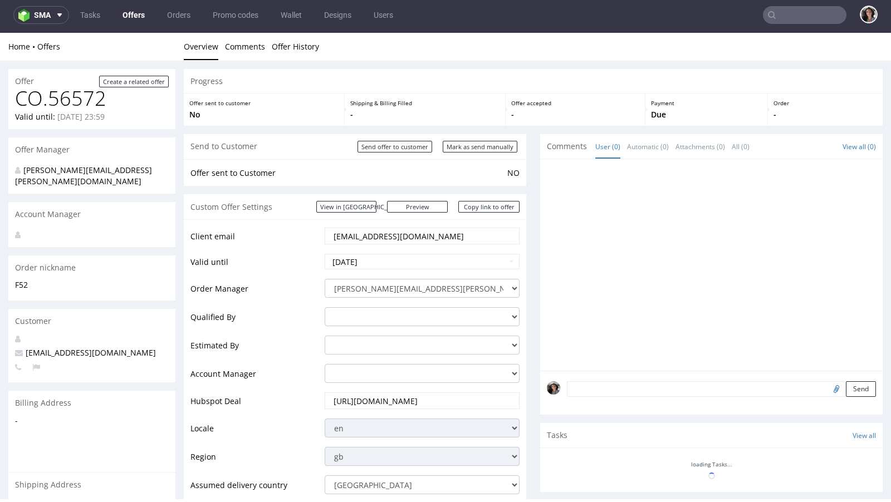
scroll to position [608, 0]
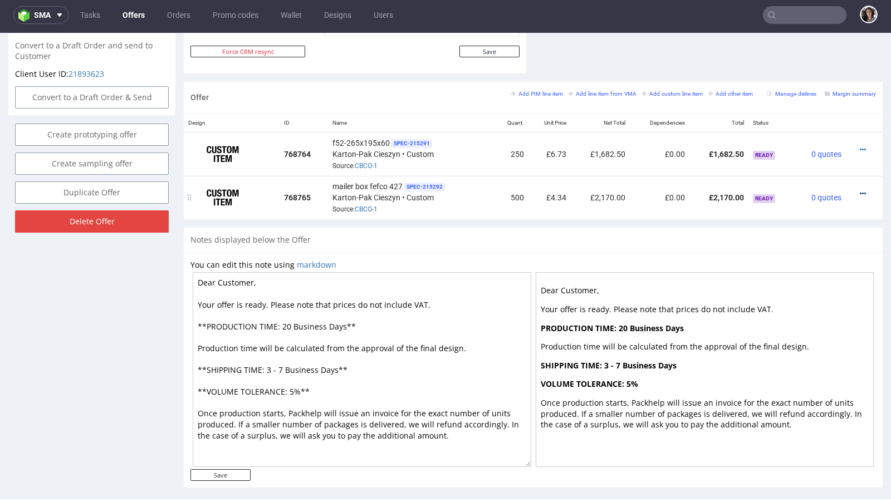
click at [860, 190] on icon at bounding box center [863, 194] width 6 height 8
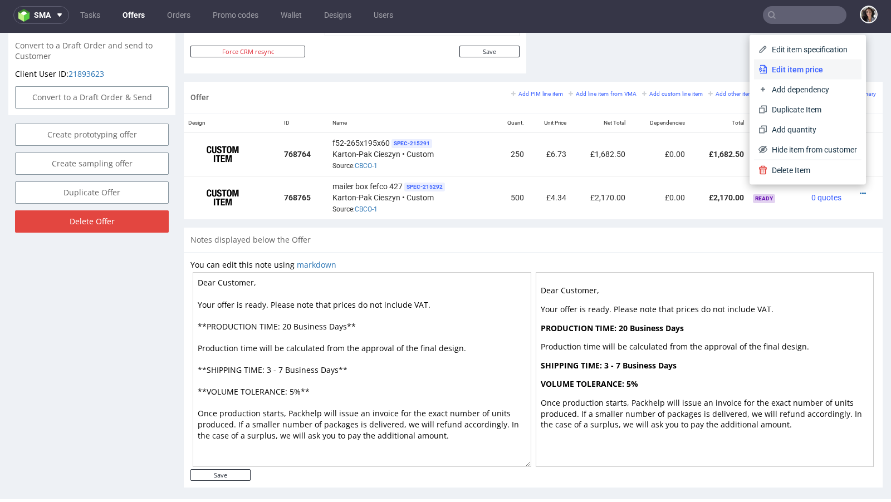
click at [791, 70] on span "Edit item price" at bounding box center [812, 69] width 90 height 11
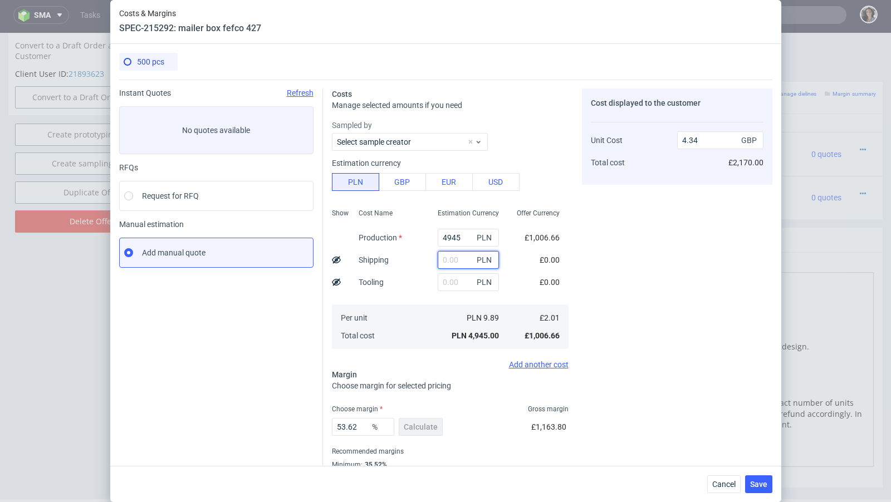
click at [456, 266] on input "text" at bounding box center [468, 260] width 61 height 18
paste input "818.44"
type input "818.44"
type input "5.06"
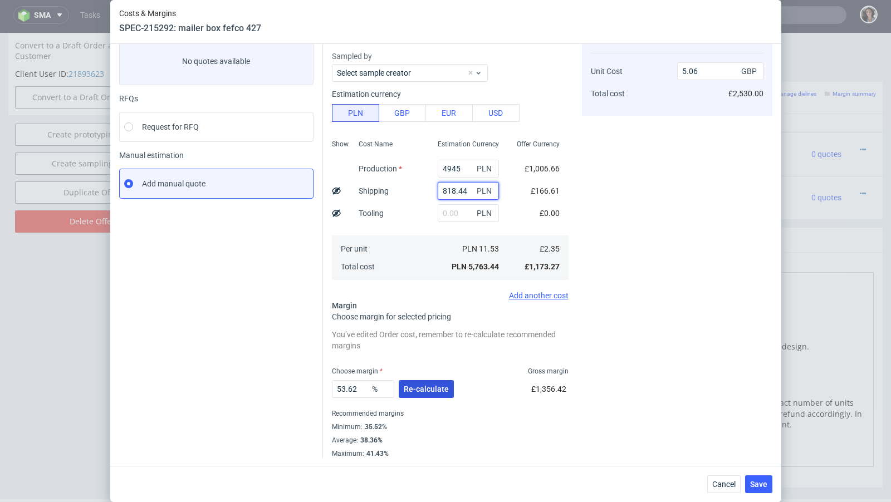
type input "818.44"
click at [431, 385] on span "Re-calculate" at bounding box center [426, 389] width 45 height 8
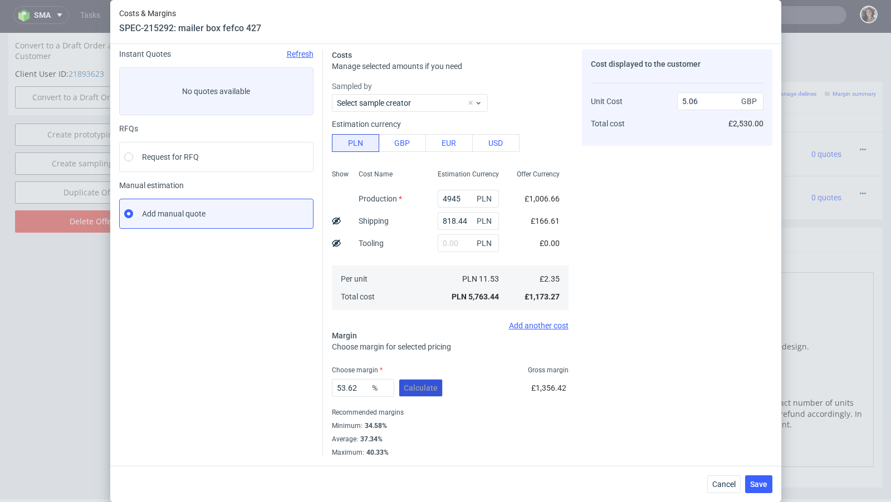
scroll to position [38, 0]
drag, startPoint x: 360, startPoint y: 386, endPoint x: 322, endPoint y: 386, distance: 37.3
click at [323, 386] on div "Costs Manage selected amounts if you need Sampled by Select sample creator Esti…" at bounding box center [547, 250] width 449 height 417
type input "37"
type input "3.72"
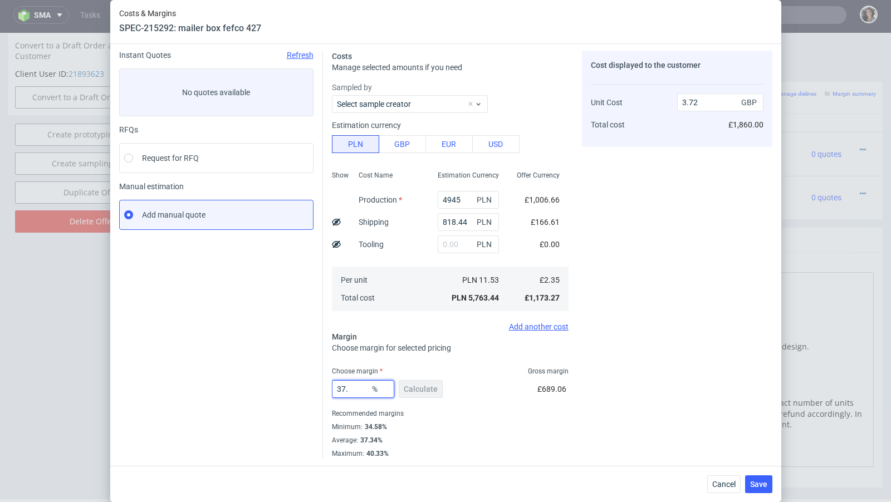
type input "37.5"
type input "3.75"
type input "37.5"
click at [415, 425] on div "Minimum : 34.58%" at bounding box center [450, 426] width 237 height 13
click at [761, 484] on span "Save" at bounding box center [758, 485] width 17 height 8
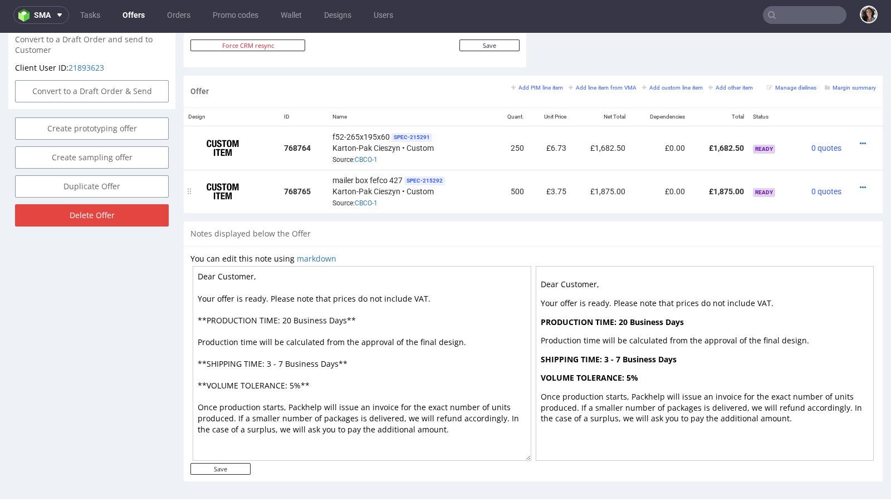
scroll to position [543, 0]
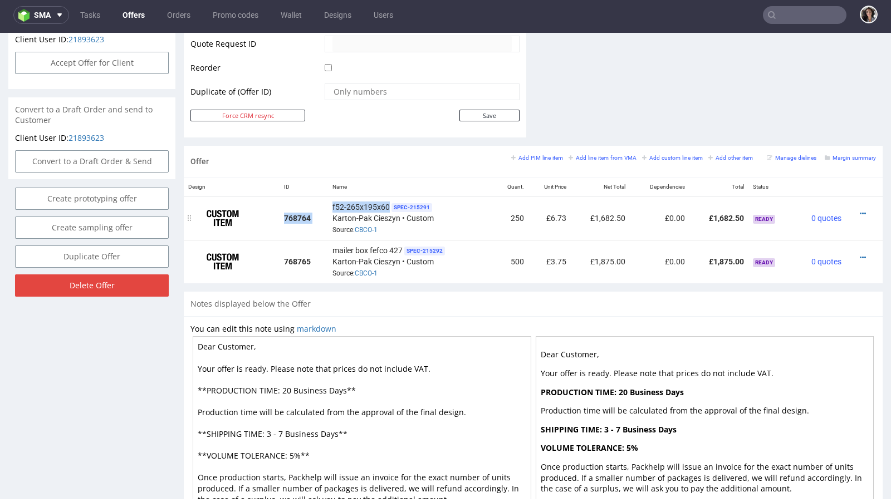
drag, startPoint x: 386, startPoint y: 203, endPoint x: 306, endPoint y: 199, distance: 79.7
click at [306, 199] on tr "768764 f52-265x195x60 SPEC- 215291 Karton-Pak Cieszyn • Custom Source: CBCO-1 2…" at bounding box center [533, 218] width 699 height 44
click at [336, 202] on span "f52-265x195x60" at bounding box center [360, 207] width 57 height 11
drag, startPoint x: 386, startPoint y: 200, endPoint x: 330, endPoint y: 202, distance: 55.7
click at [332, 202] on div "f52-265x195x60 SPEC- 215291 Karton-Pak Cieszyn • Custom Source: CBCO-1" at bounding box center [411, 218] width 158 height 35
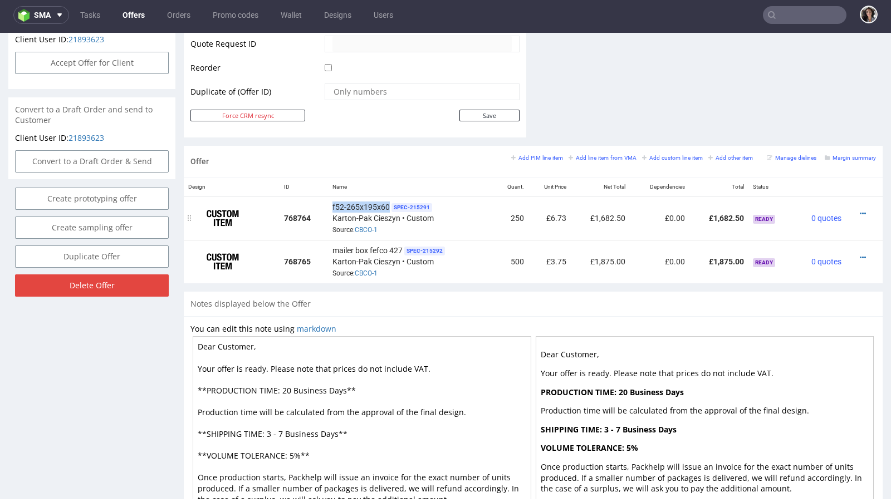
copy span "f52-265x195x60"
click at [860, 254] on icon at bounding box center [863, 258] width 6 height 8
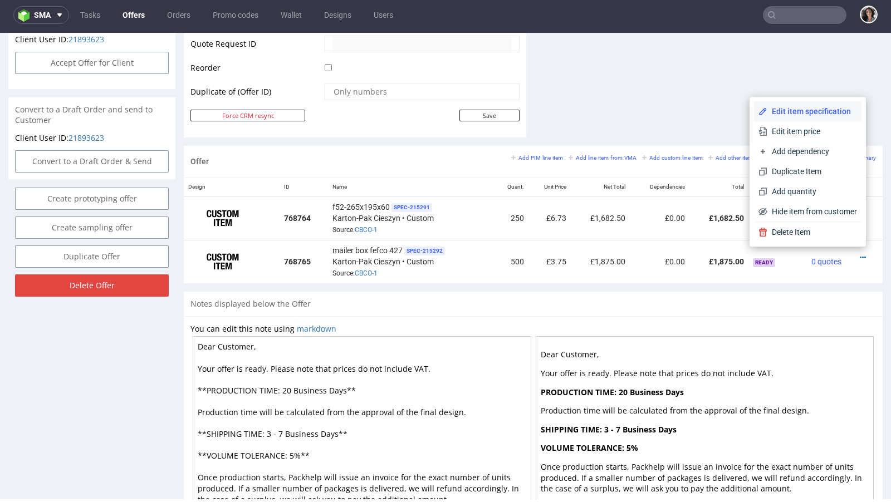
click at [788, 119] on li "Edit item specification" at bounding box center [807, 111] width 107 height 20
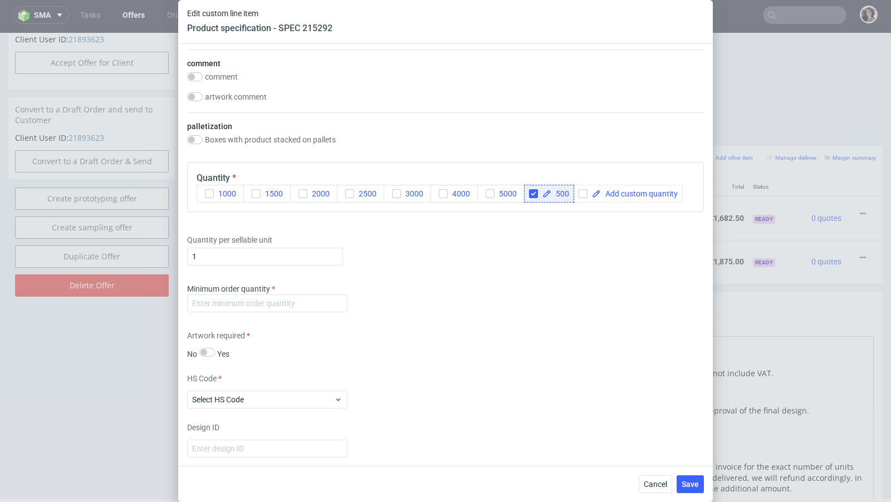
scroll to position [1616, 0]
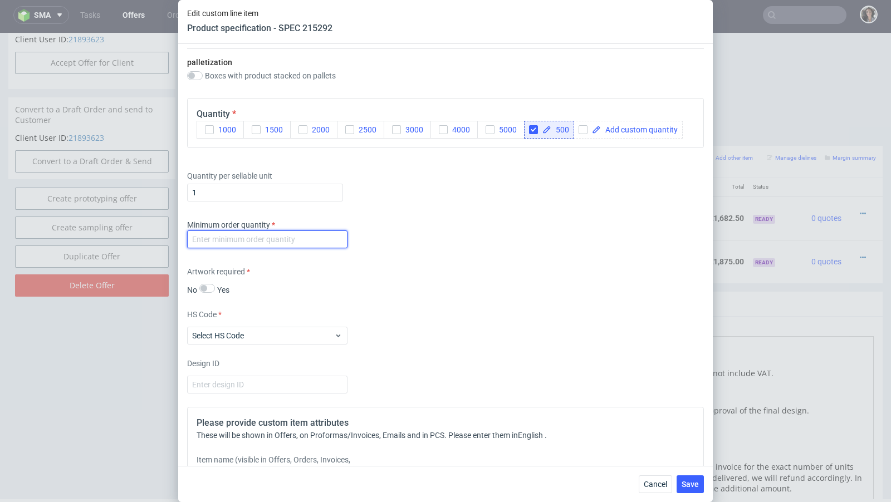
click at [315, 234] on input "number" at bounding box center [267, 240] width 160 height 18
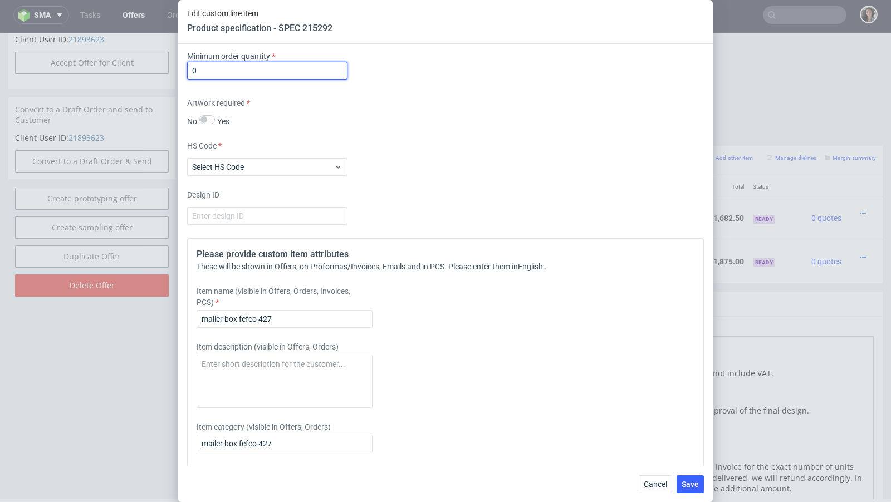
scroll to position [1811, 0]
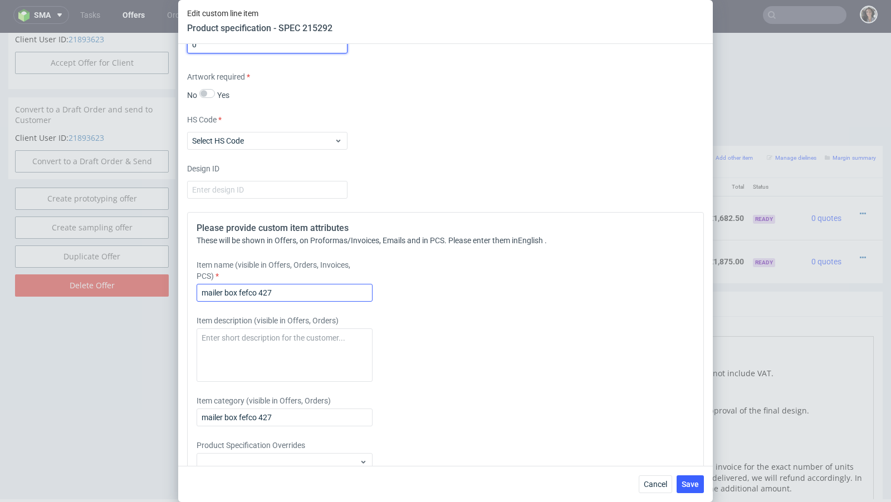
type input "0"
click at [257, 291] on input "mailer box fefco 427" at bounding box center [285, 293] width 176 height 18
paste input "f52-265x195x60"
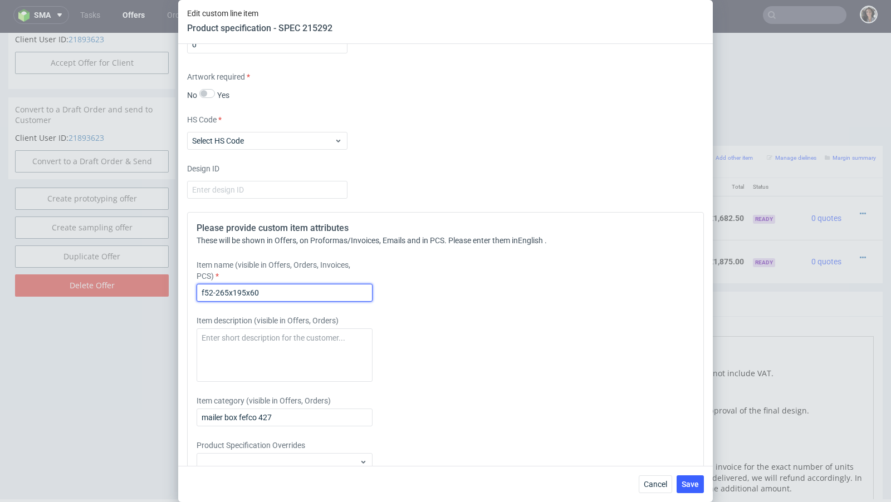
type input "f52-265x195x60"
click at [243, 403] on div "Item category (visible in Offers, Orders) mailer box fefco 427" at bounding box center [382, 410] width 370 height 31
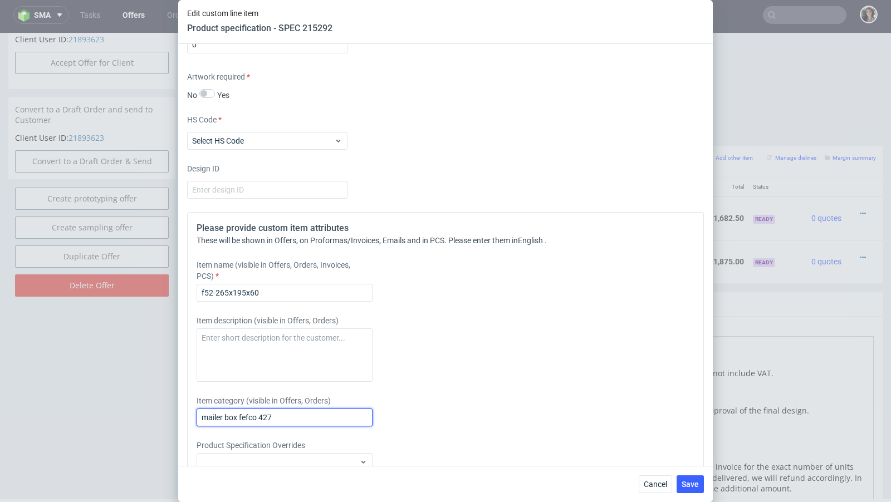
click at [243, 410] on input "mailer box fefco 427" at bounding box center [285, 418] width 176 height 18
paste input "f52-265x195x60"
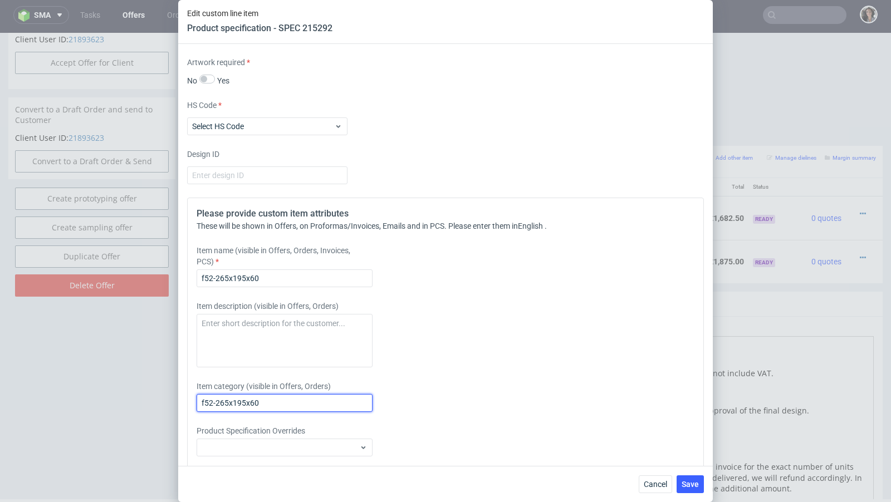
scroll to position [1862, 0]
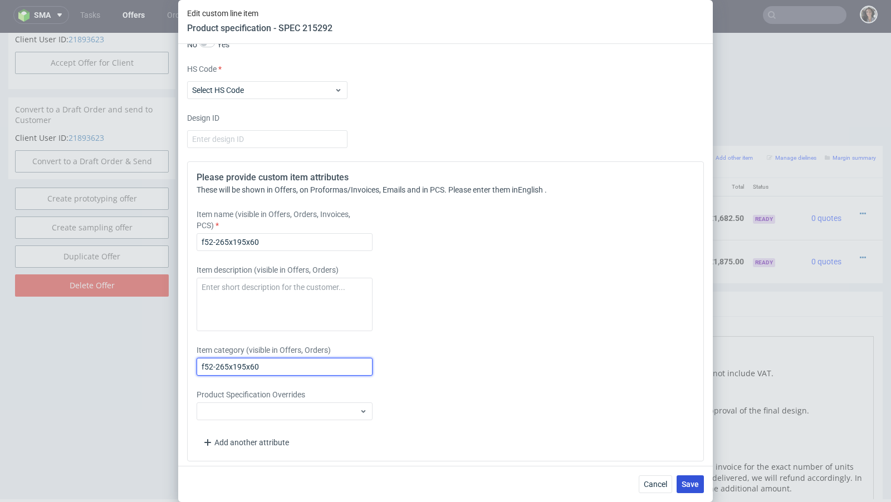
type input "f52-265x195x60"
click at [696, 478] on button "Save" at bounding box center [690, 485] width 27 height 18
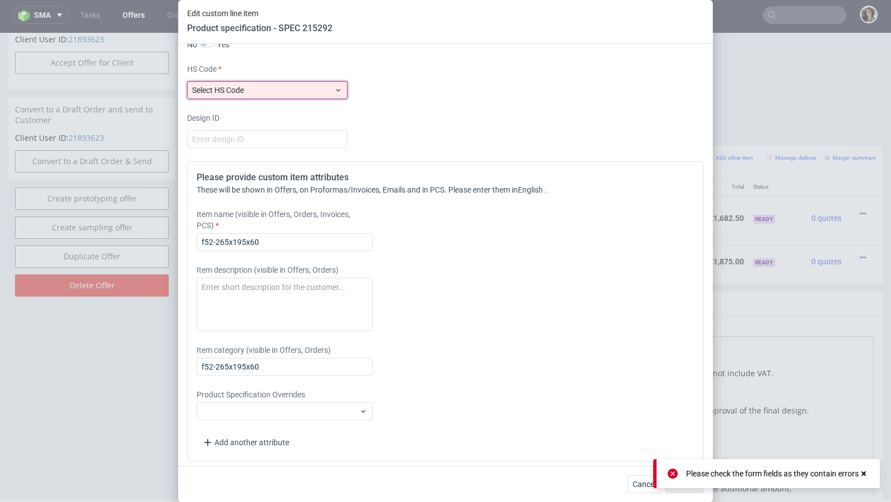
click at [314, 81] on div "Select HS Code" at bounding box center [267, 90] width 160 height 18
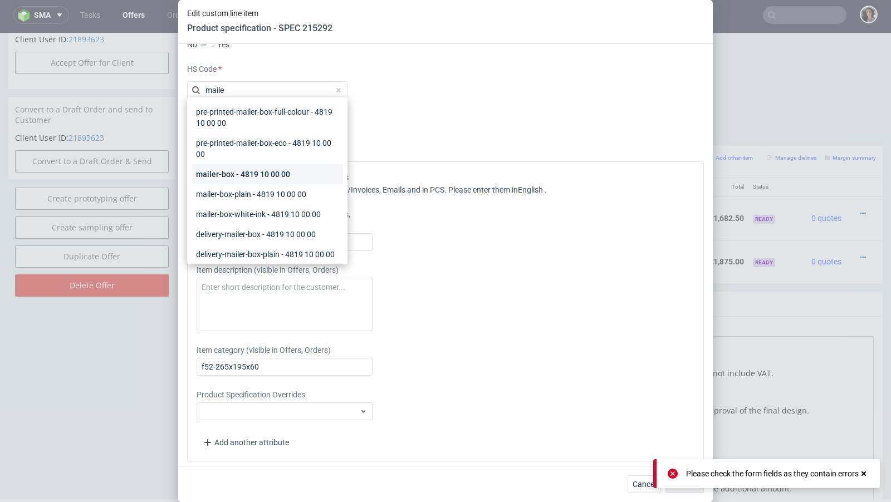
type input "maile"
click at [229, 170] on div "mailer-box - 4819 10 00 00" at bounding box center [267, 174] width 151 height 20
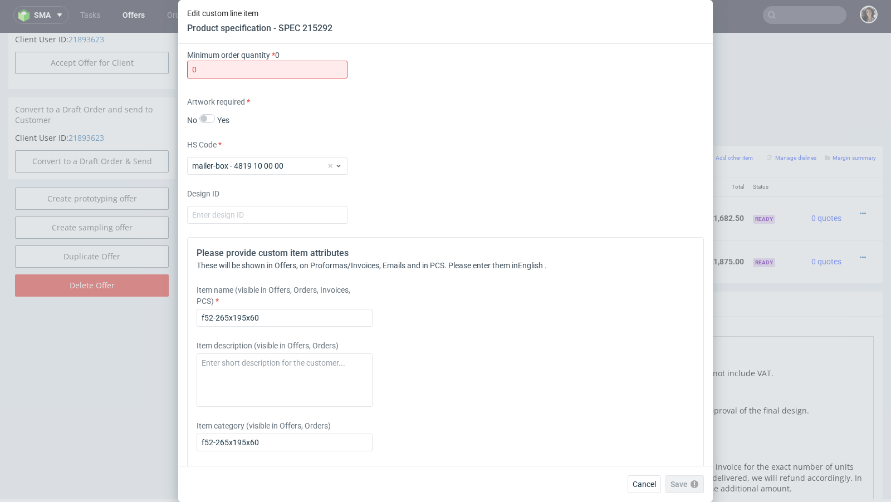
scroll to position [1705, 0]
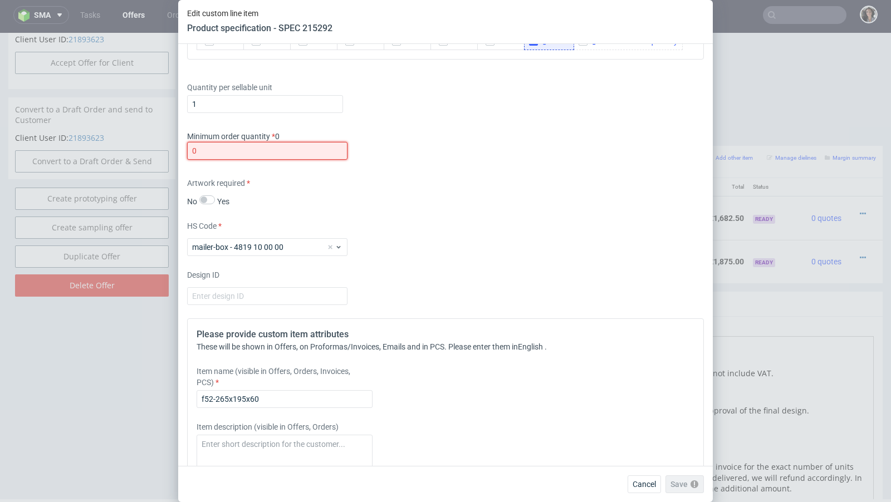
click at [279, 142] on input "0" at bounding box center [267, 151] width 160 height 18
click at [280, 142] on input "0" at bounding box center [267, 151] width 160 height 18
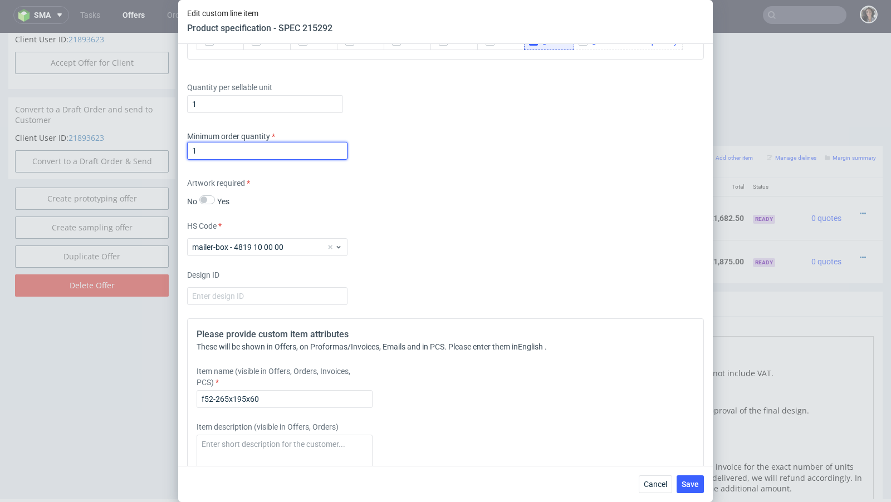
type input "1"
click at [350, 189] on div "Artwork required No Yes" at bounding box center [445, 193] width 517 height 30
click at [688, 487] on span "Save" at bounding box center [690, 485] width 17 height 8
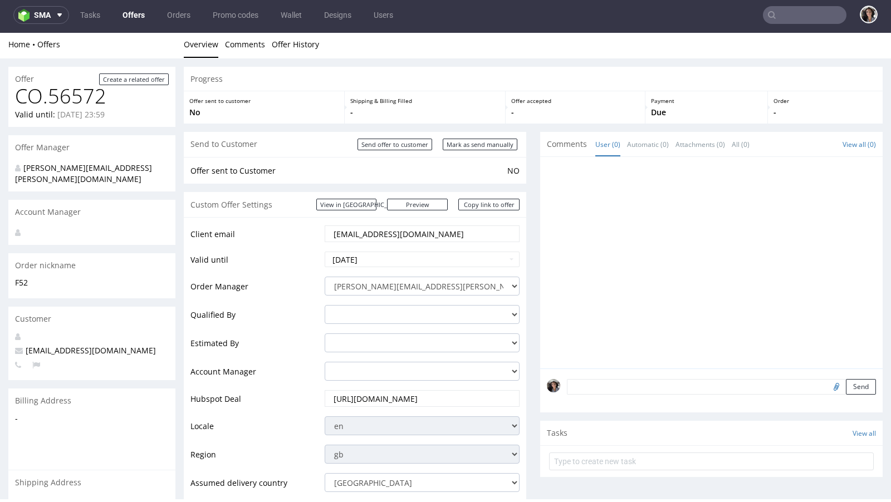
scroll to position [526, 0]
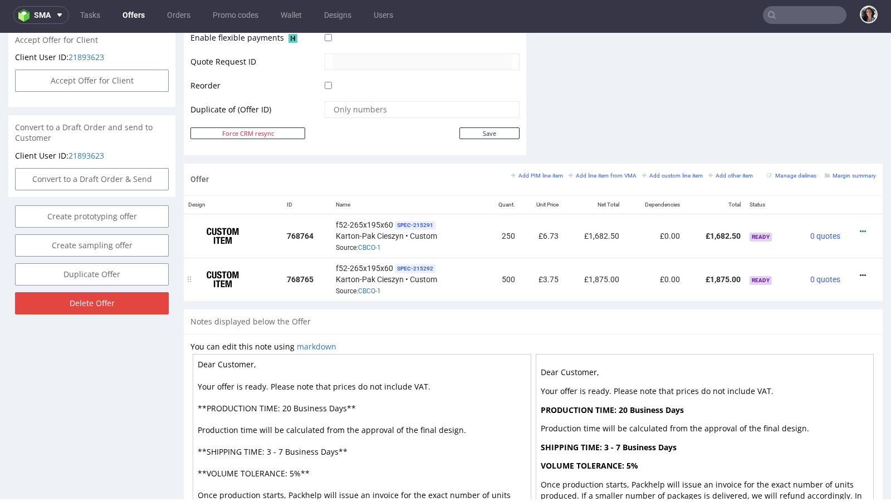
click at [860, 272] on icon at bounding box center [863, 276] width 6 height 8
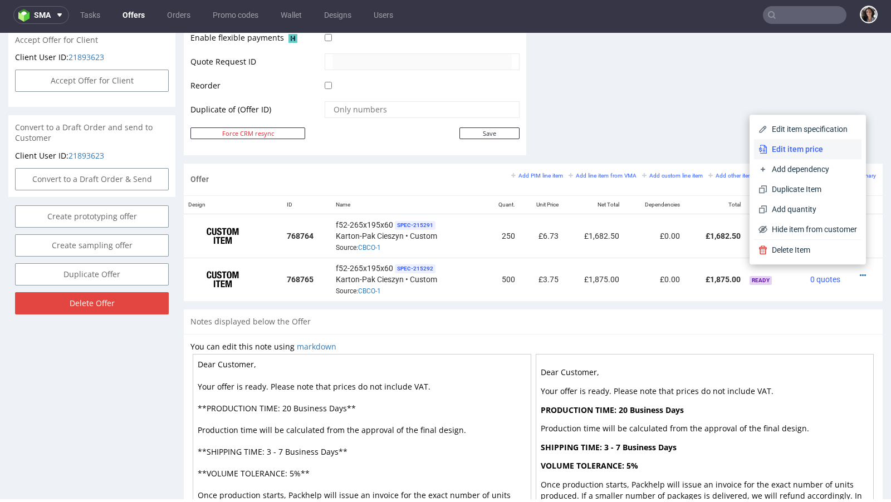
click at [806, 151] on span "Edit item price" at bounding box center [812, 149] width 90 height 11
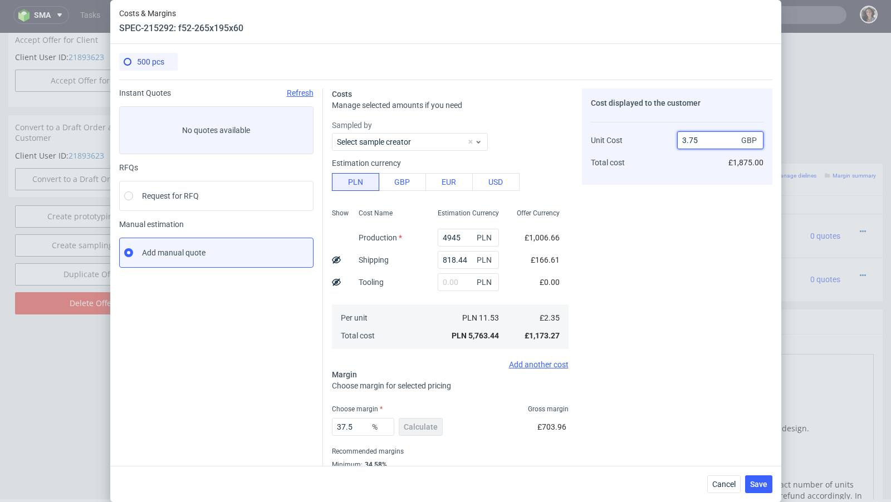
drag, startPoint x: 699, startPoint y: 137, endPoint x: 659, endPoint y: 138, distance: 39.5
click at [659, 138] on div "Unit Cost Total cost 3.75 GBP £1,875.00" at bounding box center [677, 146] width 173 height 58
type input "4"
type input "41.25"
type input "3.99.49"
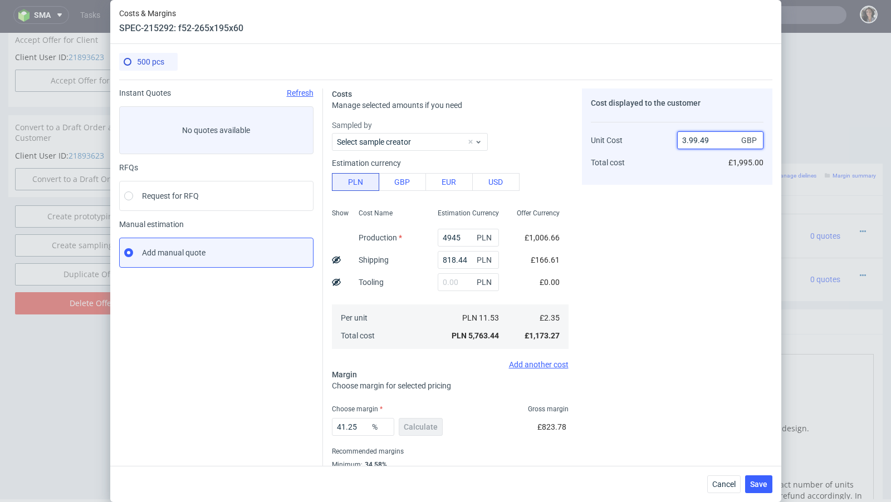
type input "NaN"
drag, startPoint x: 701, startPoint y: 140, endPoint x: 643, endPoint y: 140, distance: 57.9
click at [643, 140] on div "Unit Cost Total cost 2.34 GBP £1,170.00" at bounding box center [677, 146] width 173 height 58
type input "4.49"
type input "47.66146993318486"
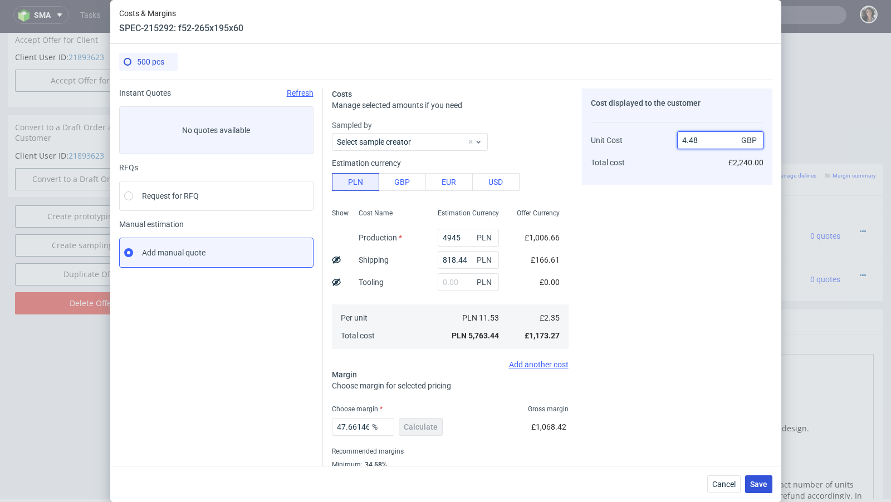
type input "4.48"
click at [754, 481] on span "Save" at bounding box center [758, 485] width 17 height 8
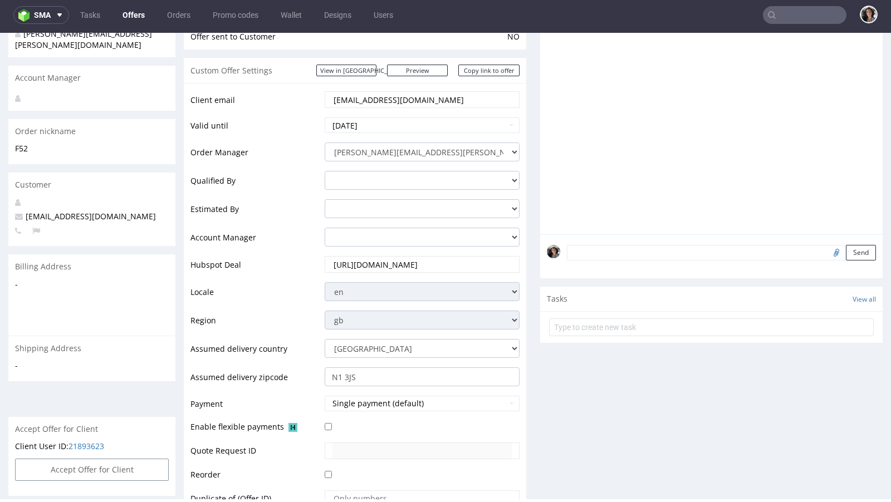
scroll to position [439, 0]
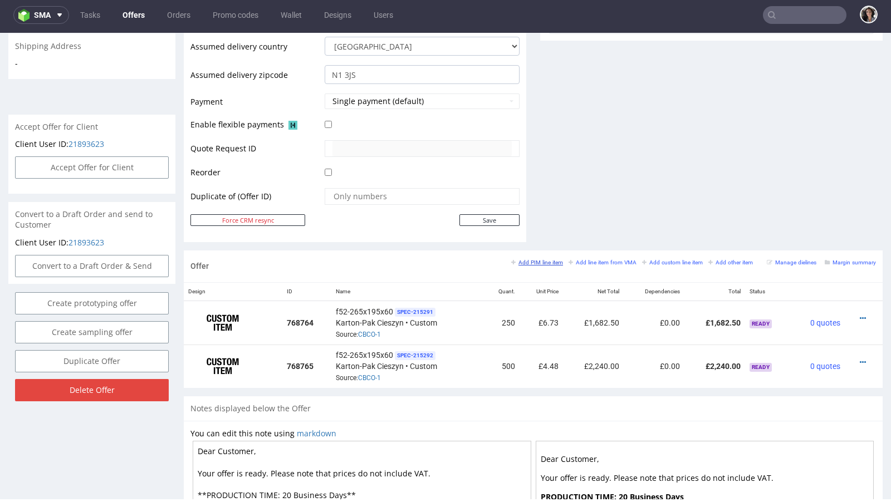
click at [541, 259] on small "Add PIM line item" at bounding box center [537, 262] width 52 height 6
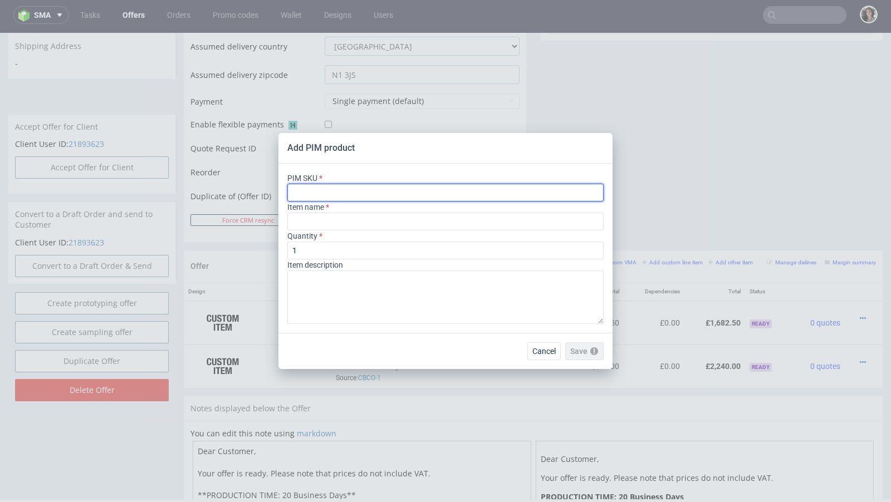
click at [378, 191] on input "text" at bounding box center [445, 193] width 316 height 18
paste input "box--mailer-box--23--cardboard-coated--print-color-hd-with-print-inside--foil-n…"
type input "box--mailer-box--23--cardboard-coated--print-color-hd-with-print-inside--foil-n…"
type input "Versandschachtel"
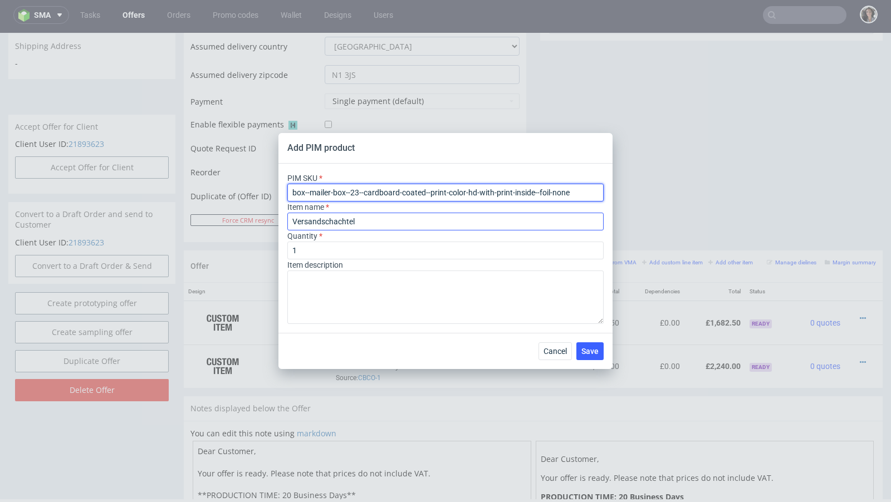
type input "box--mailer-box--23--cardboard-coated--print-color-hd-with-print-inside--foil-n…"
click at [330, 218] on input "Versandschachtel" at bounding box center [445, 222] width 316 height 18
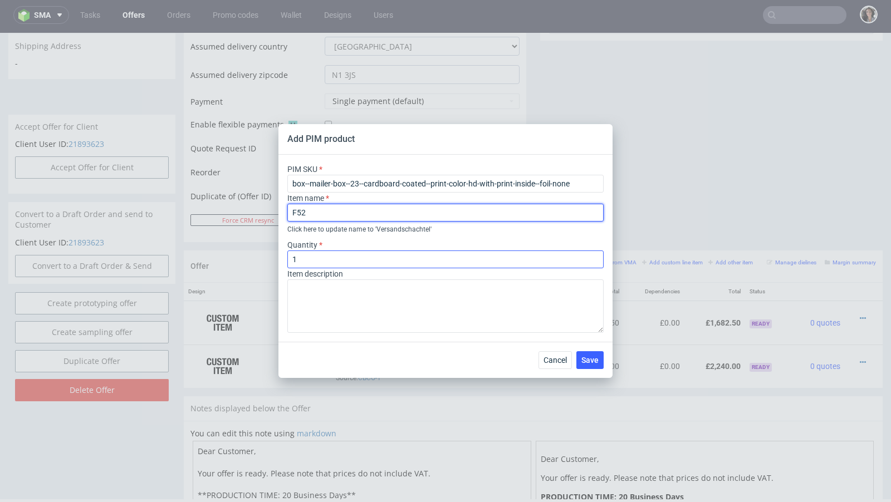
type input "F52"
click at [325, 253] on input "1" at bounding box center [445, 260] width 316 height 18
drag, startPoint x: 322, startPoint y: 263, endPoint x: 268, endPoint y: 263, distance: 53.5
click at [268, 263] on div "Add PIM product PIM SKU box--mailer-box--23--cardboard-coated--print-color-hd-w…" at bounding box center [445, 251] width 891 height 502
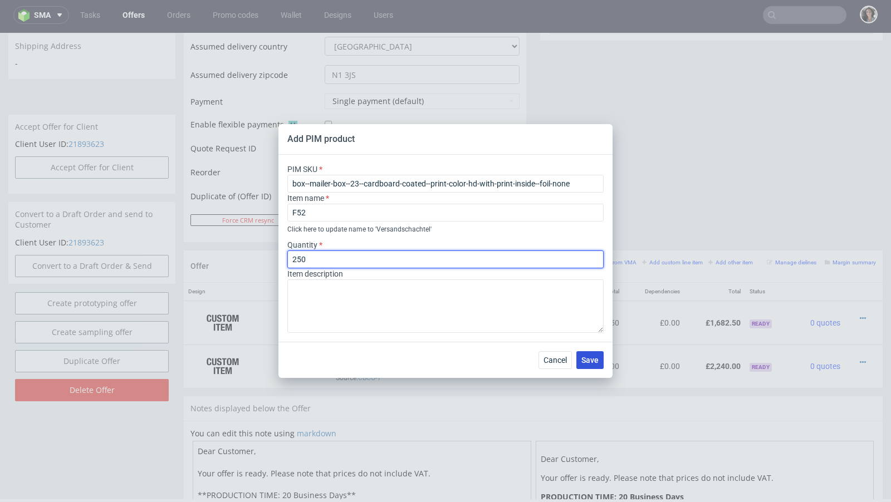
type input "250"
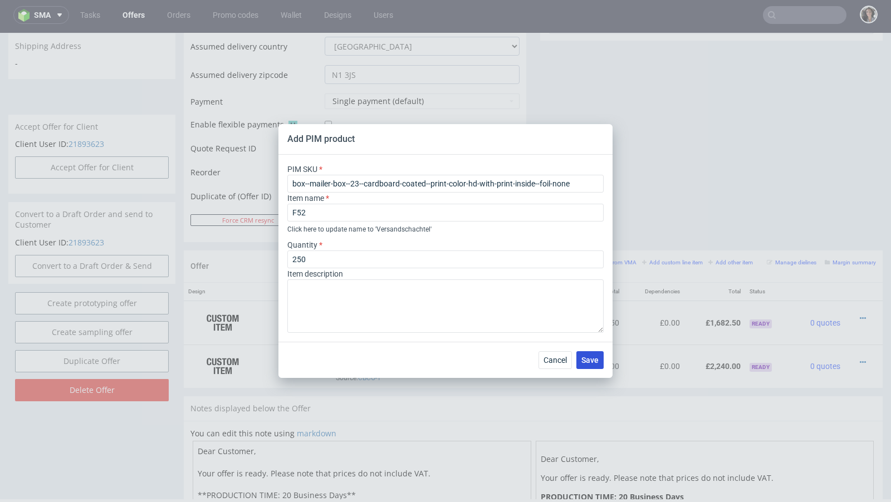
click at [594, 360] on span "Save" at bounding box center [589, 360] width 17 height 8
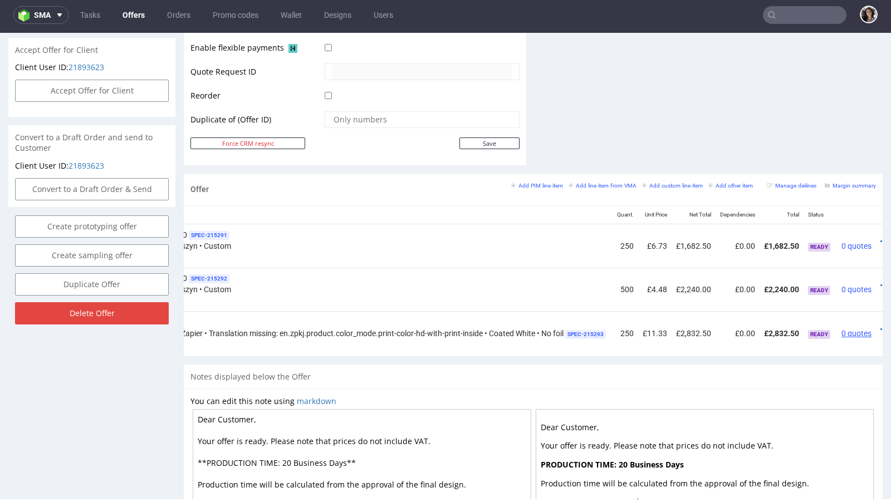
scroll to position [0, 182]
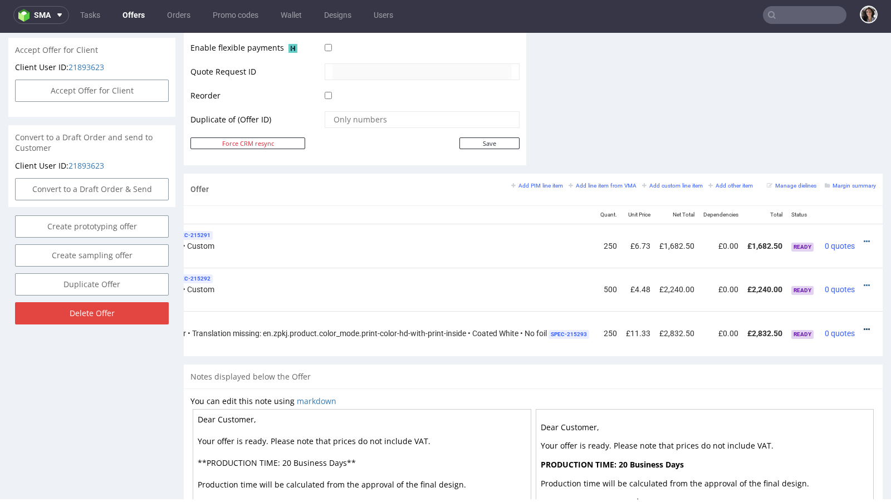
click at [869, 326] on icon at bounding box center [867, 330] width 6 height 8
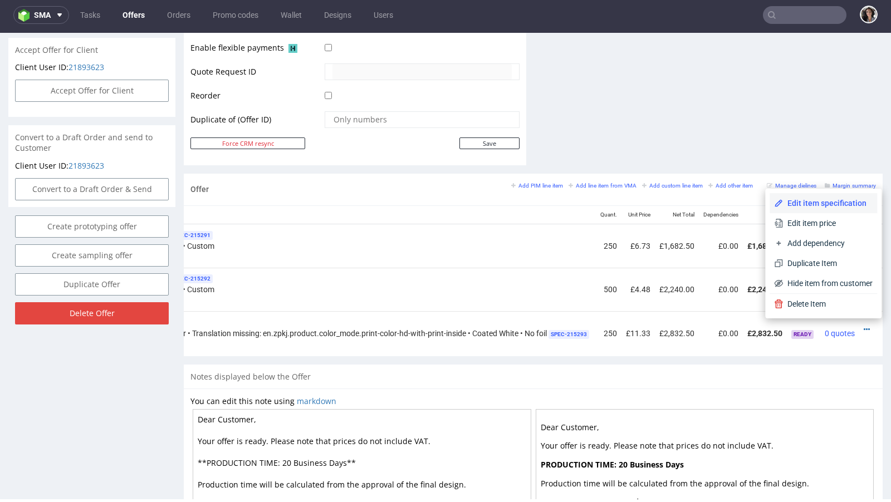
click at [823, 205] on span "Edit item specification" at bounding box center [828, 203] width 90 height 11
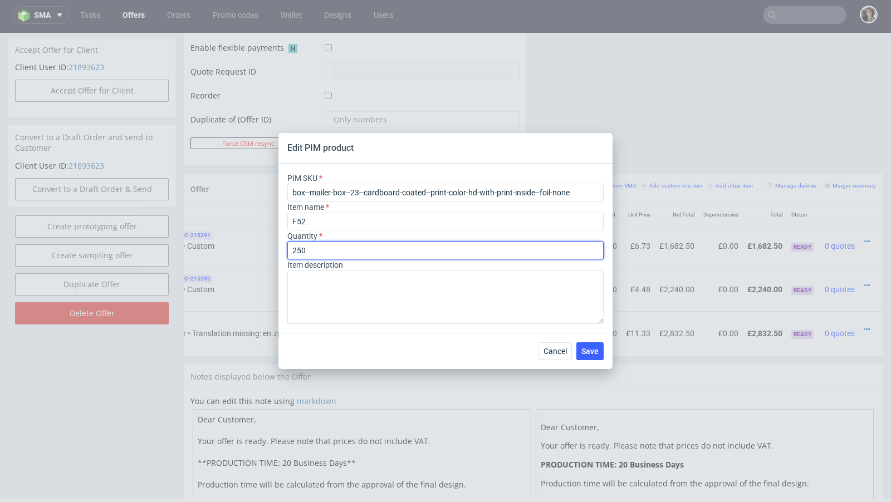
click at [350, 252] on input "250" at bounding box center [445, 251] width 316 height 18
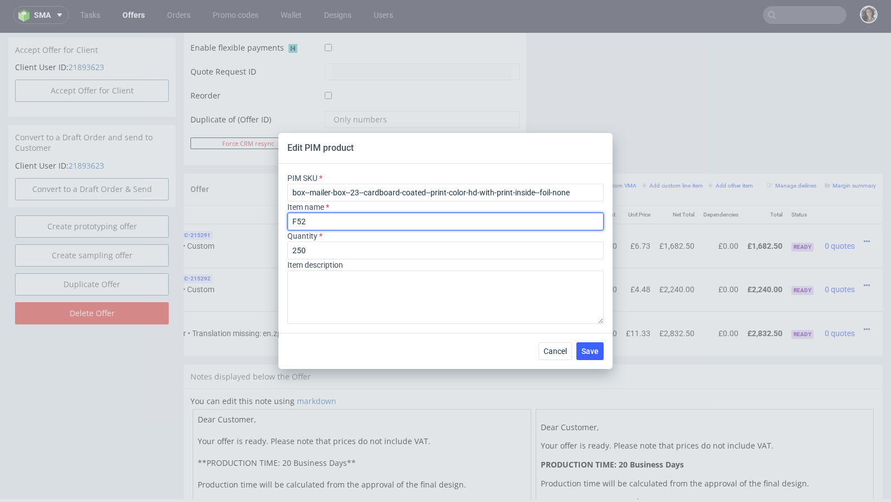
click at [341, 225] on input "F52" at bounding box center [445, 222] width 316 height 18
click at [433, 226] on input "F52 - Full print inside and outside" at bounding box center [445, 222] width 316 height 18
type input "F52 - Full print inside and outside"
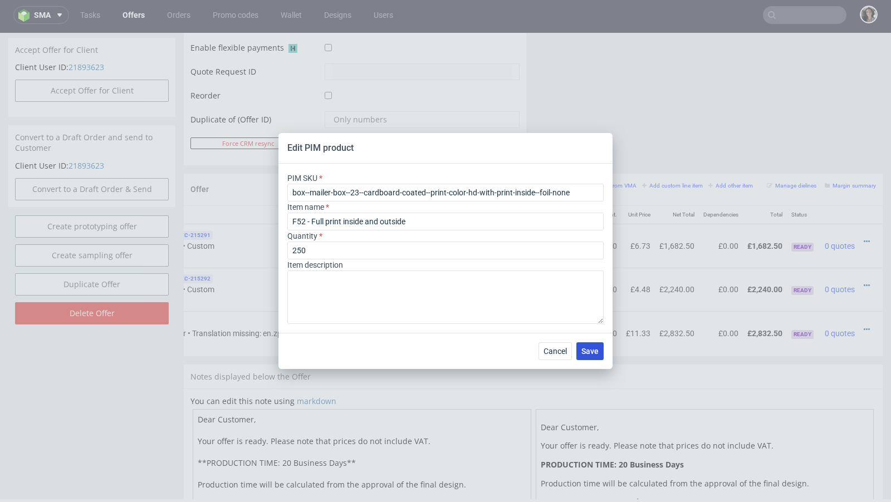
click at [587, 355] on button "Save" at bounding box center [589, 351] width 27 height 18
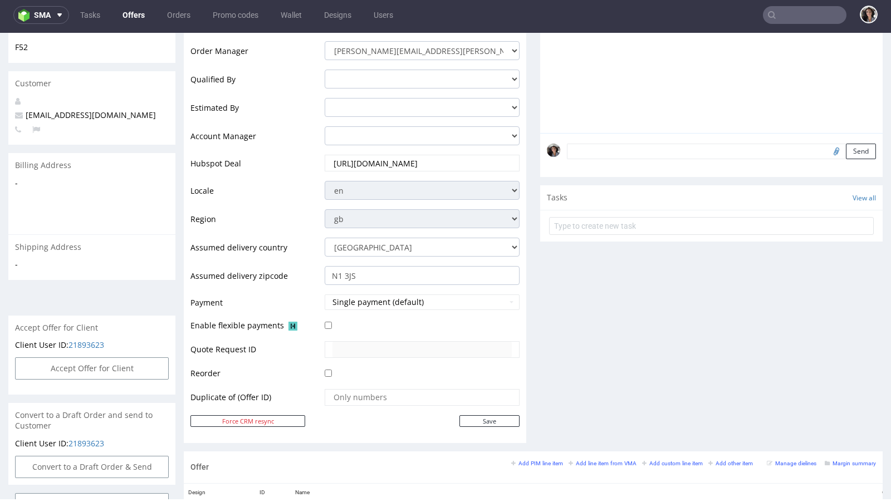
scroll to position [0, 0]
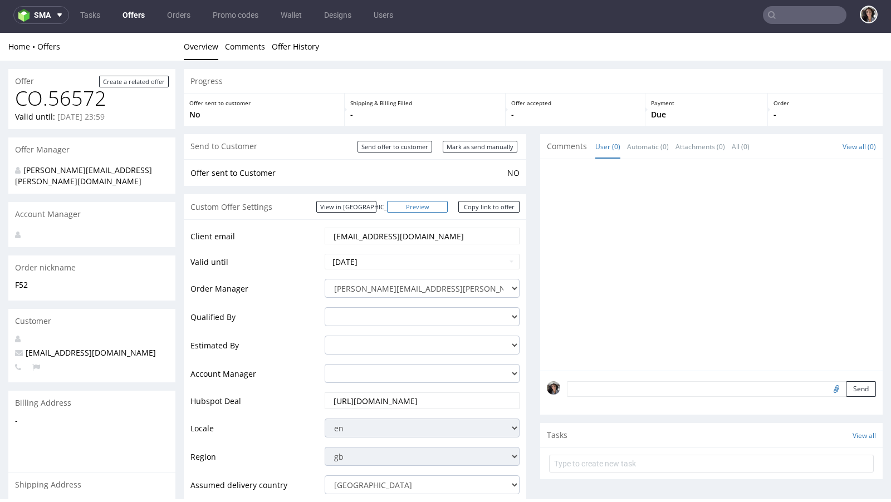
click at [441, 207] on link "Preview" at bounding box center [417, 207] width 61 height 12
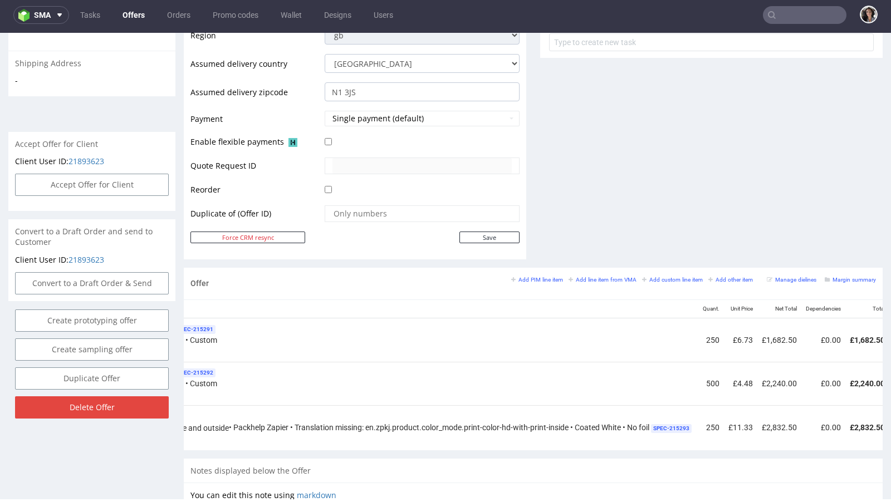
scroll to position [0, 299]
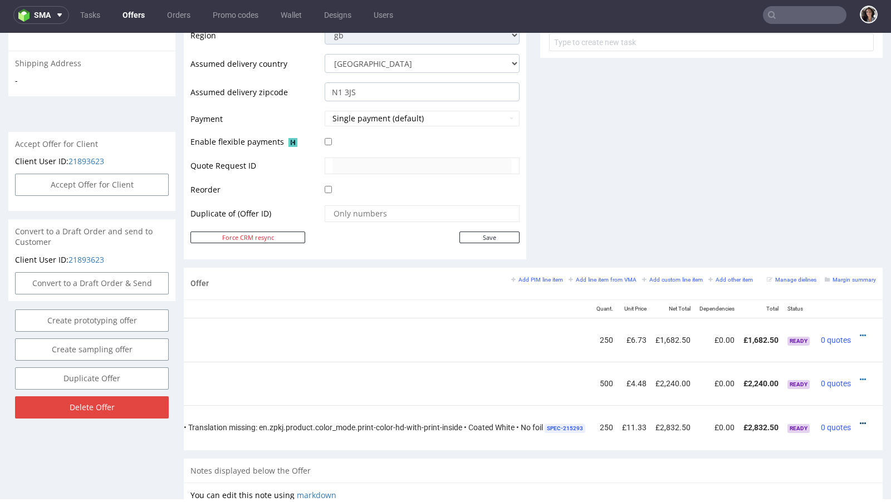
click at [860, 420] on icon at bounding box center [863, 424] width 6 height 8
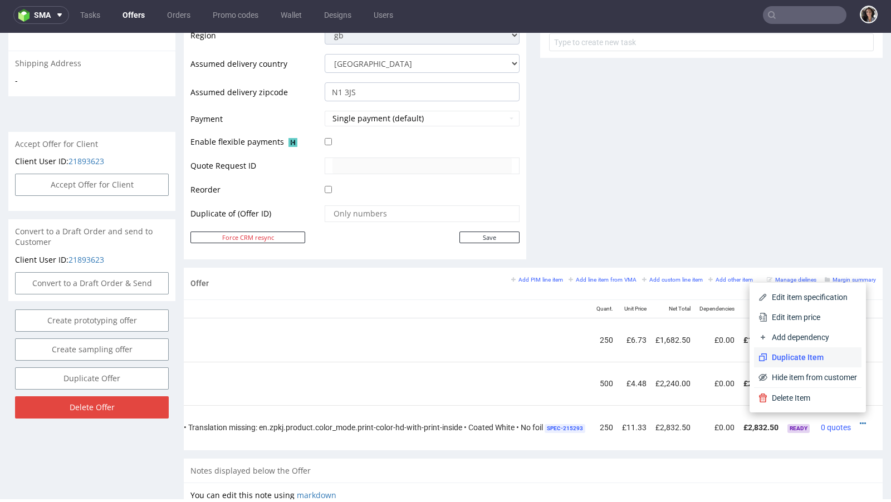
click at [826, 353] on span "Duplicate Item" at bounding box center [812, 357] width 90 height 11
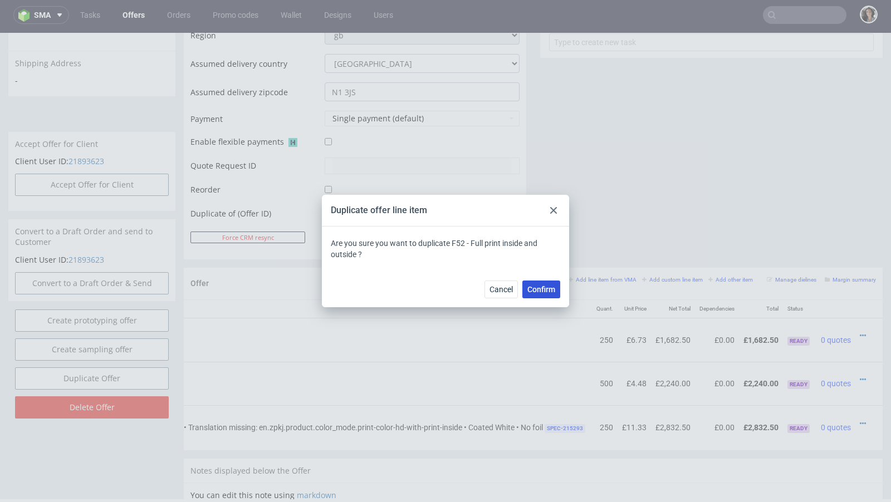
click at [551, 288] on span "Confirm" at bounding box center [541, 290] width 28 height 8
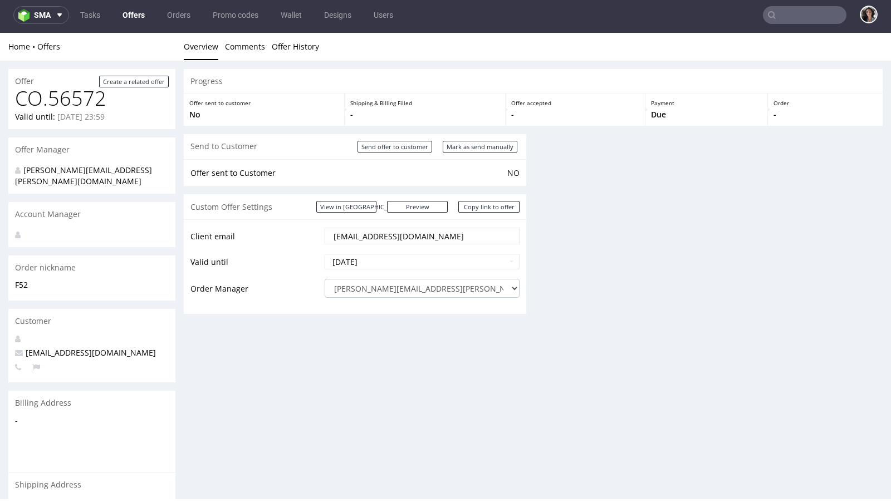
scroll to position [0, 0]
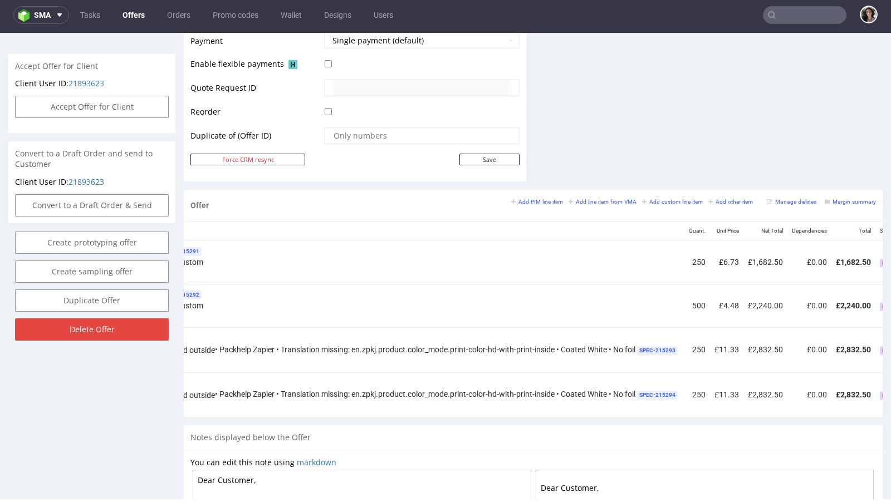
scroll to position [0, 299]
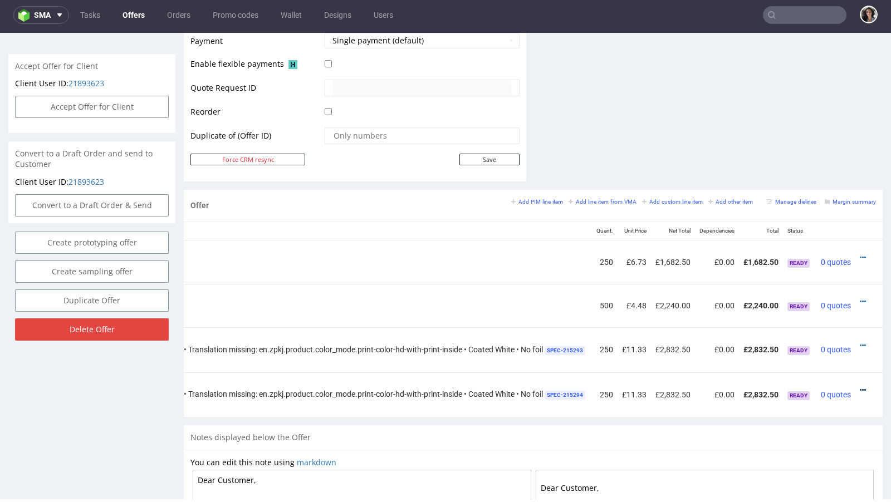
click at [860, 386] on icon at bounding box center [863, 390] width 6 height 8
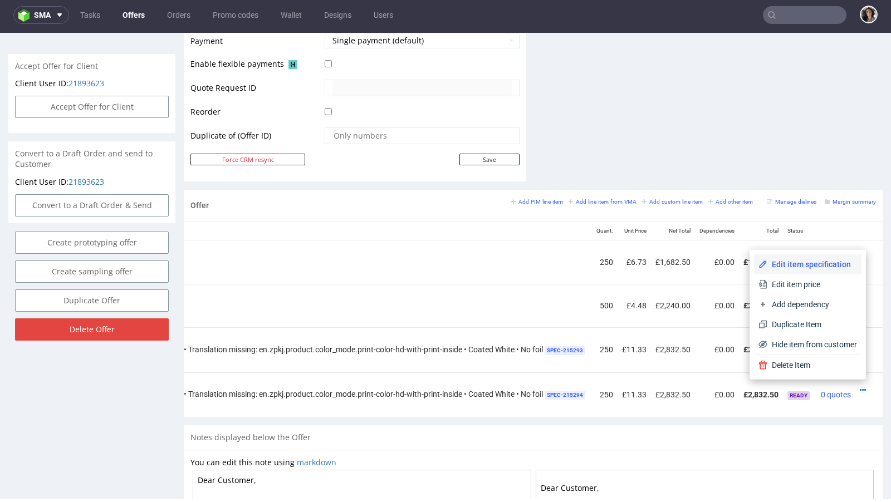
click at [826, 266] on span "Edit item specification" at bounding box center [812, 264] width 90 height 11
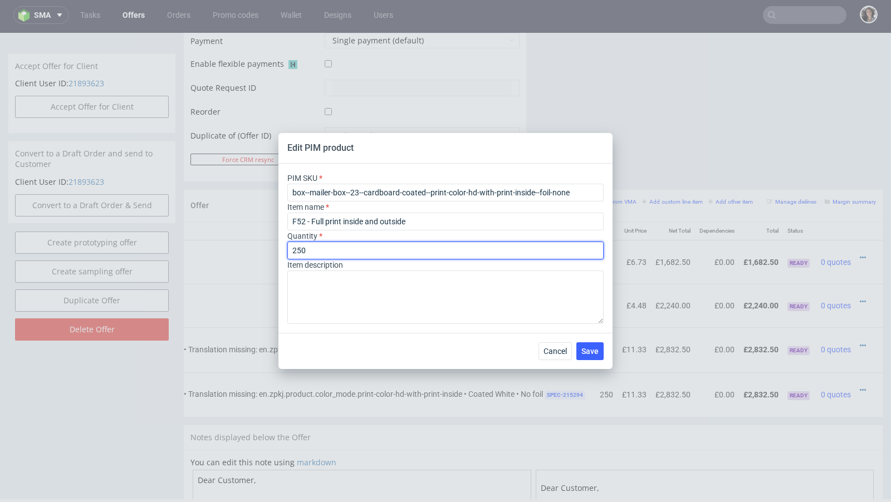
drag, startPoint x: 354, startPoint y: 254, endPoint x: 277, endPoint y: 252, distance: 77.5
click at [277, 252] on div "Edit PIM product PIM SKU box--mailer-box--23--cardboard-coated--print-color-hd-…" at bounding box center [445, 251] width 891 height 502
type input "500"
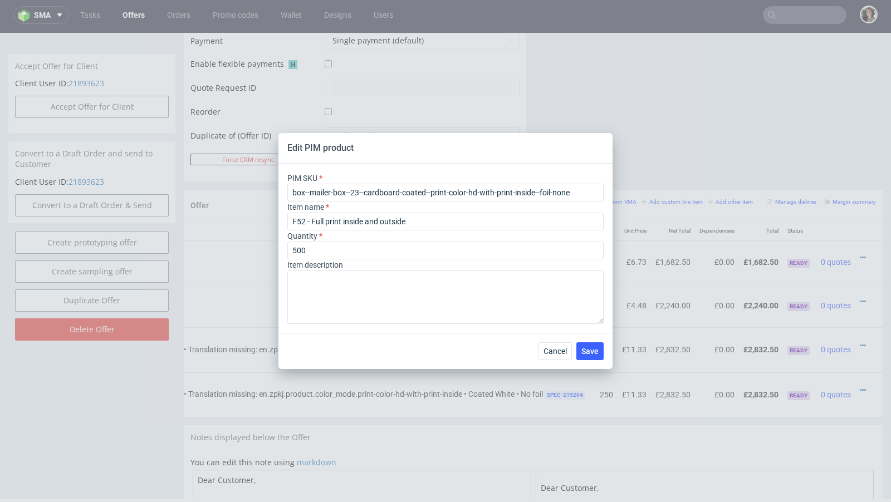
click at [410, 231] on div "Quantity 500" at bounding box center [445, 245] width 316 height 29
click at [597, 354] on span "Save" at bounding box center [589, 351] width 17 height 8
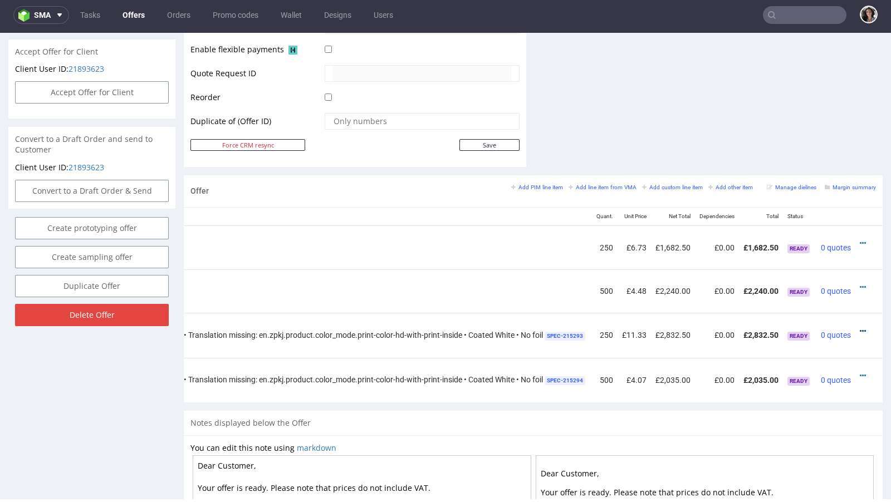
click at [860, 327] on icon at bounding box center [863, 331] width 6 height 8
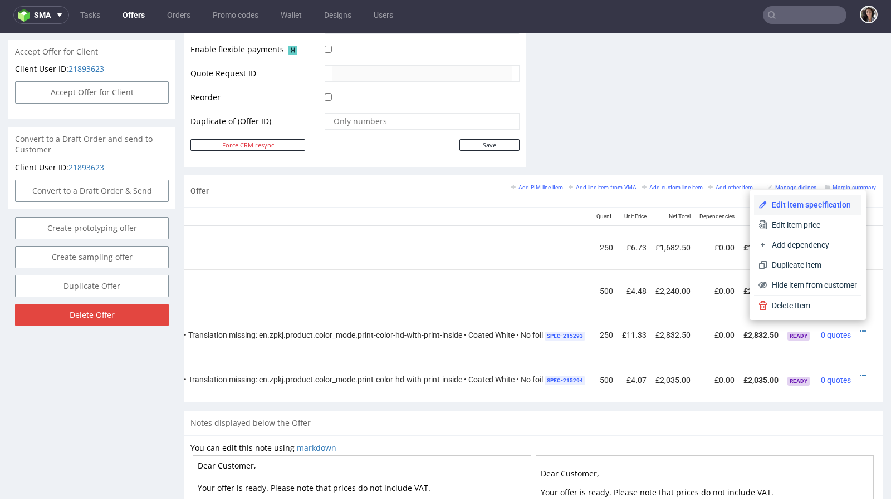
click at [797, 204] on span "Edit item specification" at bounding box center [812, 204] width 90 height 11
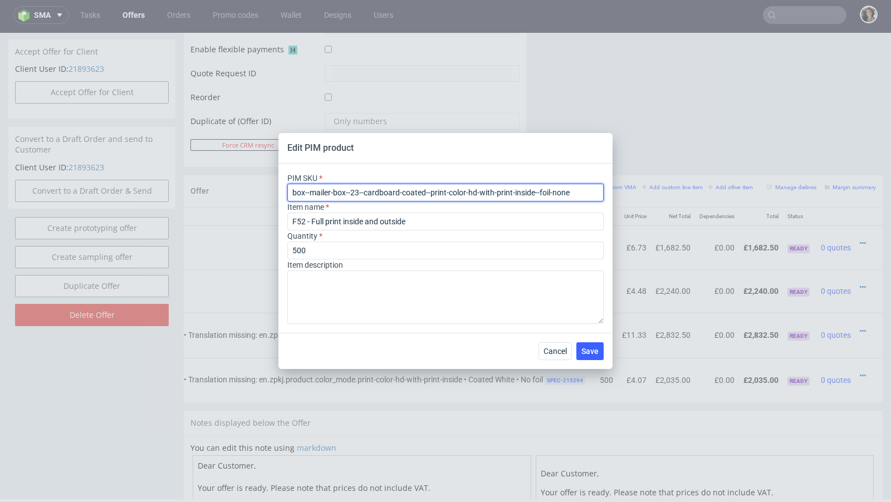
click at [404, 194] on input "box--mailer-box--23--cardboard-coated--print-color-hd-with-print-inside--foil-n…" at bounding box center [445, 193] width 316 height 18
paste input "52"
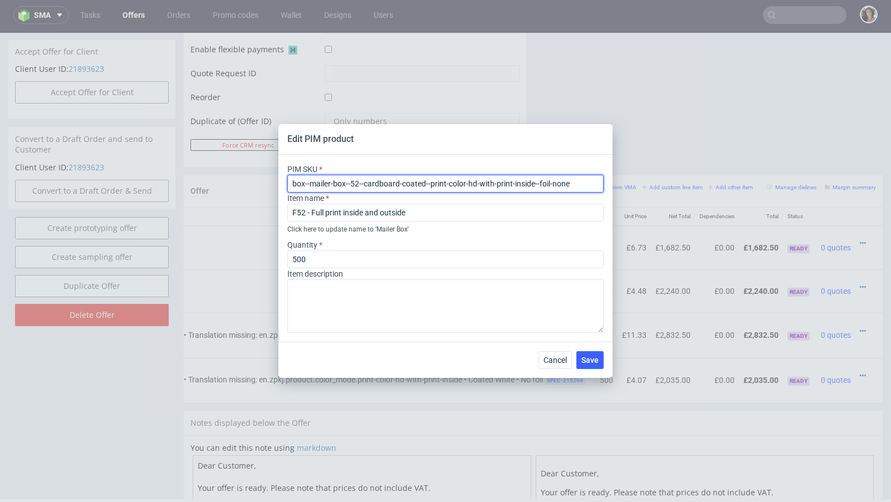
click at [292, 183] on input "box--mailer-box--52--cardboard-coated--print-color-hd-with-print-inside--foil-n…" at bounding box center [445, 184] width 316 height 18
type input "box--mailer-box--52--cardboard-coated--print-color-hd-with-print-inside--foil-n…"
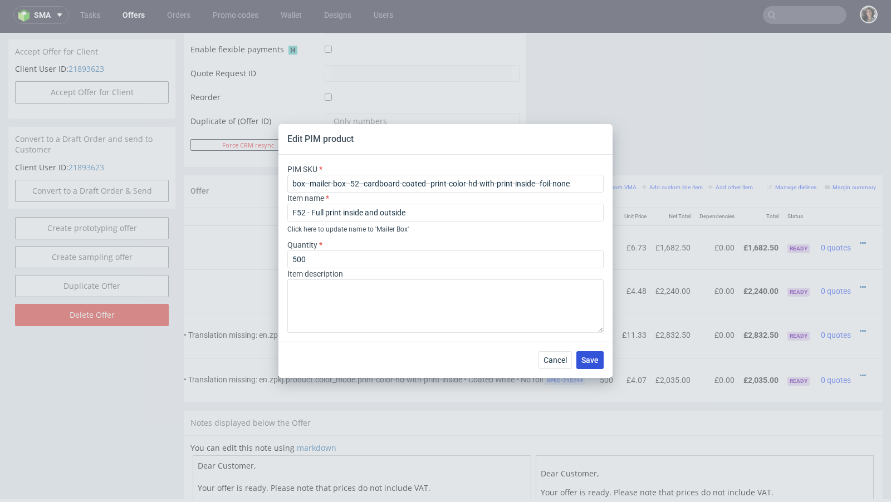
click at [594, 361] on span "Save" at bounding box center [589, 360] width 17 height 8
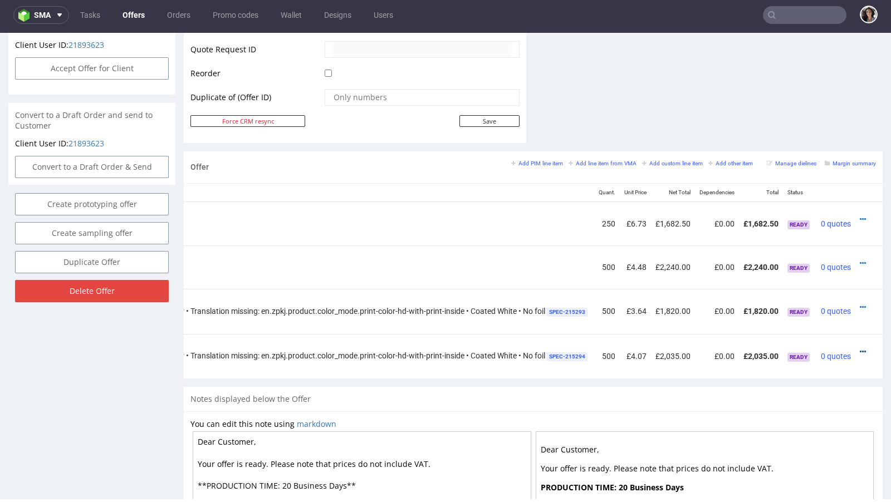
click at [860, 348] on icon at bounding box center [863, 352] width 6 height 8
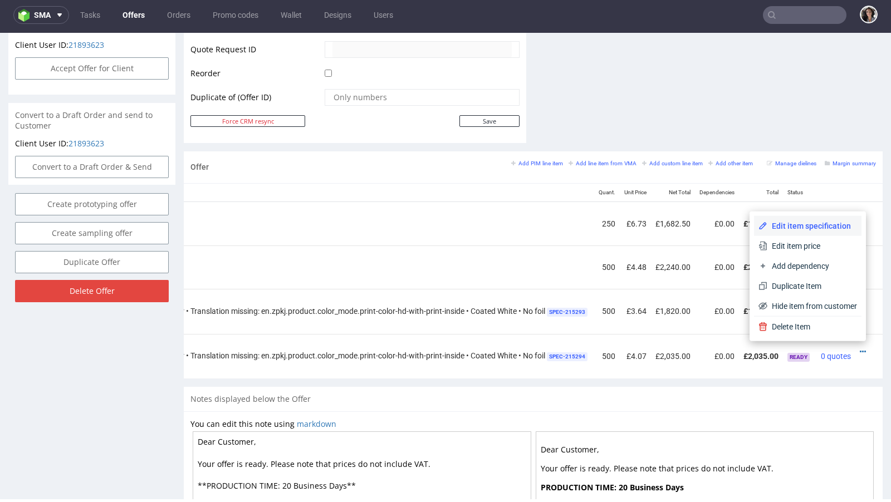
click at [805, 223] on span "Edit item specification" at bounding box center [812, 226] width 90 height 11
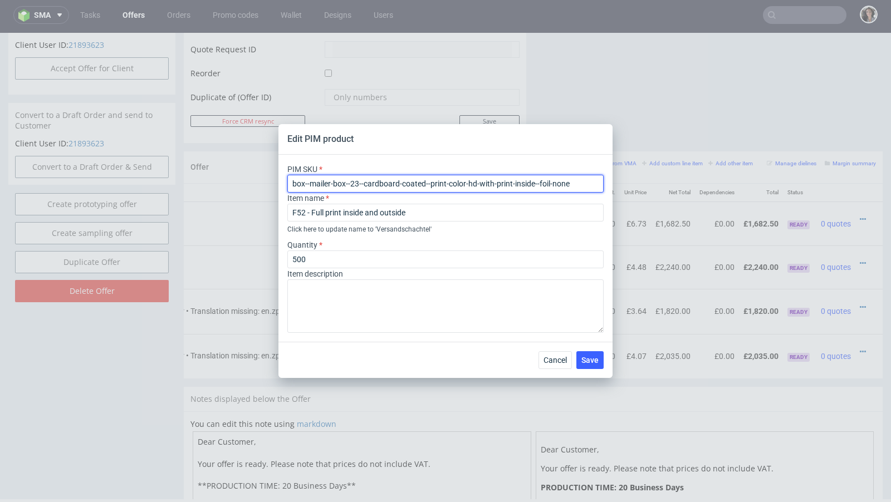
click at [337, 187] on input "box--mailer-box--23--cardboard-coated--print-color-hd-with-print-inside--foil-n…" at bounding box center [445, 184] width 316 height 18
paste input "52"
type input "box--mailer-box--52--cardboard-coated--print-color-hd-with-print-inside--foil-n…"
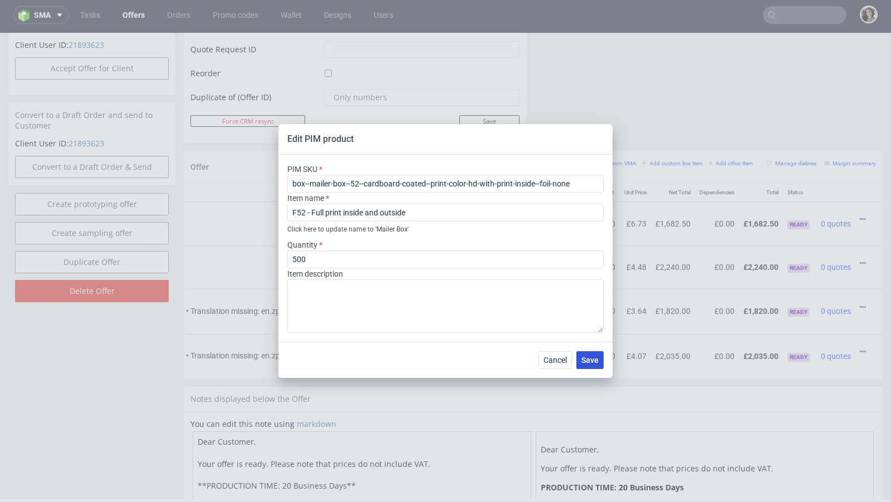
click at [594, 363] on span "Save" at bounding box center [589, 360] width 17 height 8
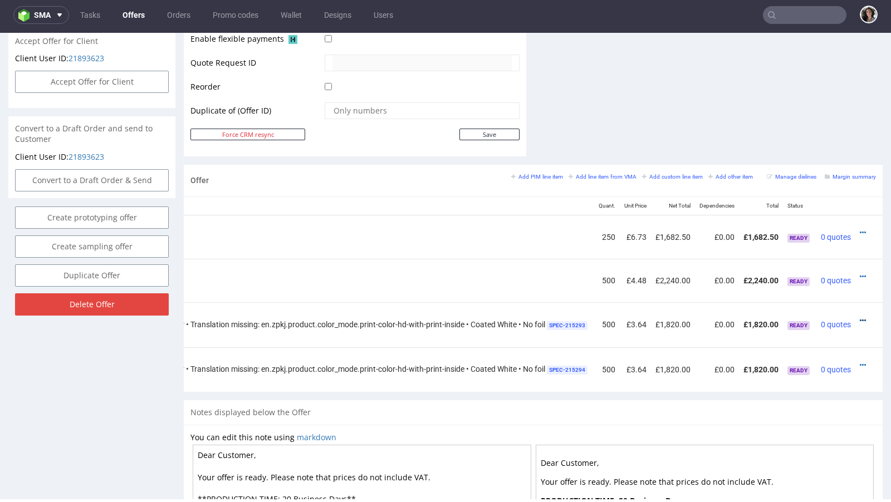
click at [860, 317] on icon at bounding box center [863, 321] width 6 height 8
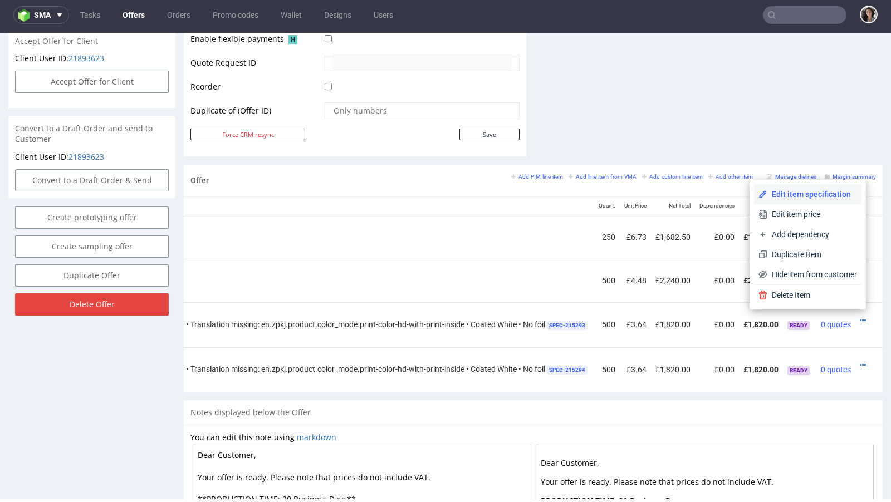
click at [785, 192] on span "Edit item specification" at bounding box center [812, 194] width 90 height 11
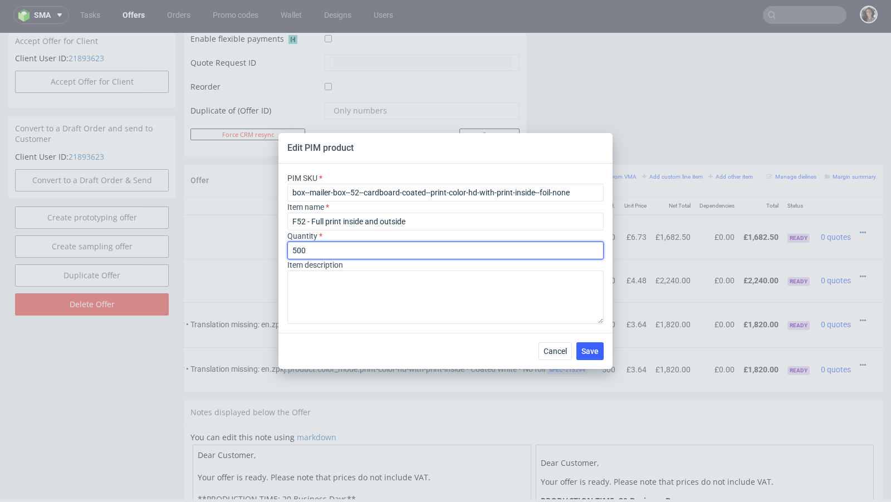
drag, startPoint x: 316, startPoint y: 252, endPoint x: 264, endPoint y: 252, distance: 51.8
click at [265, 252] on div "Edit PIM product PIM SKU box--mailer-box--52--cardboard-coated--print-color-hd-…" at bounding box center [445, 251] width 891 height 502
type input "1"
type input "250"
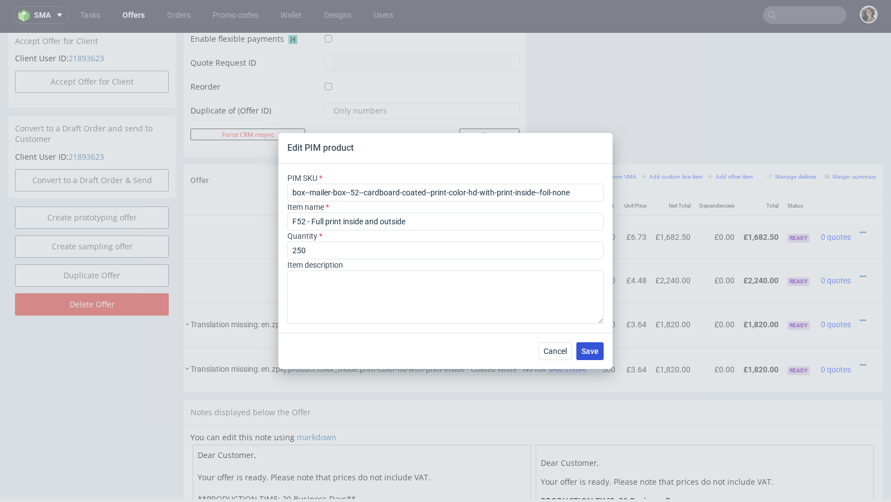
click at [581, 351] on button "Save" at bounding box center [589, 351] width 27 height 18
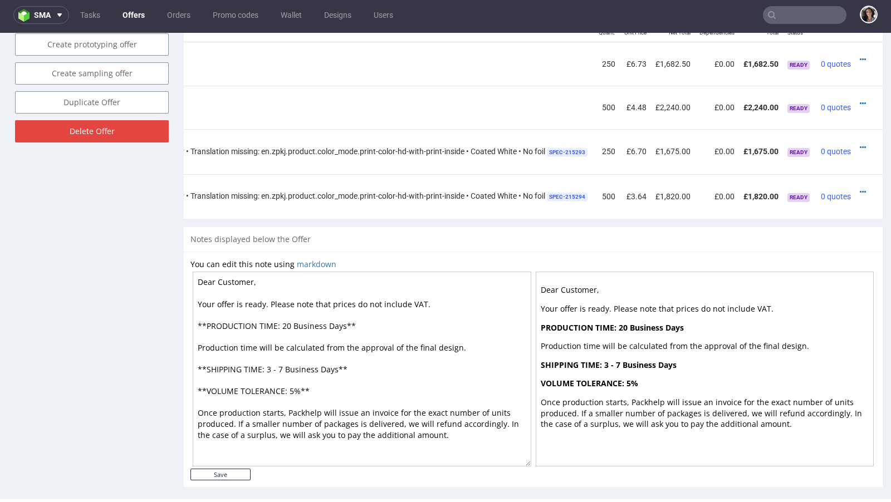
scroll to position [581, 0]
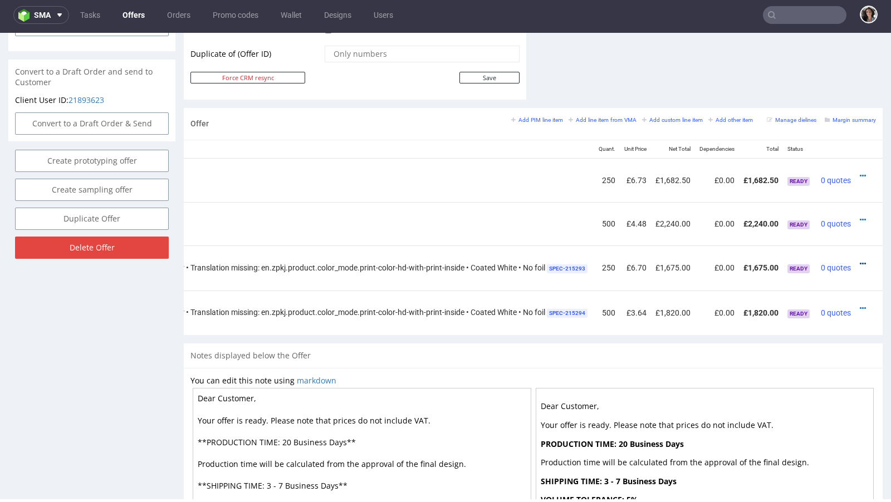
click at [860, 261] on icon at bounding box center [863, 264] width 6 height 8
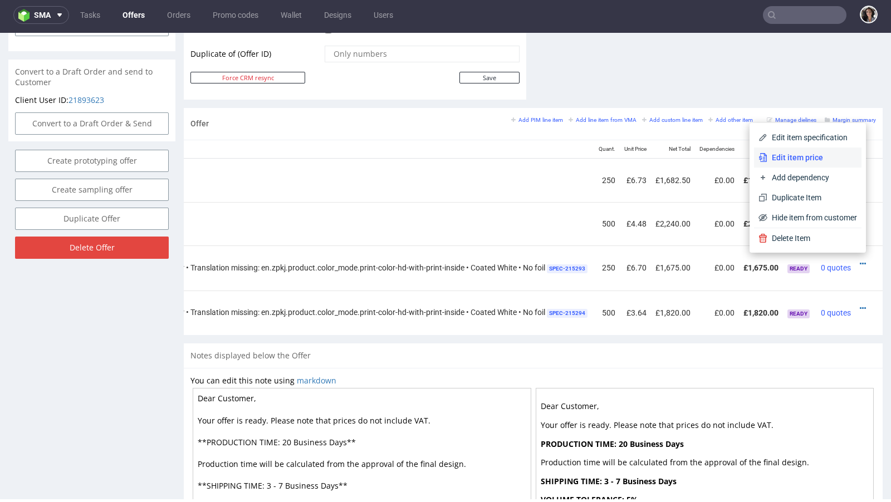
click at [785, 154] on span "Edit item price" at bounding box center [812, 157] width 90 height 11
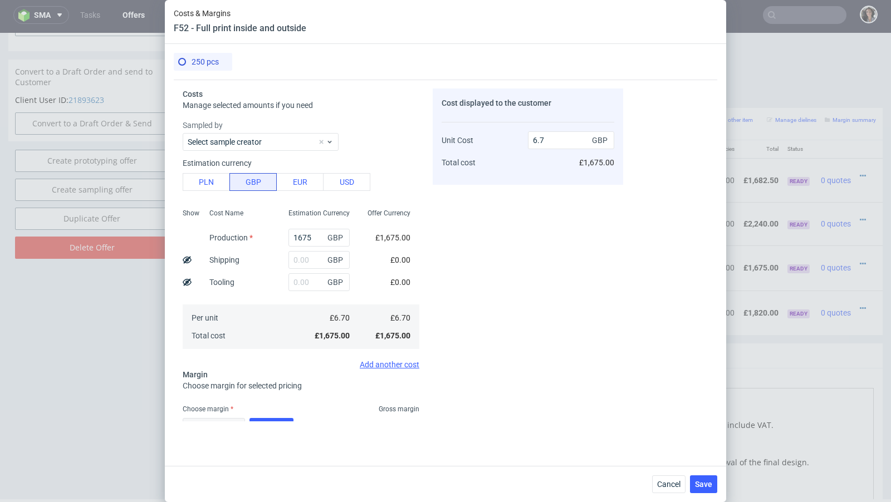
click at [288, 267] on div "GBP" at bounding box center [319, 260] width 79 height 22
click at [309, 265] on input "text" at bounding box center [318, 260] width 61 height 18
type input "22"
type input "6.79"
type input "227"
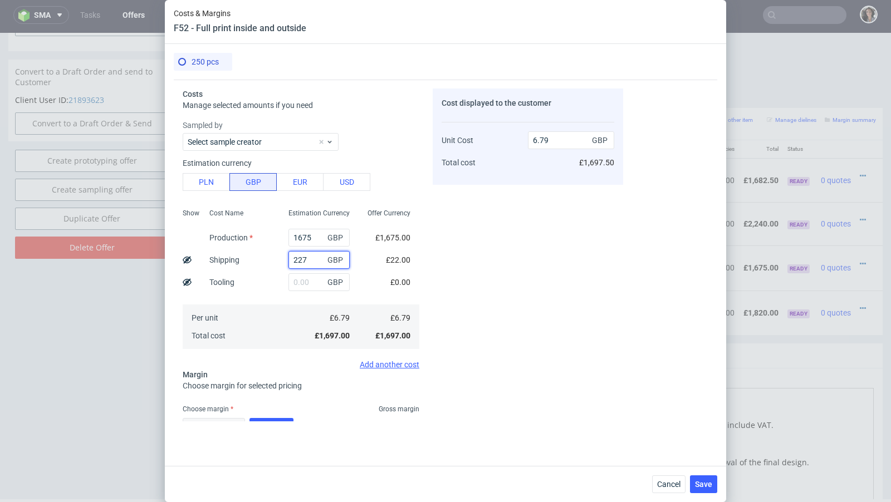
type input "7.61"
type input "227.5"
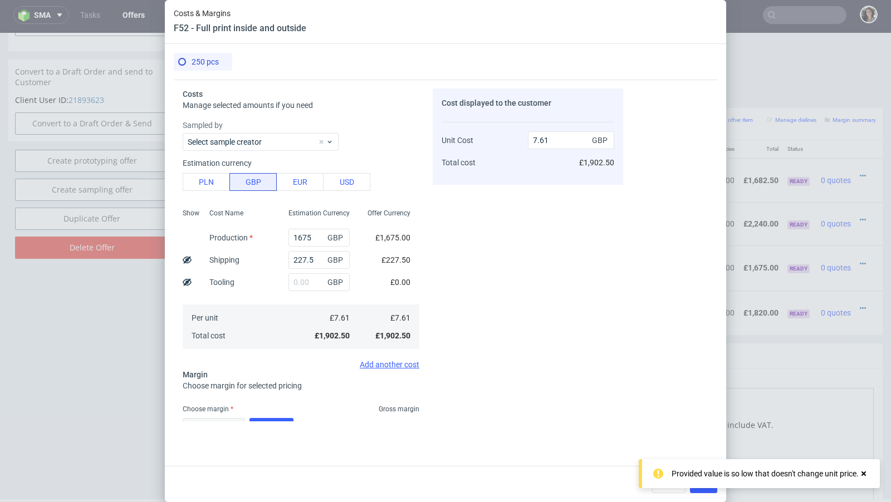
click at [405, 258] on span "£227.50" at bounding box center [395, 260] width 29 height 9
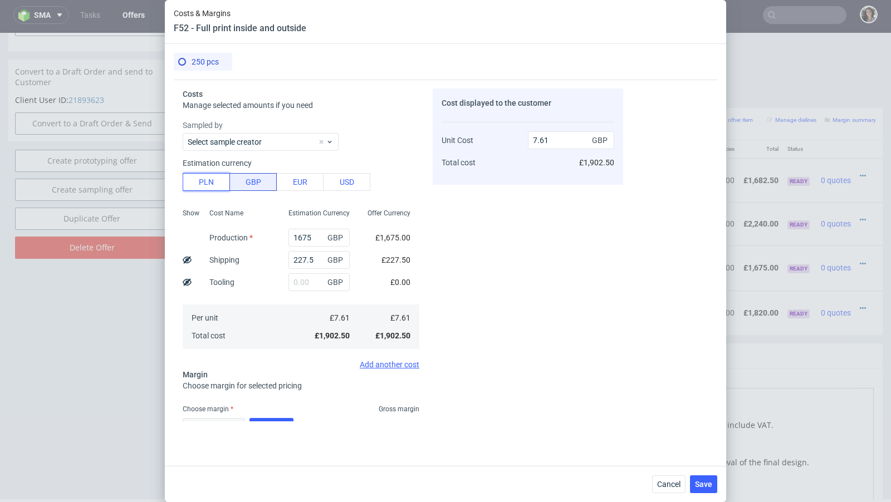
click at [211, 179] on button "PLN" at bounding box center [206, 182] width 47 height 18
type input "1.55"
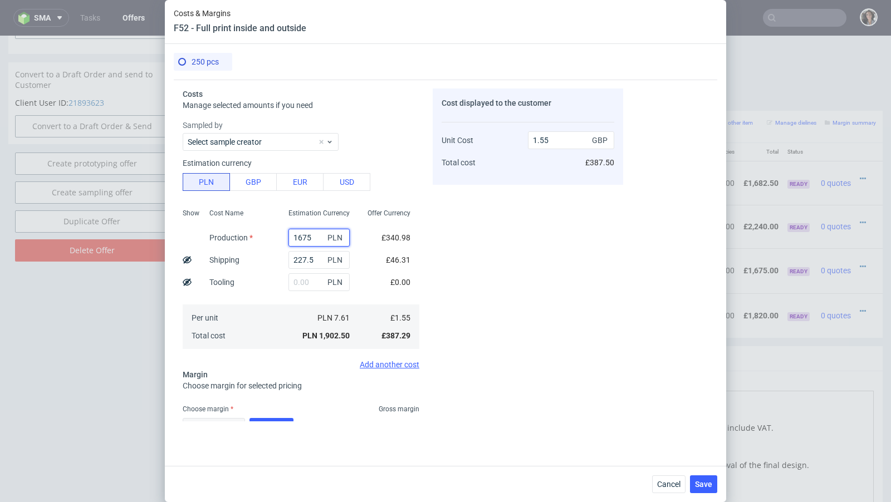
click at [314, 232] on input "1675" at bounding box center [318, 238] width 61 height 18
type input "0.19"
type input "432"
type input "0.54"
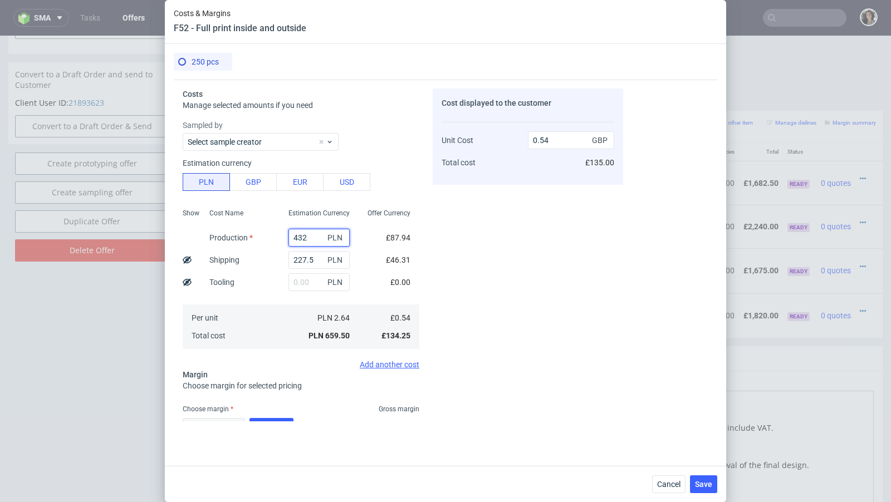
type input "4320"
type input "3.71"
type input "4320"
click at [278, 418] on button "Calculate" at bounding box center [271, 427] width 44 height 18
type input "38.92"
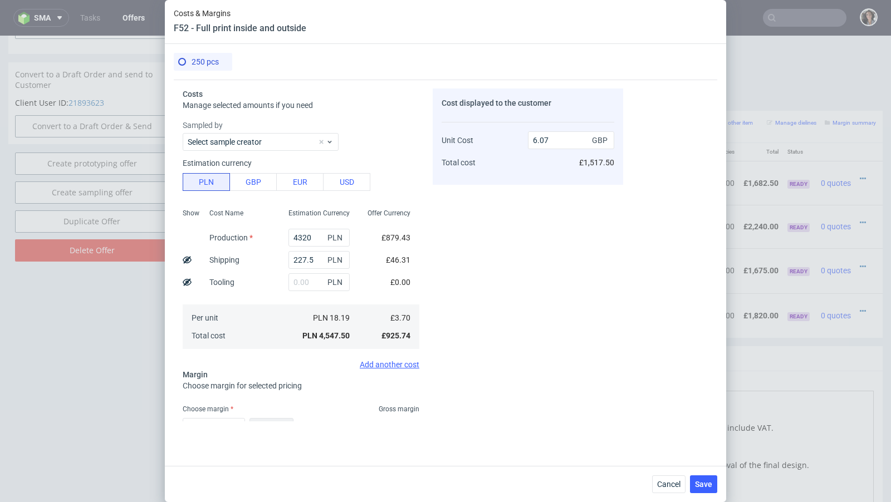
scroll to position [74, 0]
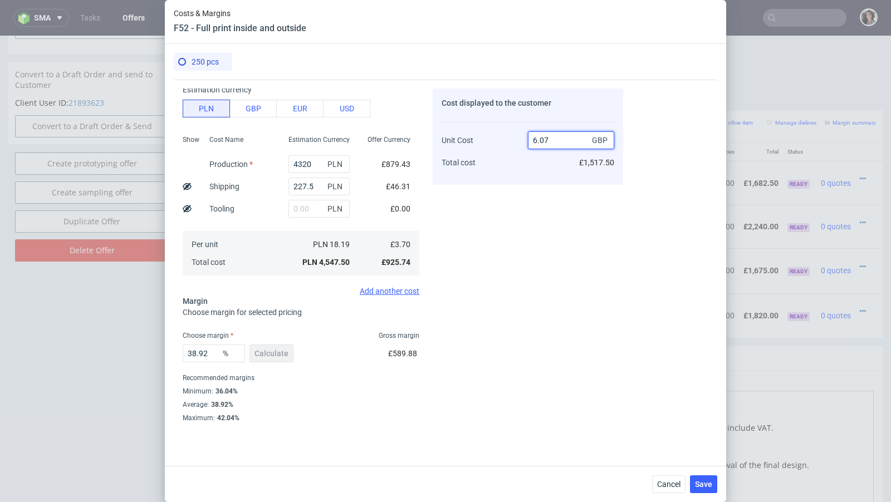
drag, startPoint x: 565, startPoint y: 143, endPoint x: 500, endPoint y: 143, distance: 64.6
click at [501, 142] on div "Unit Cost Total cost 6.07 GBP £1,517.50" at bounding box center [528, 146] width 173 height 58
type input "7"
type input "47.14285714285714"
type input "7.5"
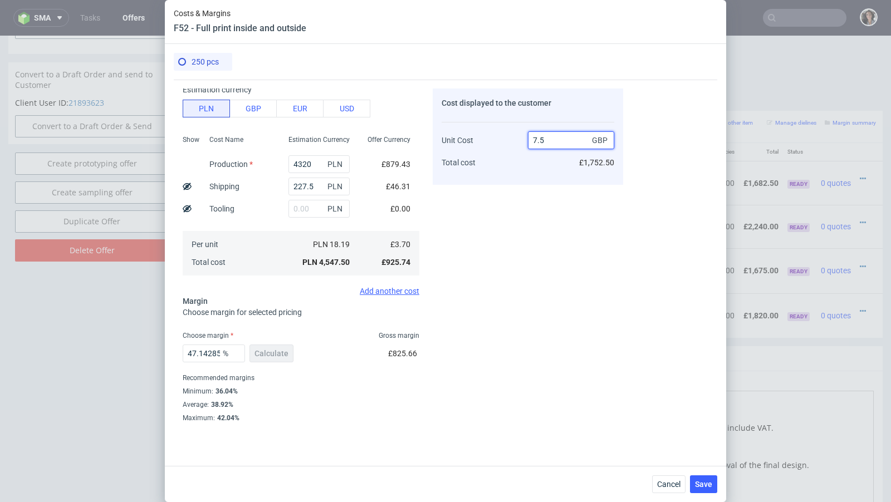
type input "50.66666666666667"
type input "7.49"
type input "50.60080106809078"
type input "7.48"
type input "50.534759358288774"
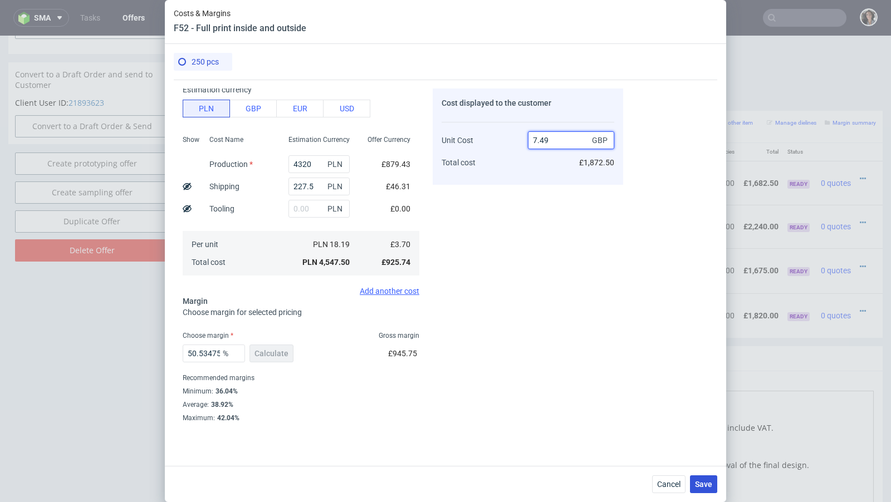
type input "7.49"
click at [709, 481] on span "Save" at bounding box center [703, 485] width 17 height 8
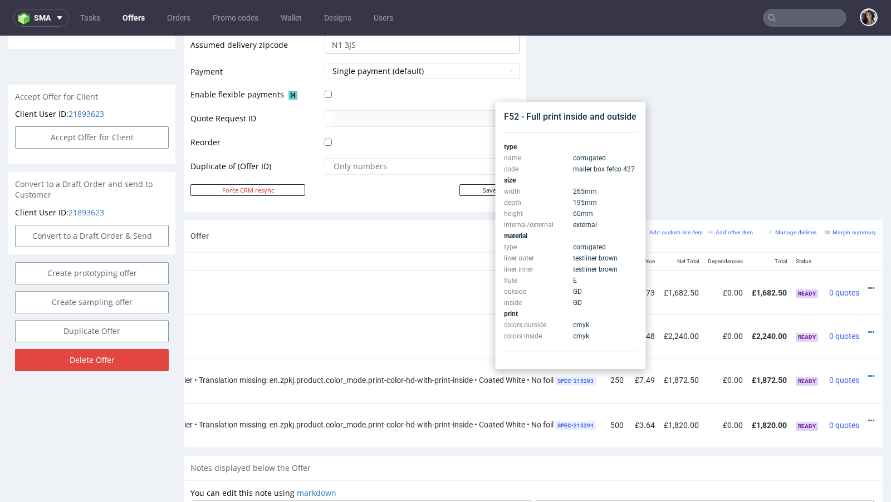
scroll to position [0, 299]
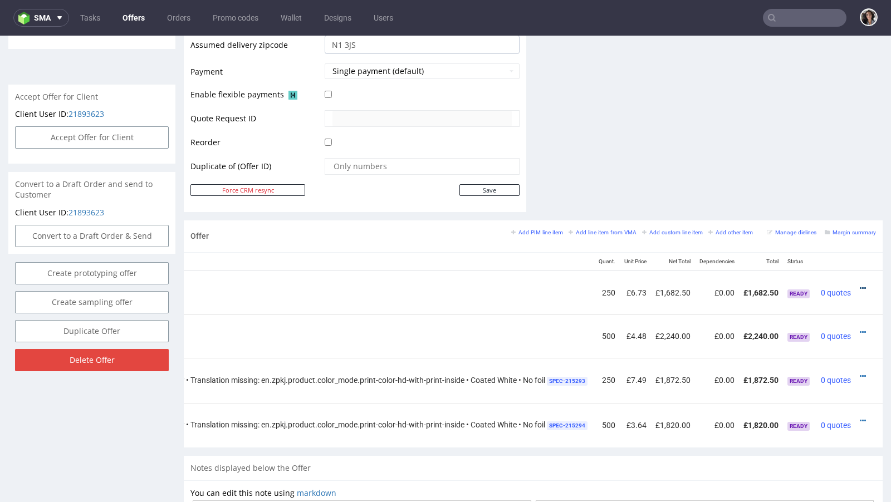
click at [860, 285] on icon at bounding box center [863, 289] width 6 height 8
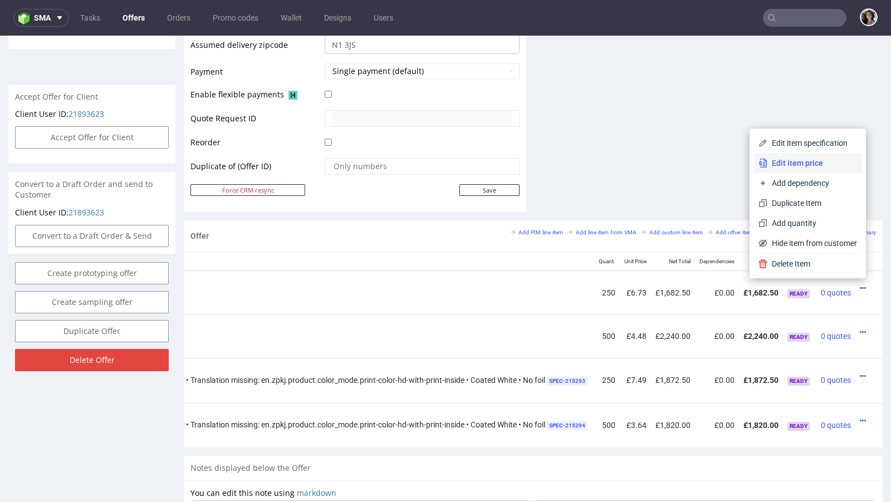
click at [791, 164] on span "Edit item price" at bounding box center [812, 163] width 90 height 11
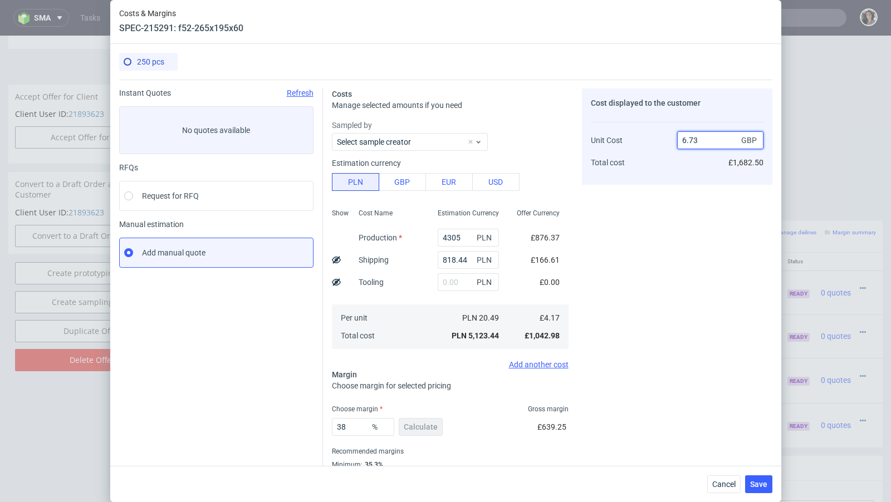
drag, startPoint x: 697, startPoint y: 143, endPoint x: 653, endPoint y: 143, distance: 44.5
click at [653, 143] on div "Unit Cost Total cost 6.73 GBP £1,682.50" at bounding box center [677, 146] width 173 height 58
type input "7"
type input "40.42857142857143"
type input "7.01.48"
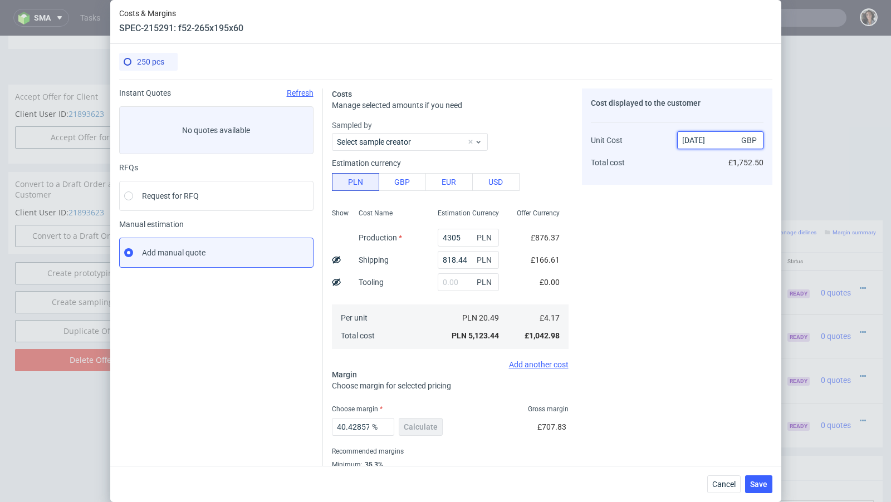
type input "NaN"
drag, startPoint x: 685, startPoint y: 141, endPoint x: 662, endPoint y: 141, distance: 23.4
click at [662, 141] on div "Unit Cost Total cost 4.18 GBP £1,045.00" at bounding box center [677, 146] width 173 height 58
type input "7.18"
type input "41.92200557103064"
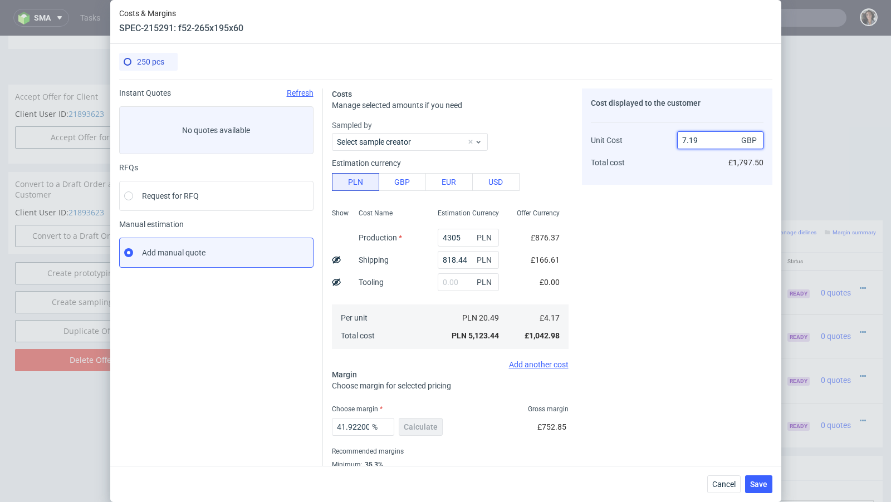
drag, startPoint x: 701, startPoint y: 139, endPoint x: 690, endPoint y: 139, distance: 11.1
click at [690, 139] on input "7.19" at bounding box center [720, 140] width 86 height 18
type input "7.48"
type input "44.25133689839572"
type input "7.49"
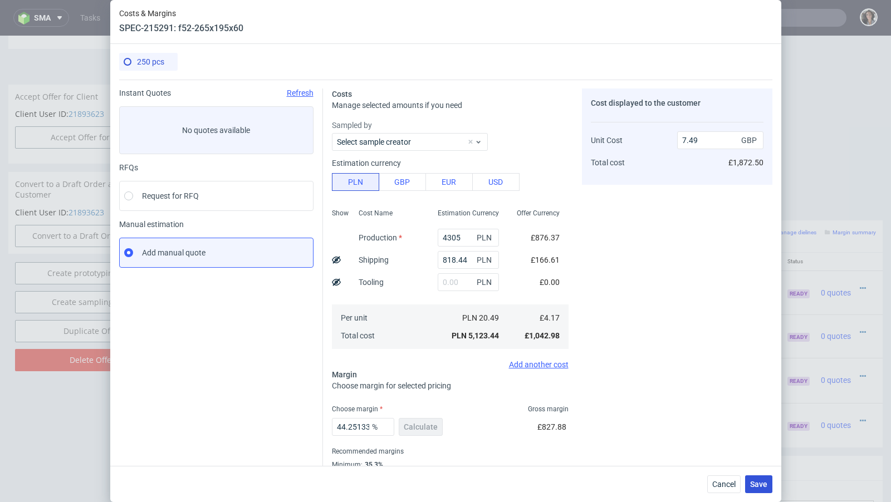
click at [764, 481] on span "Save" at bounding box center [758, 485] width 17 height 8
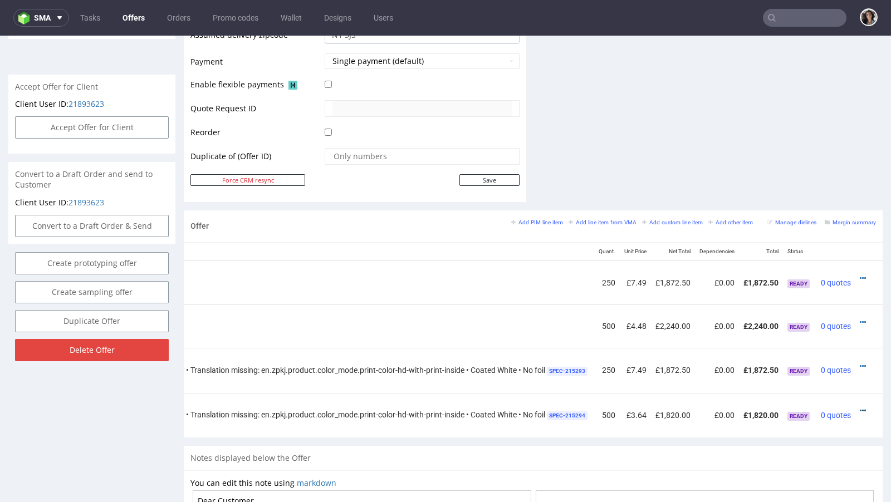
click at [860, 409] on icon at bounding box center [863, 411] width 6 height 8
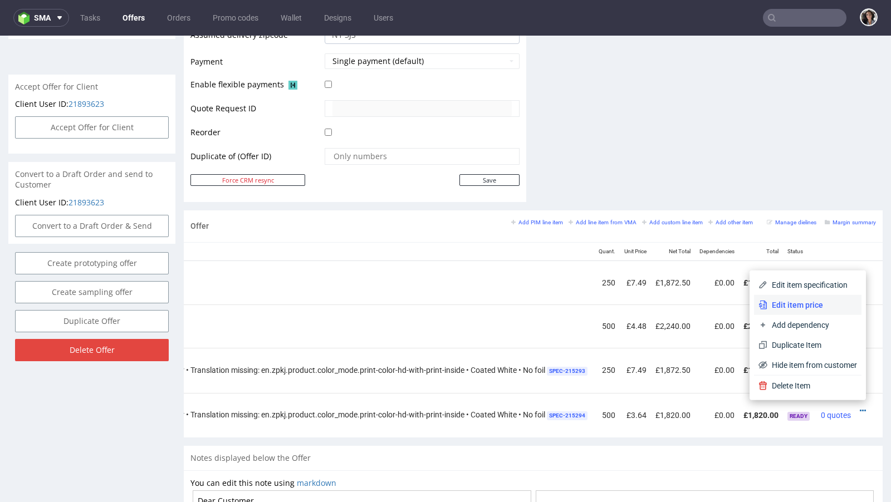
click at [781, 305] on span "Edit item price" at bounding box center [812, 305] width 90 height 11
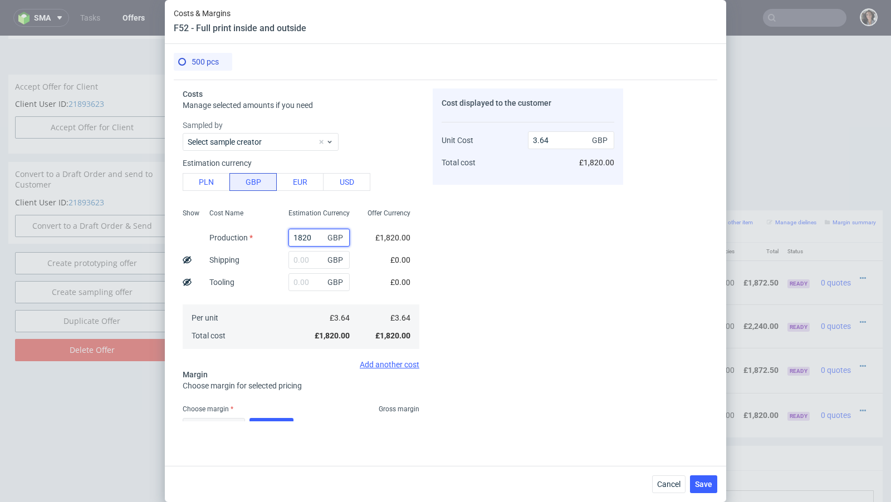
click at [301, 237] on input "1820" at bounding box center [318, 238] width 61 height 18
click at [205, 179] on button "PLN" at bounding box center [206, 182] width 47 height 18
type input "0.74"
click at [298, 234] on input "1820" at bounding box center [318, 238] width 61 height 18
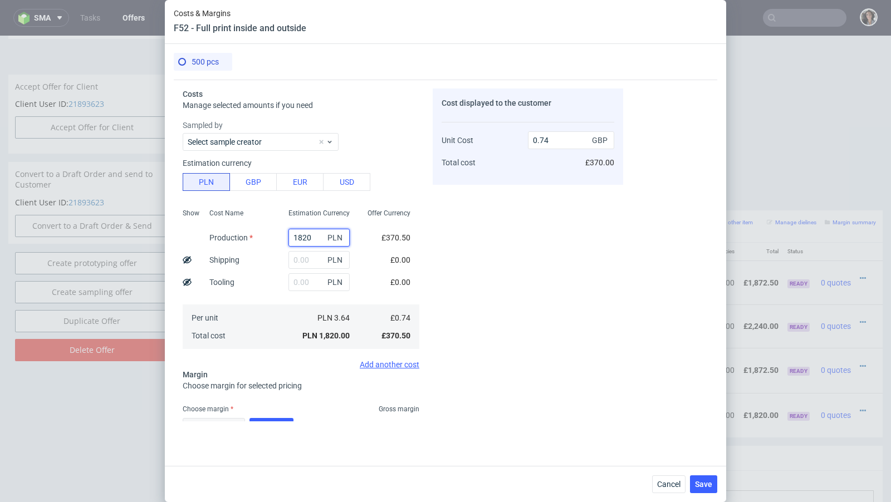
click at [298, 234] on input "1820" at bounding box center [318, 238] width 61 height 18
type input "5"
type input "0"
type input "52"
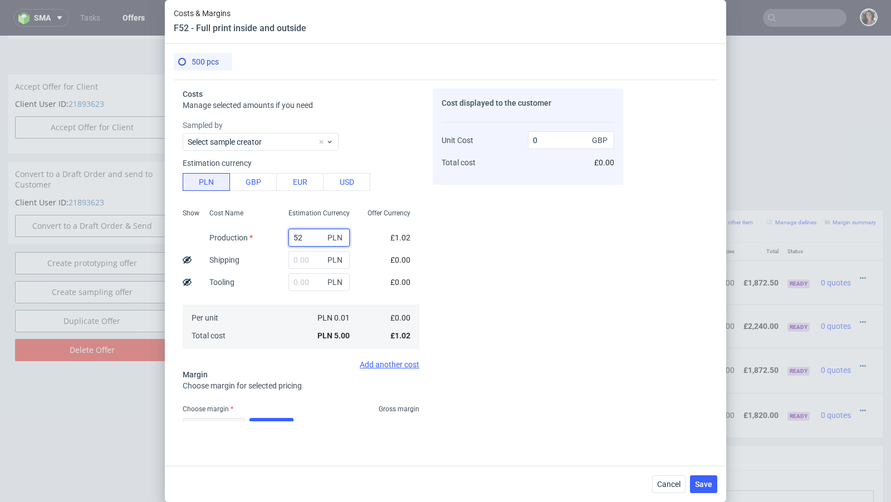
type input "0.02"
type input "5295"
type input "2.16"
type input "5295"
click at [316, 259] on input "text" at bounding box center [318, 260] width 61 height 18
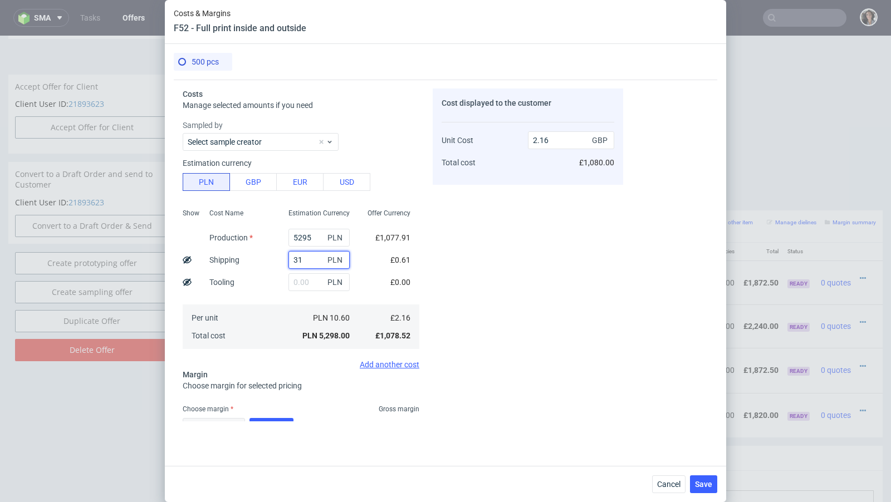
type input "310"
type input "2.29"
type input "310"
click at [423, 256] on div "Costs Manage selected amounts if you need Sampled by Select sample creator Esti…" at bounding box center [398, 251] width 449 height 342
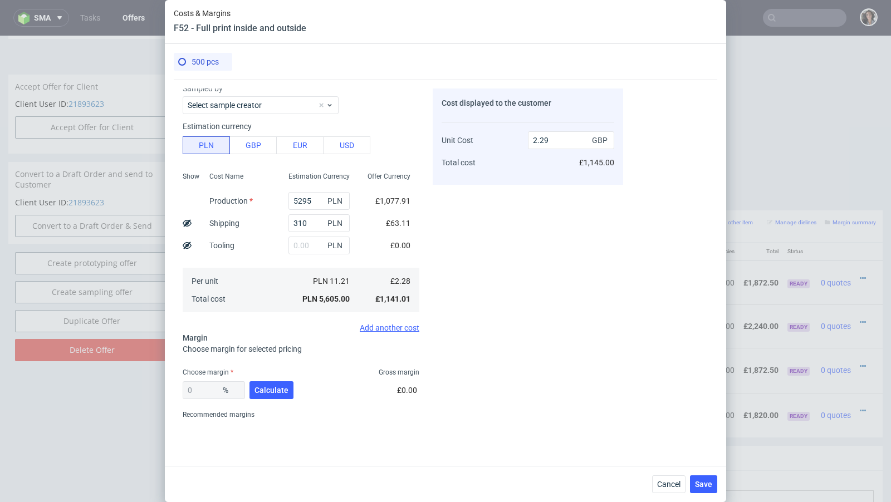
scroll to position [42, 0]
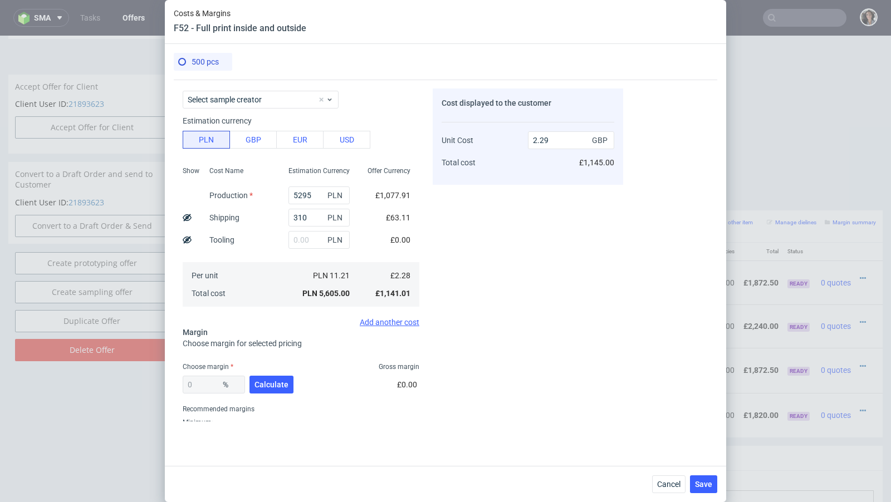
click at [346, 312] on div "Sampled by Select sample creator Estimation currency PLN GBP EUR USD Show Cost …" at bounding box center [301, 201] width 237 height 249
click at [303, 197] on input "5295" at bounding box center [318, 196] width 61 height 18
type input "4"
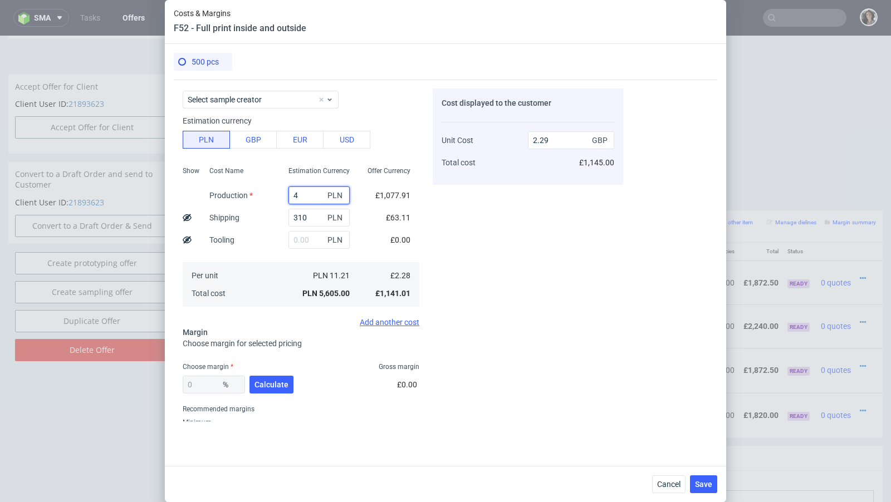
type input "0.13"
type input "49"
type input "0.15"
type input "498"
type input "0.33"
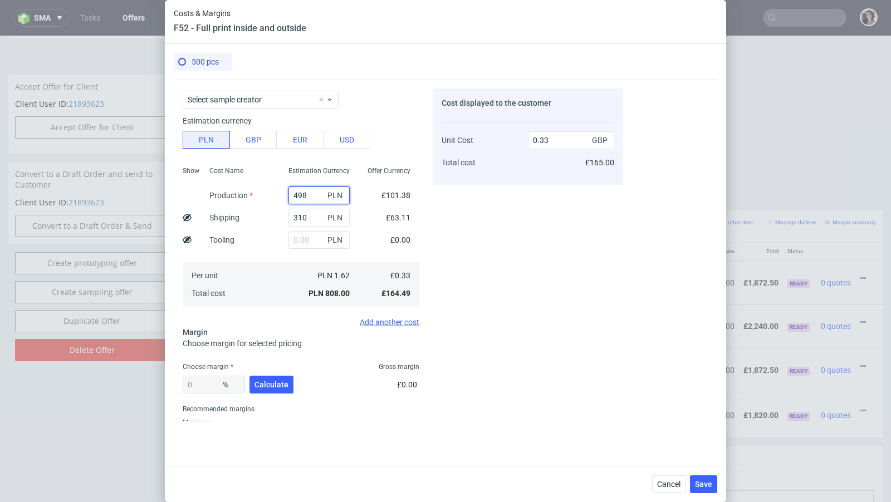
type input "4985"
type input "2.16"
type input "4985"
click at [322, 286] on div "PLN 5,295.00" at bounding box center [319, 294] width 79 height 18
click at [273, 389] on button "Calculate" at bounding box center [271, 385] width 44 height 18
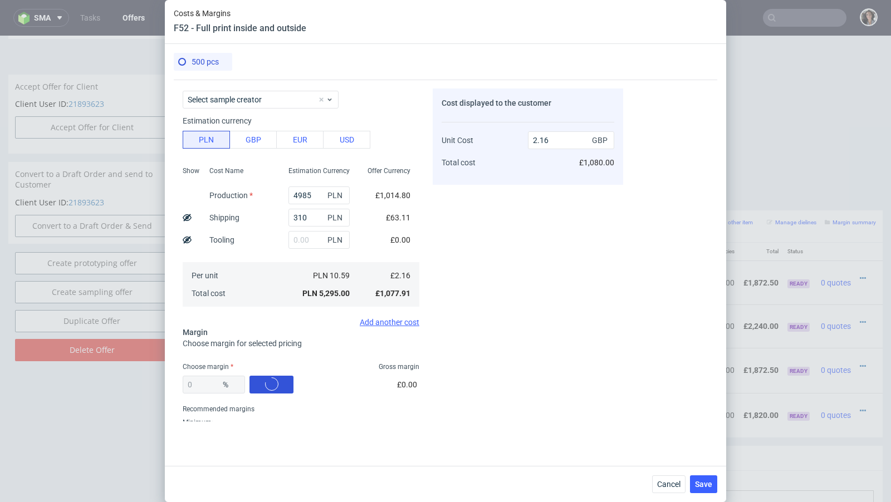
type input "37.91"
type input "3.48"
drag, startPoint x: 556, startPoint y: 136, endPoint x: 511, endPoint y: 136, distance: 44.6
click at [512, 136] on div "Unit Cost Total cost 3.48 GBP £1,740.00" at bounding box center [528, 146] width 173 height 58
click at [704, 471] on div "Cancel Save" at bounding box center [445, 484] width 561 height 36
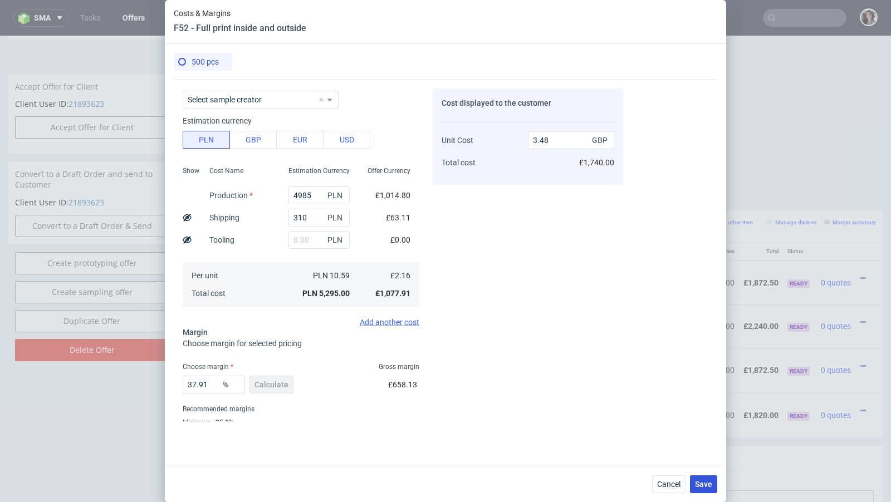
click at [704, 482] on span "Save" at bounding box center [703, 485] width 17 height 8
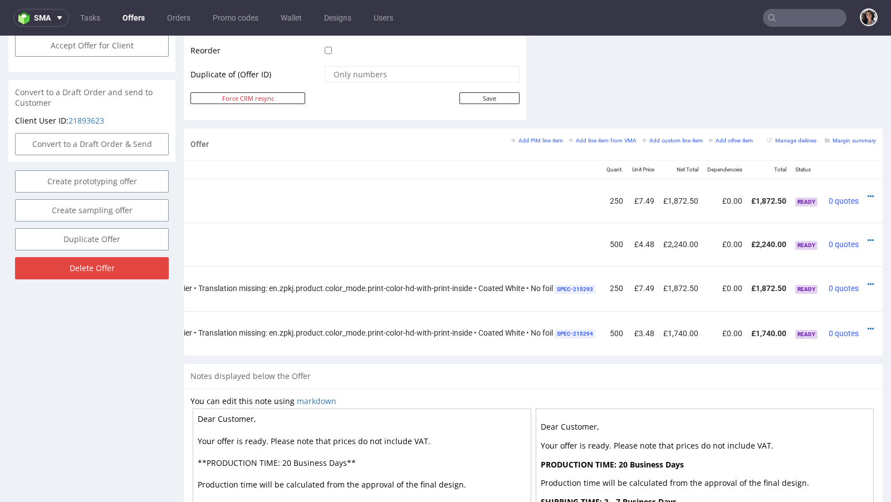
scroll to position [0, 299]
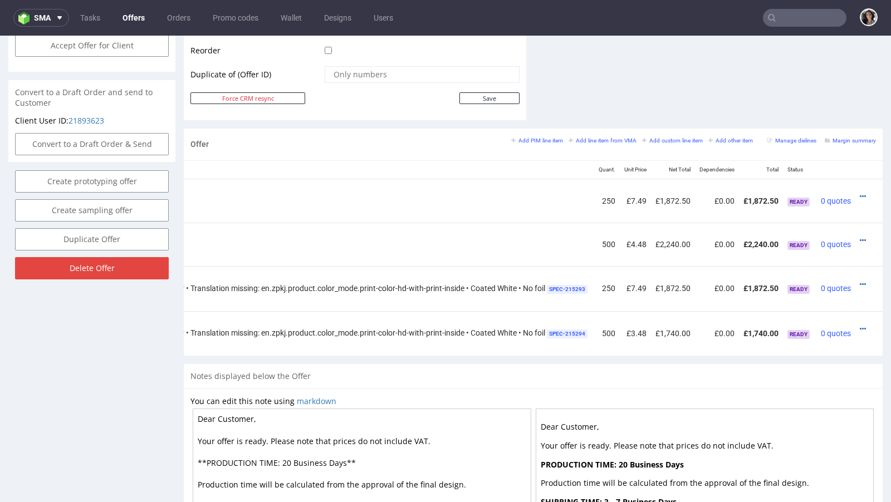
click at [860, 324] on div at bounding box center [866, 329] width 12 height 11
click at [860, 325] on icon at bounding box center [863, 329] width 6 height 8
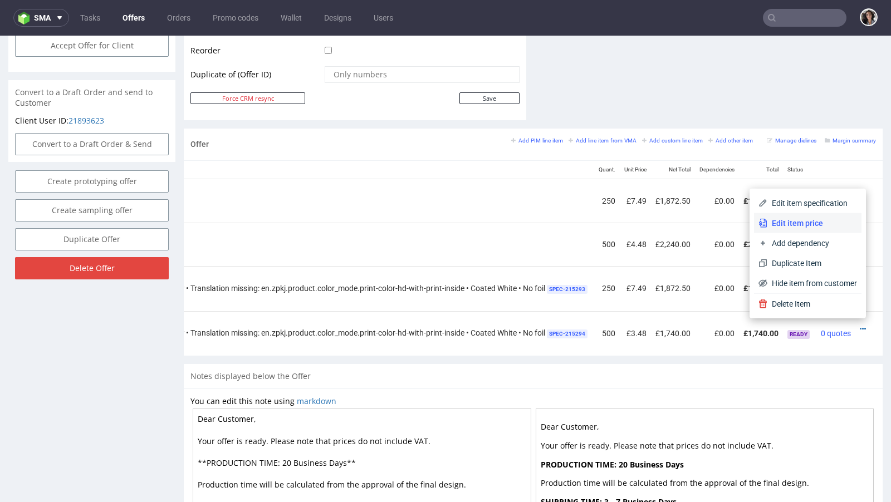
click at [804, 224] on span "Edit item price" at bounding box center [812, 223] width 90 height 11
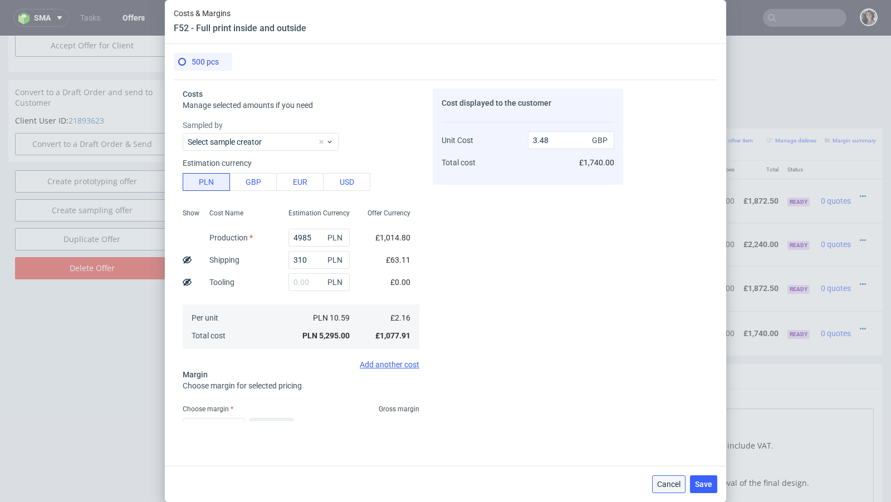
click at [669, 484] on span "Cancel" at bounding box center [668, 485] width 23 height 8
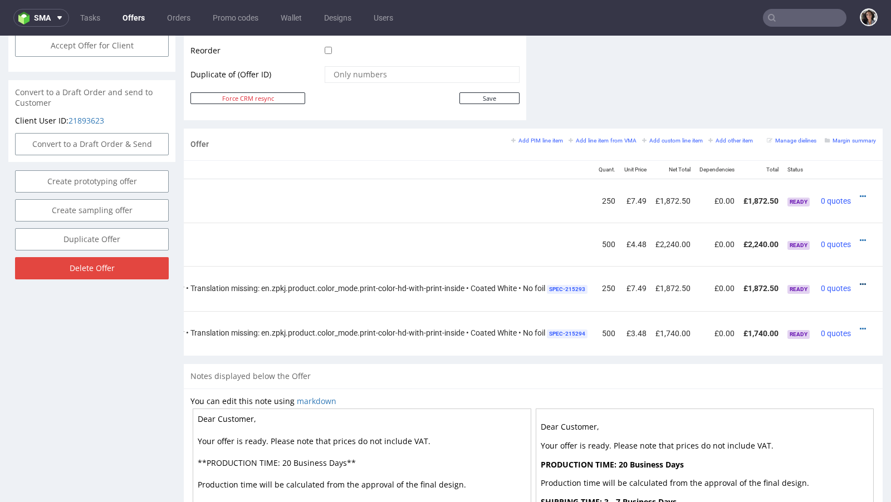
click at [860, 281] on icon at bounding box center [863, 285] width 6 height 8
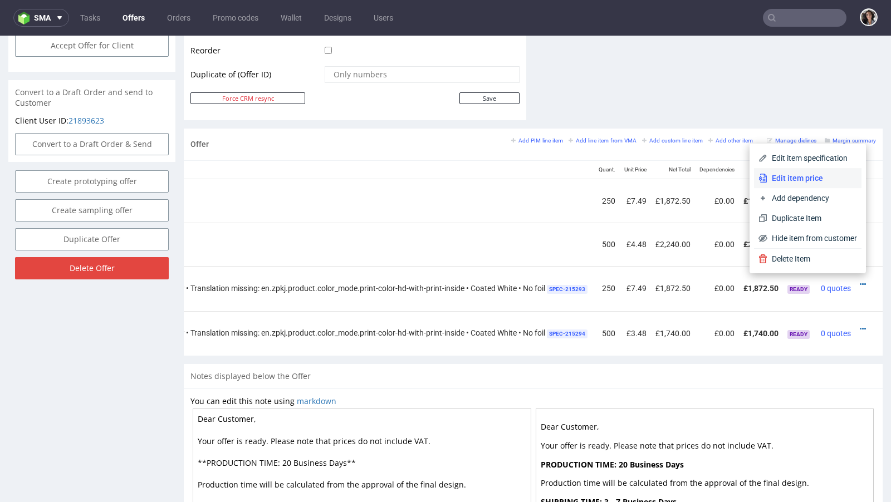
click at [800, 176] on span "Edit item price" at bounding box center [812, 178] width 90 height 11
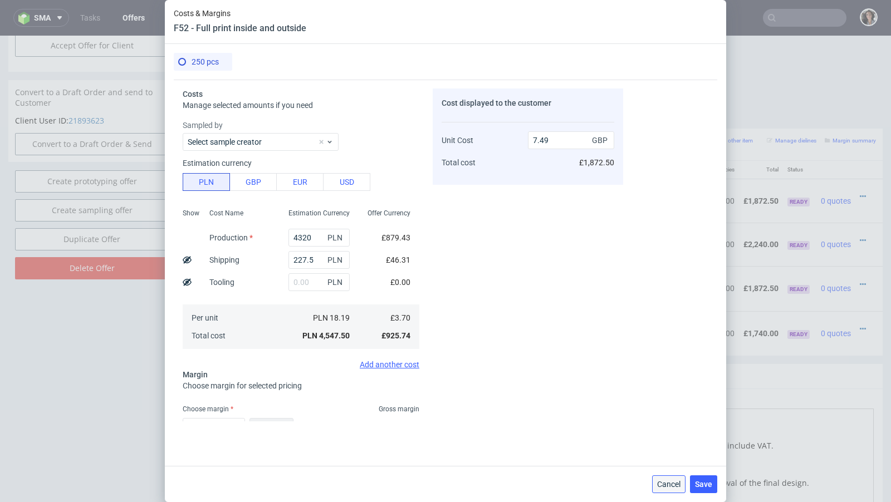
click at [665, 484] on span "Cancel" at bounding box center [668, 485] width 23 height 8
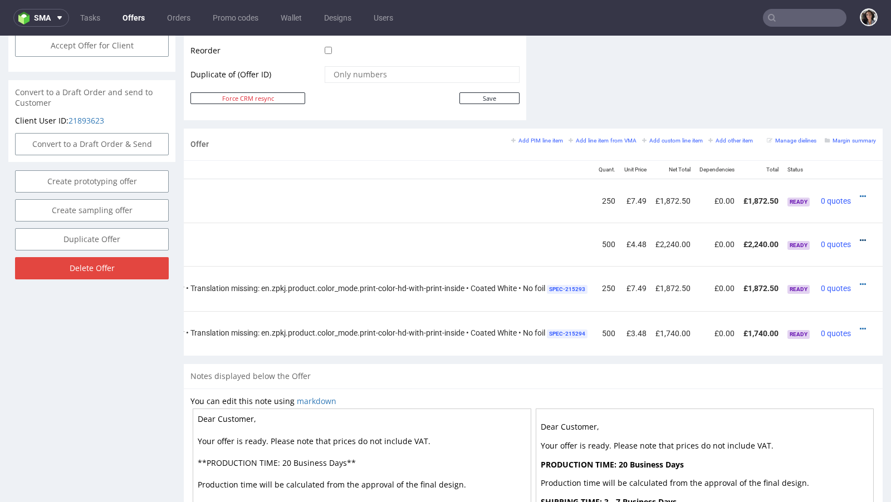
click at [860, 237] on icon at bounding box center [863, 241] width 6 height 8
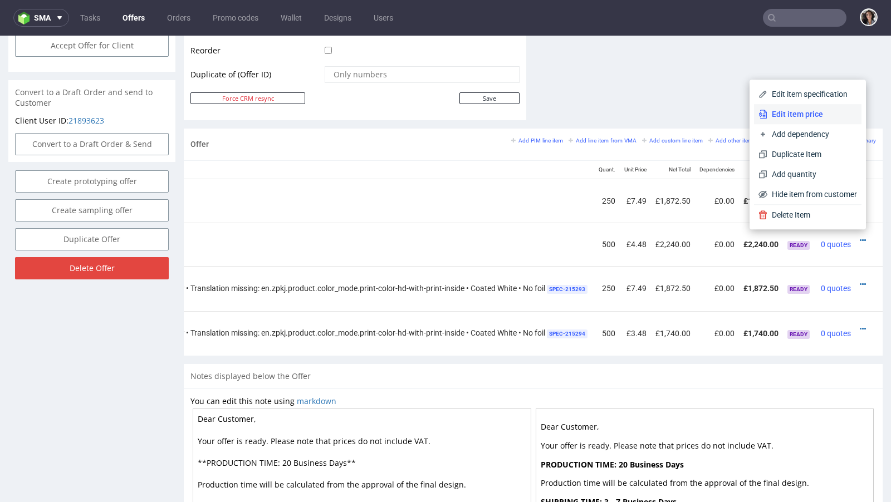
click at [811, 114] on span "Edit item price" at bounding box center [812, 114] width 90 height 11
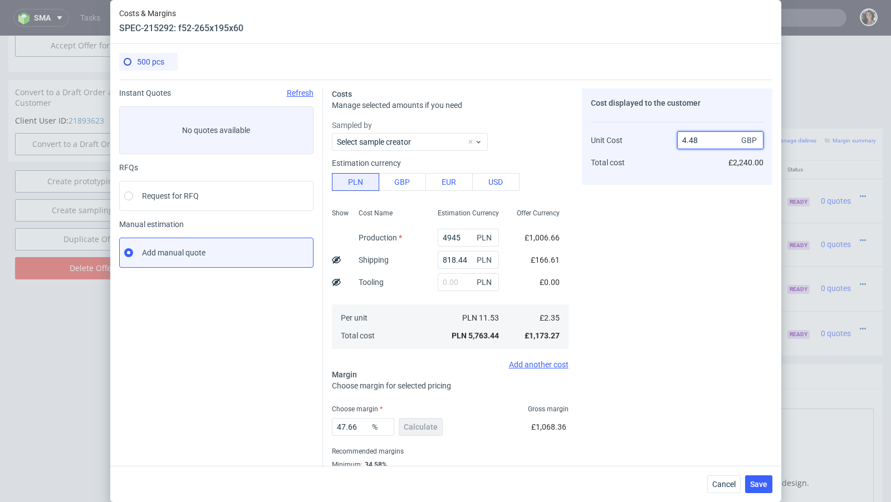
drag, startPoint x: 688, startPoint y: 141, endPoint x: 709, endPoint y: 138, distance: 21.4
click at [709, 138] on input "4.48" at bounding box center [720, 140] width 86 height 18
type input "4.11"
type input "42.82238442822384"
type input "4.1"
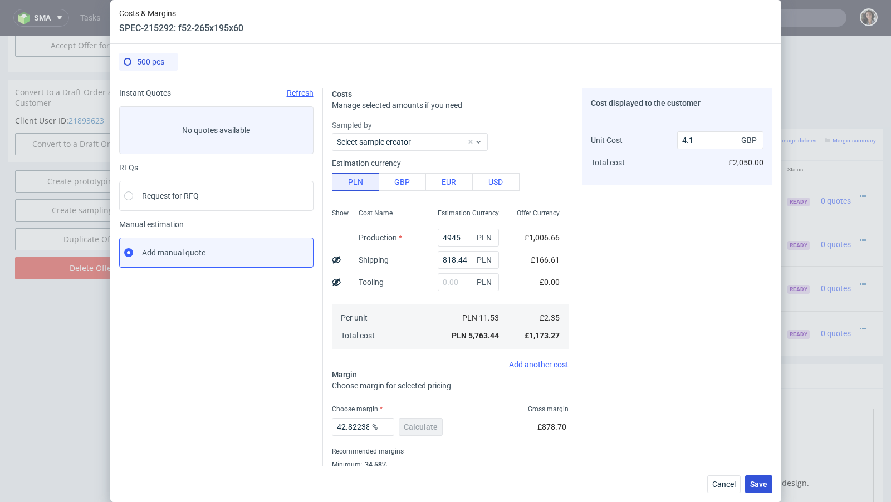
click at [748, 486] on button "Save" at bounding box center [758, 485] width 27 height 18
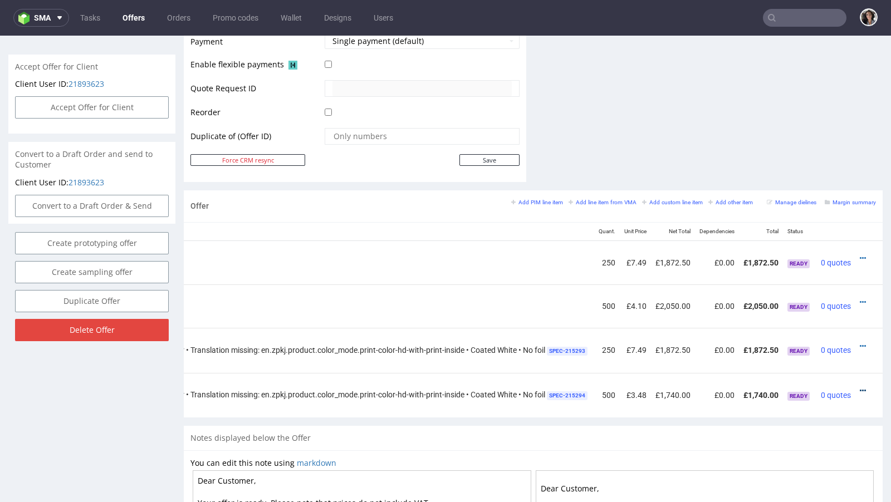
click at [860, 387] on icon at bounding box center [863, 391] width 6 height 8
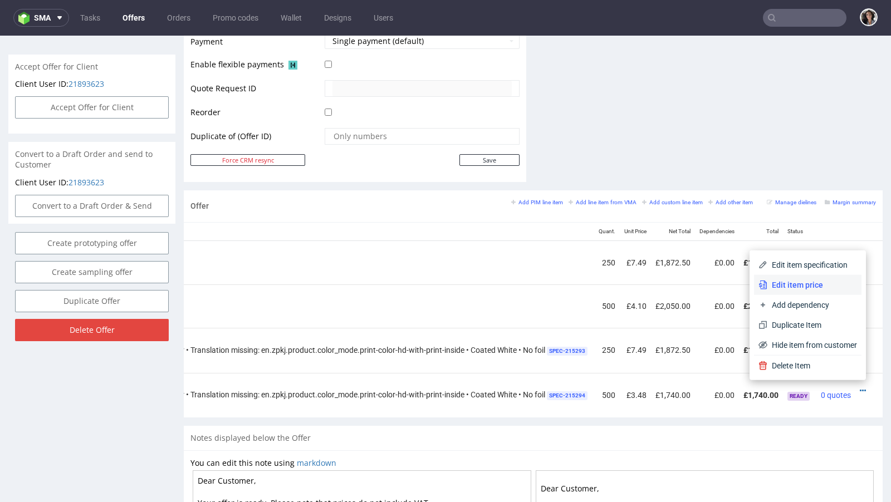
click at [798, 282] on span "Edit item price" at bounding box center [812, 285] width 90 height 11
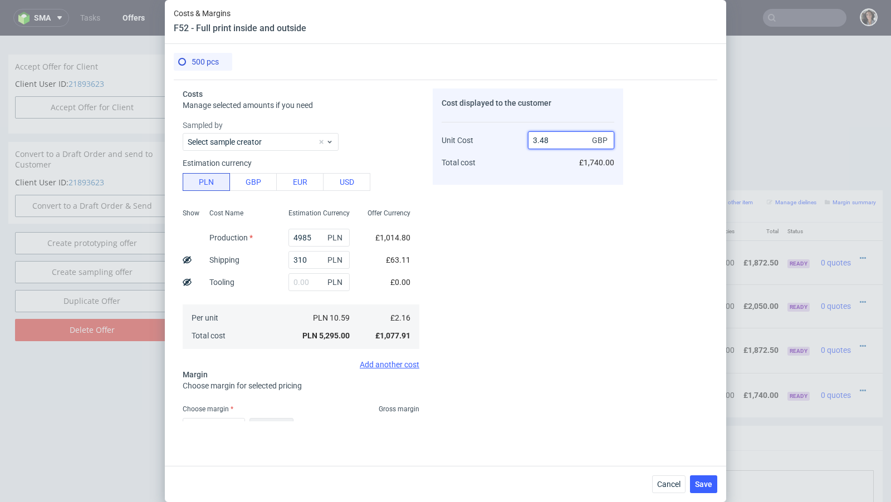
drag, startPoint x: 555, startPoint y: 141, endPoint x: 501, endPoint y: 141, distance: 53.5
click at [501, 141] on div "Unit Cost Total cost 3.48 GBP £1,740.00" at bounding box center [528, 146] width 173 height 58
type input "4.1"
type input "47.3170731707317"
click at [475, 180] on div "Cost displayed to the customer Unit Cost Total cost 4.1 GBP £2,050.00" at bounding box center [528, 137] width 190 height 96
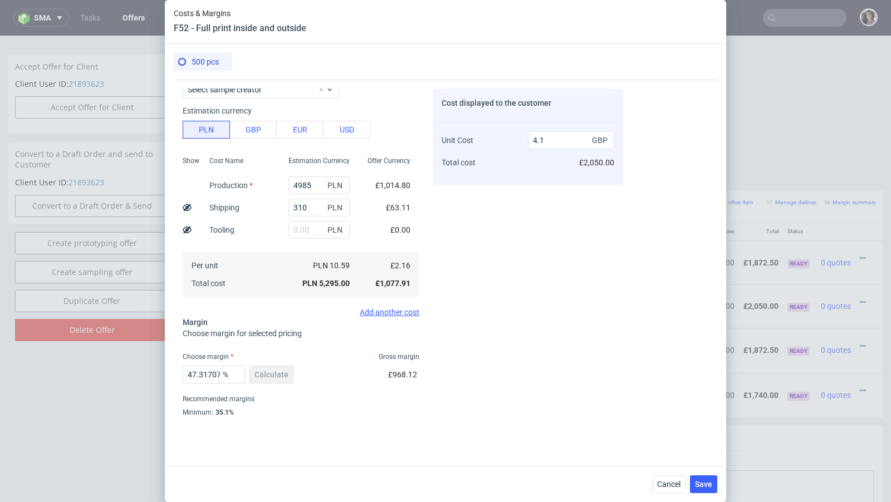
scroll to position [74, 0]
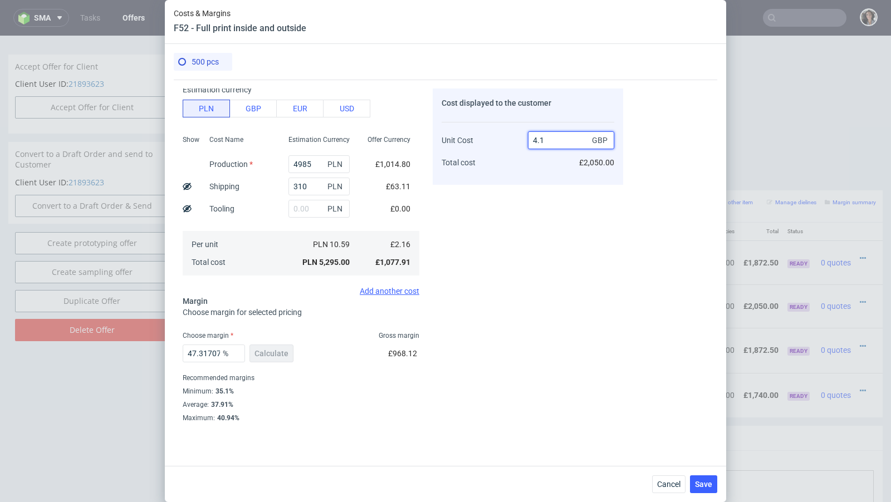
click at [547, 141] on input "4.1" at bounding box center [571, 140] width 86 height 18
type input "4.11"
type input "47.44525547445255"
type input "4.11"
click at [706, 485] on span "Save" at bounding box center [703, 485] width 17 height 8
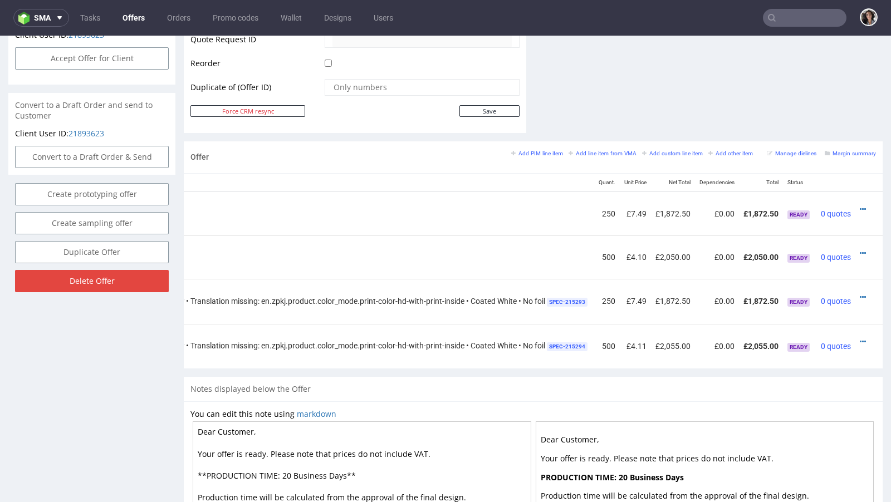
scroll to position [0, 299]
click at [843, 150] on small "Margin summary" at bounding box center [850, 153] width 51 height 6
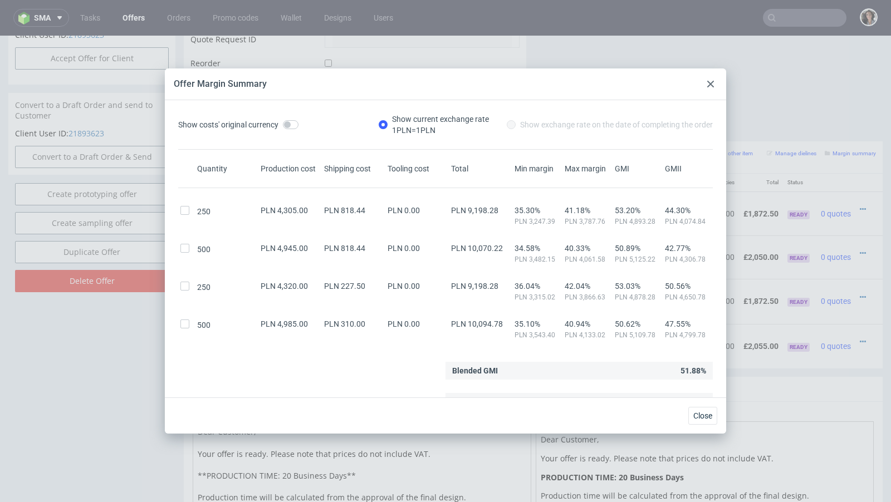
click at [708, 80] on div at bounding box center [710, 83] width 13 height 13
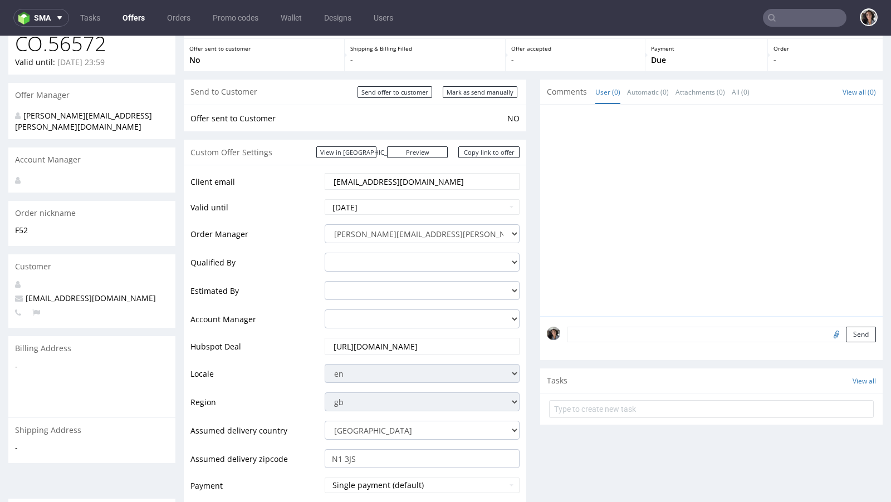
scroll to position [0, 0]
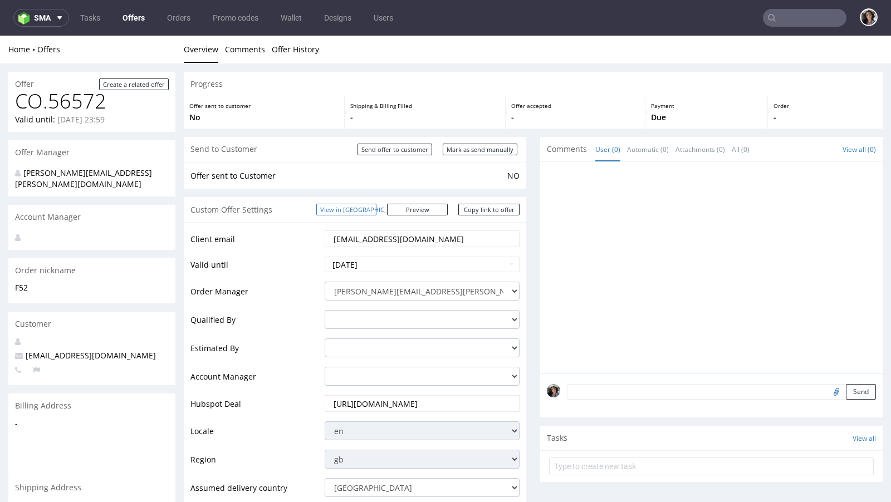
click at [376, 212] on link "View in [GEOGRAPHIC_DATA]" at bounding box center [346, 210] width 60 height 12
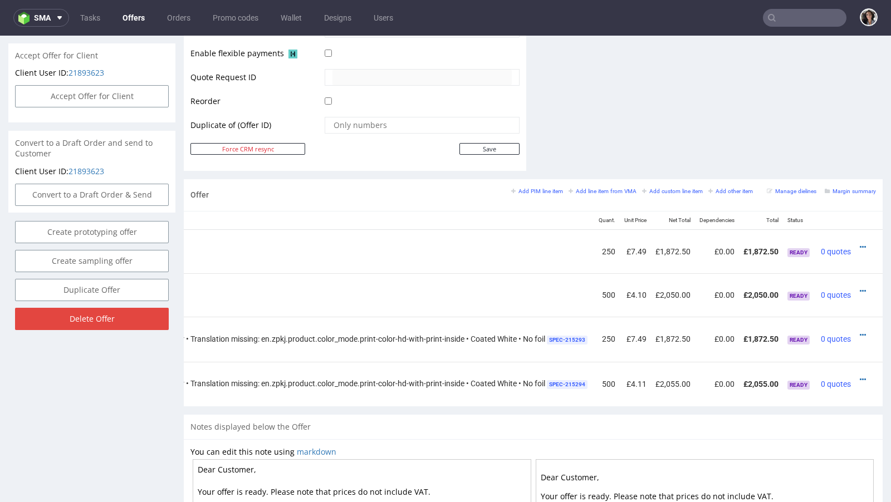
scroll to position [494, 0]
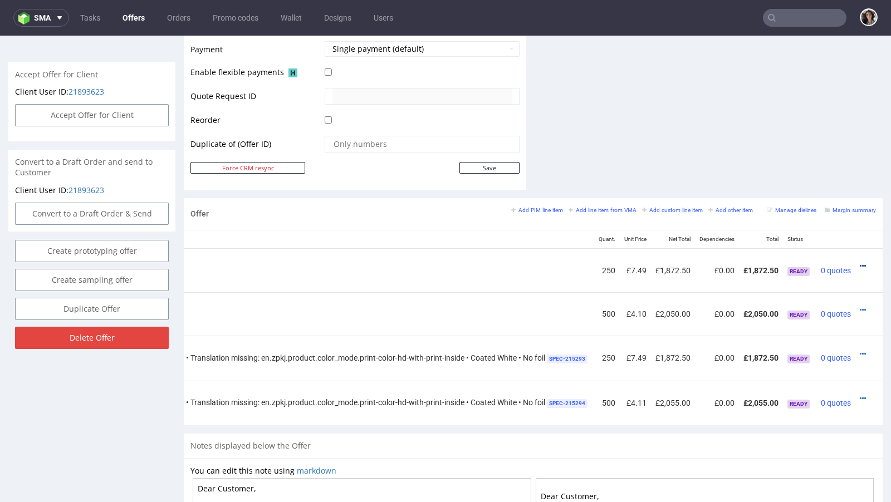
click at [860, 262] on icon at bounding box center [863, 266] width 6 height 8
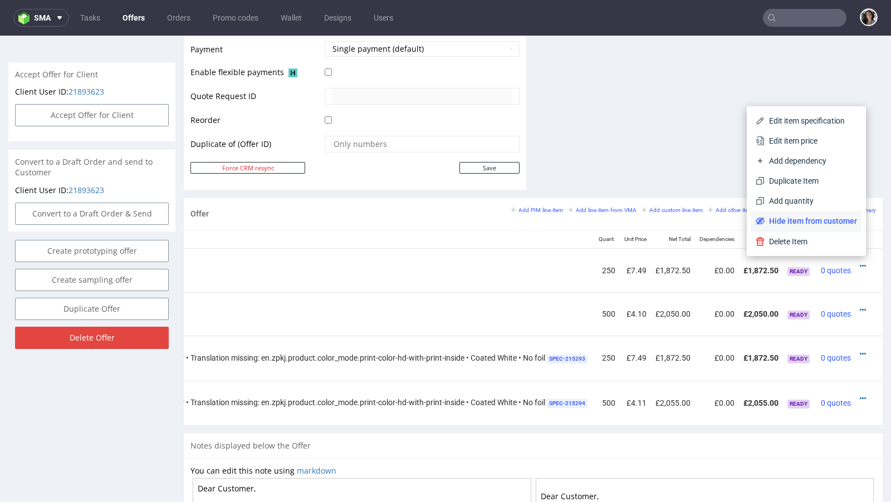
click at [811, 219] on span "Hide item from customer" at bounding box center [811, 221] width 92 height 11
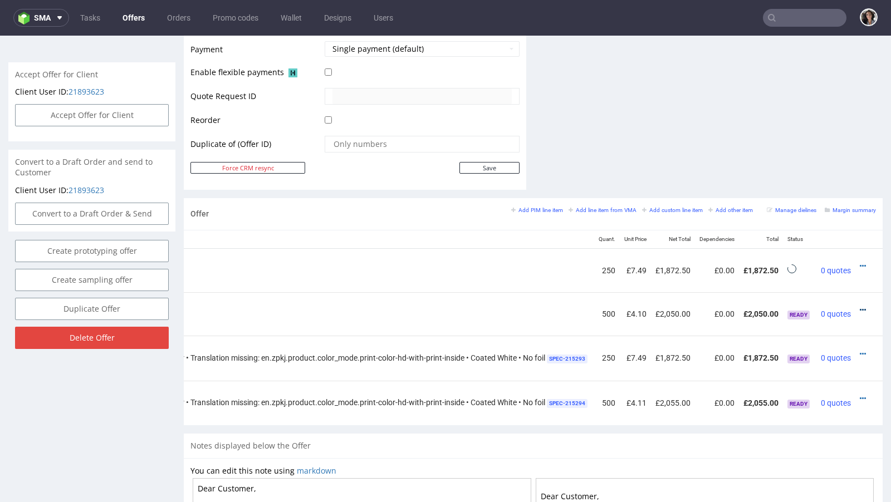
click at [860, 306] on icon at bounding box center [863, 310] width 6 height 8
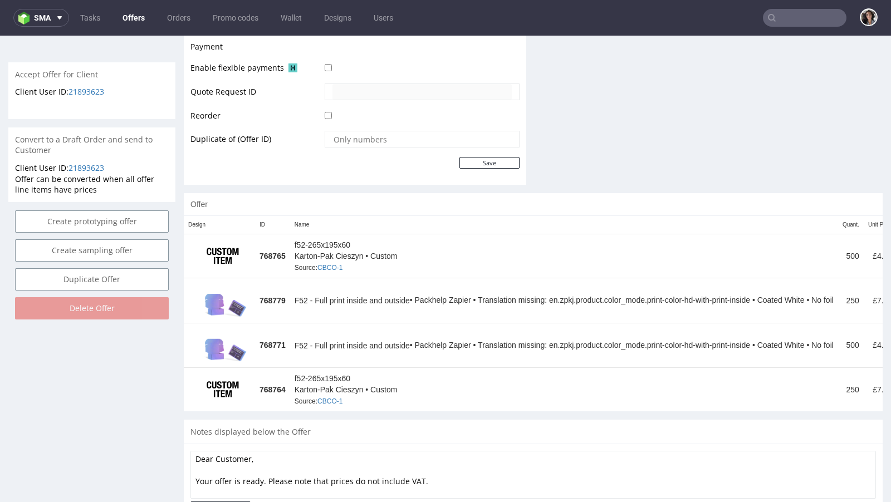
click at [816, 267] on div "Progress Offer sent to customer No Shipping & Billing Filled - Offer accepted -…" at bounding box center [533, 53] width 699 height 951
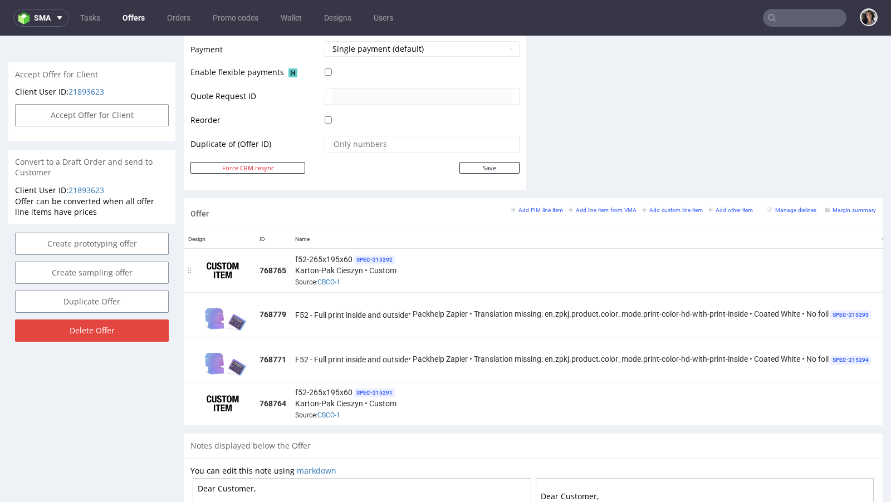
scroll to position [0, 301]
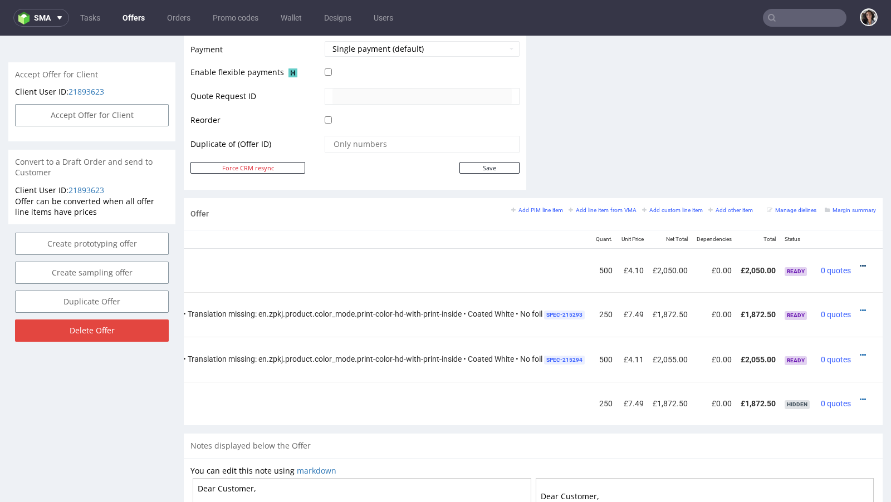
click at [860, 262] on icon at bounding box center [863, 266] width 6 height 8
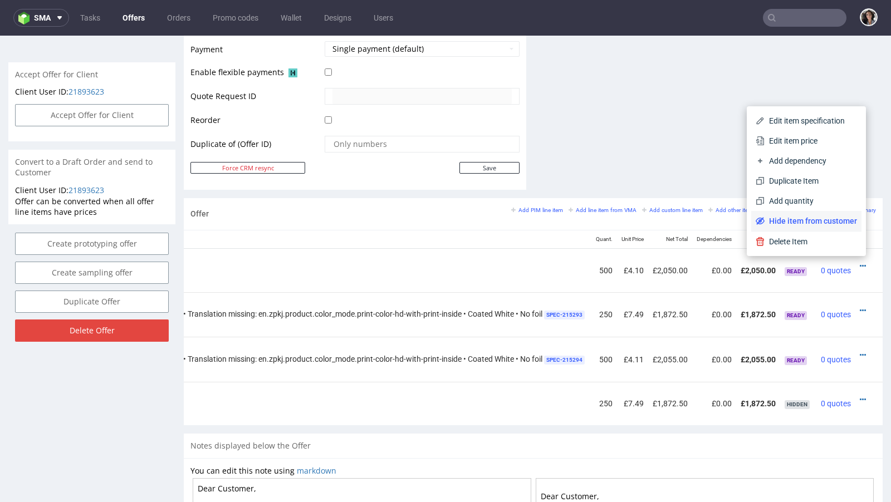
click at [805, 221] on span "Hide item from customer" at bounding box center [811, 221] width 92 height 11
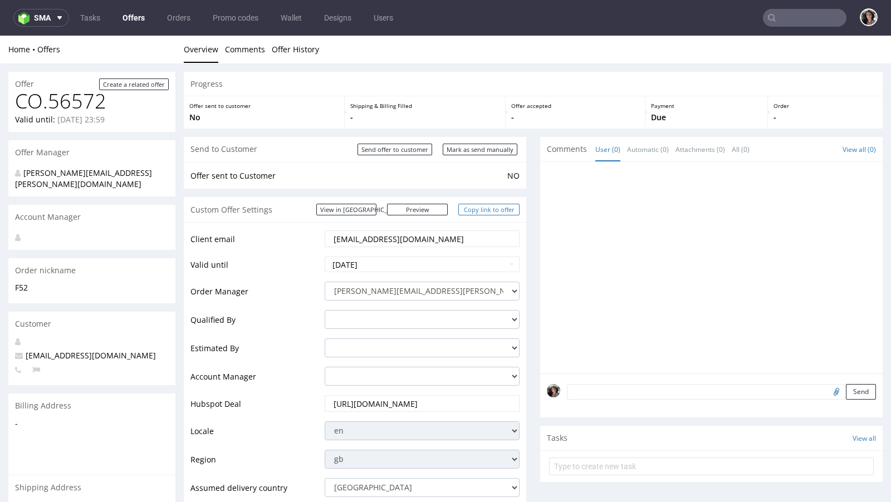
click at [486, 207] on link "Copy link to offer" at bounding box center [488, 210] width 61 height 12
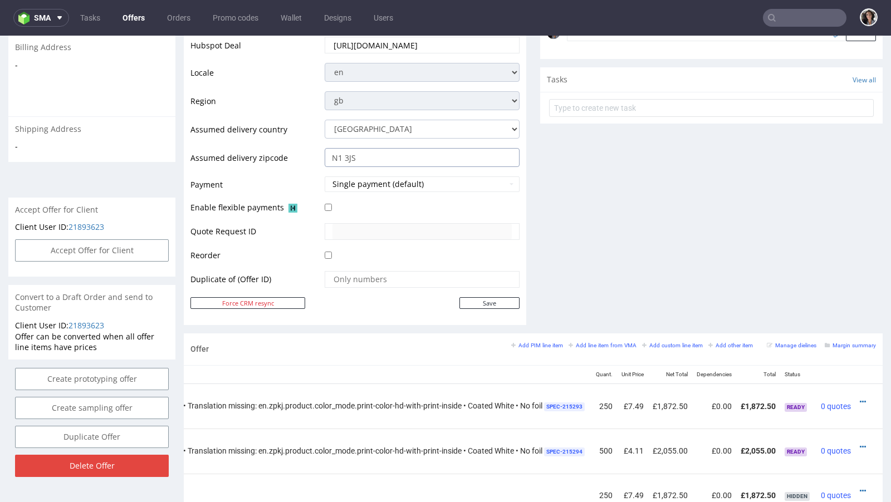
click at [370, 160] on input "N1 3JS" at bounding box center [422, 157] width 195 height 19
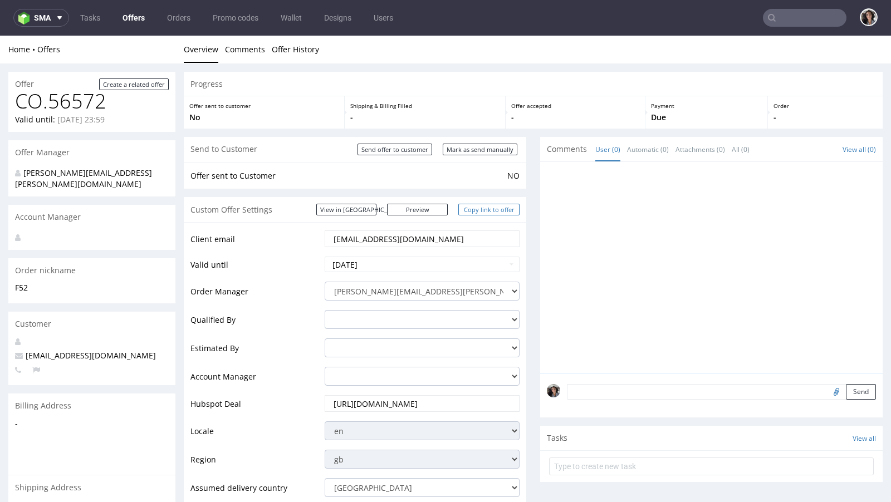
click at [501, 211] on link "Copy link to offer" at bounding box center [488, 210] width 61 height 12
click at [492, 148] on input "Mark as send manually" at bounding box center [480, 150] width 75 height 12
type input "In progress..."
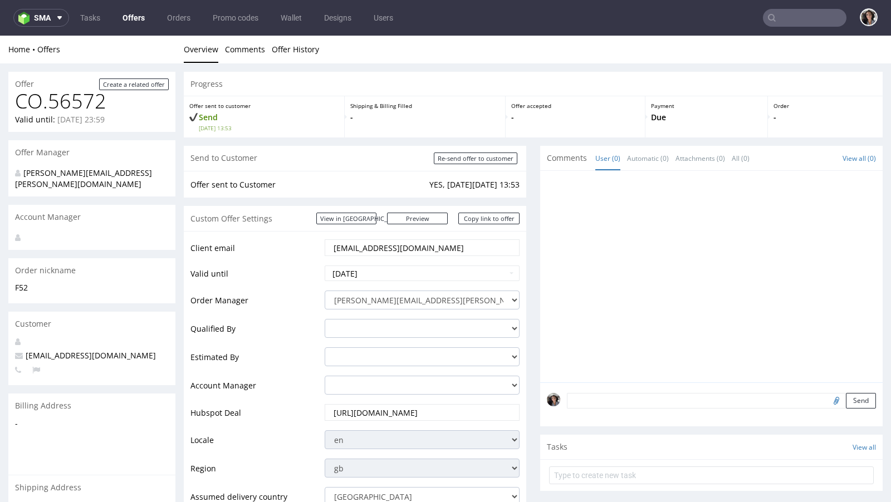
click at [827, 398] on input "file" at bounding box center [835, 400] width 16 height 14
type input "C:\fakepath\UKI-DM-Box (2).pdf"
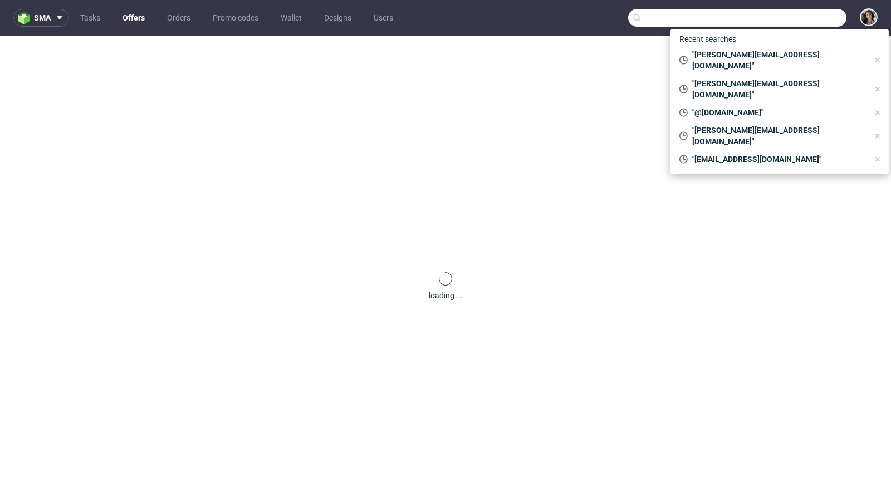
click at [792, 16] on input "text" at bounding box center [737, 18] width 218 height 18
paste input "[PERSON_NAME][EMAIL_ADDRESS][DOMAIN_NAME]"
type input "[PERSON_NAME][EMAIL_ADDRESS][DOMAIN_NAME]"
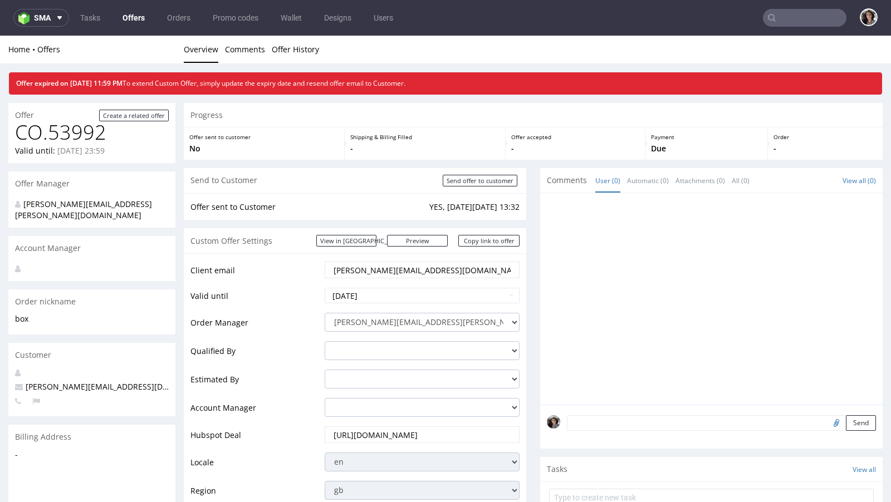
click at [122, 16] on link "Offers" at bounding box center [134, 18] width 36 height 18
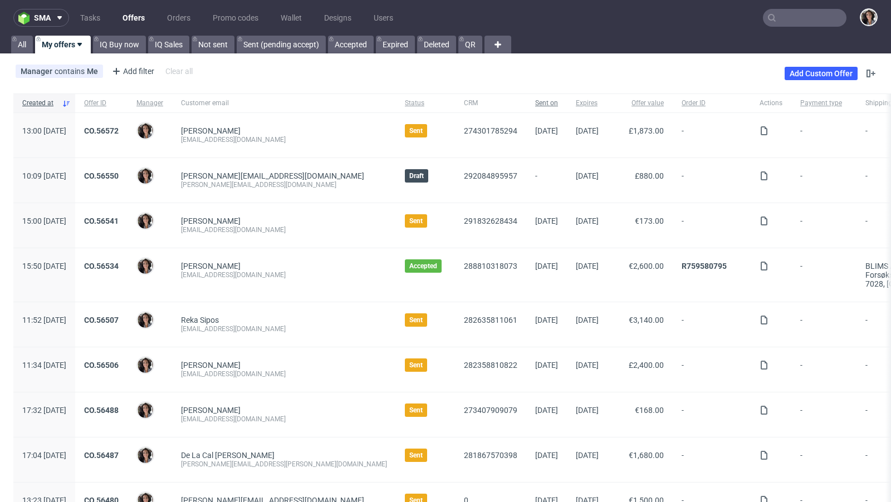
click at [535, 105] on span "Sent on" at bounding box center [546, 103] width 23 height 9
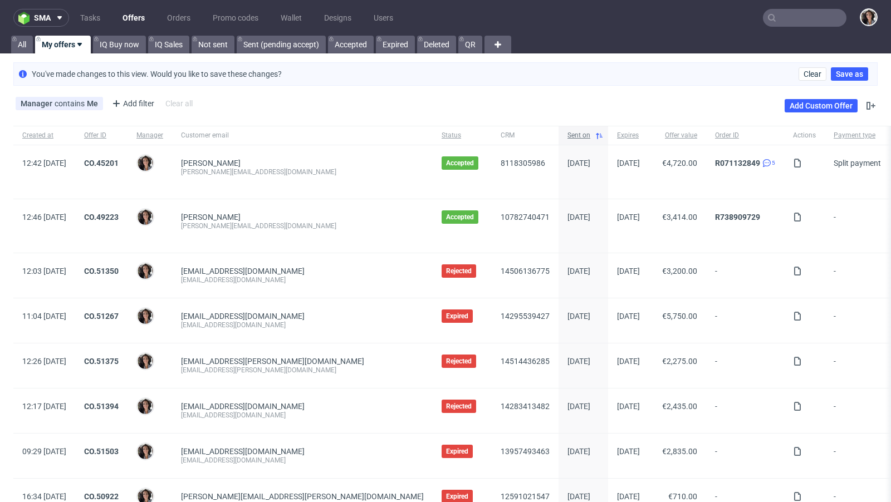
click at [567, 134] on span "Sent on" at bounding box center [578, 135] width 23 height 9
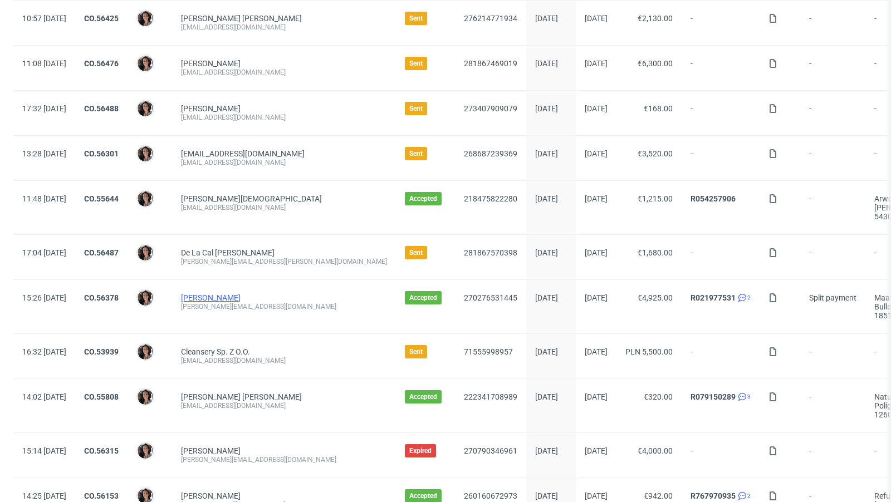
scroll to position [616, 0]
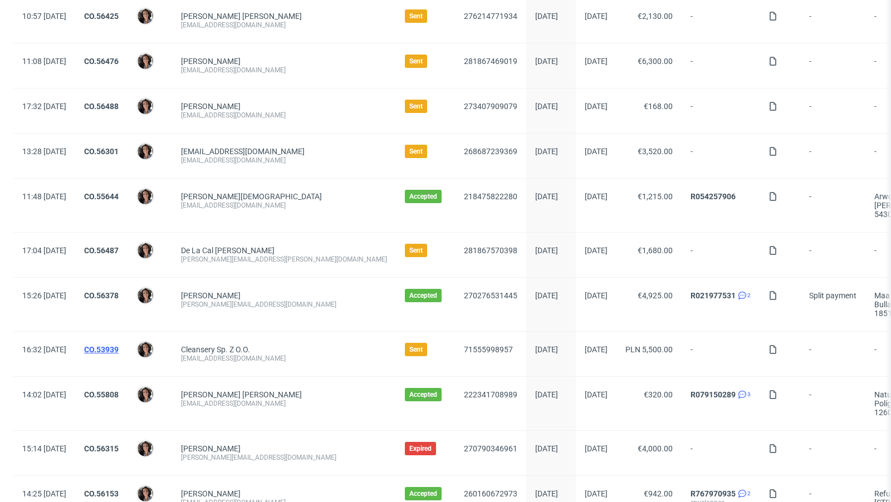
click at [119, 345] on link "CO.53939" at bounding box center [101, 349] width 35 height 9
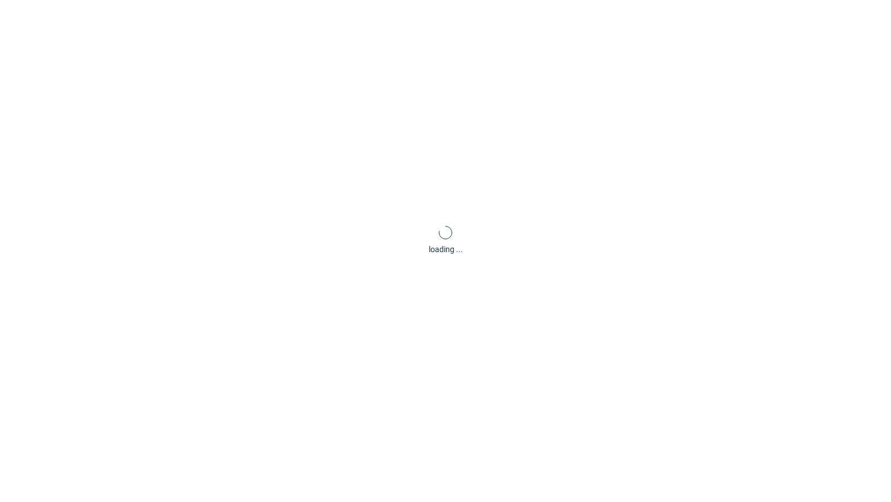
scroll to position [3, 0]
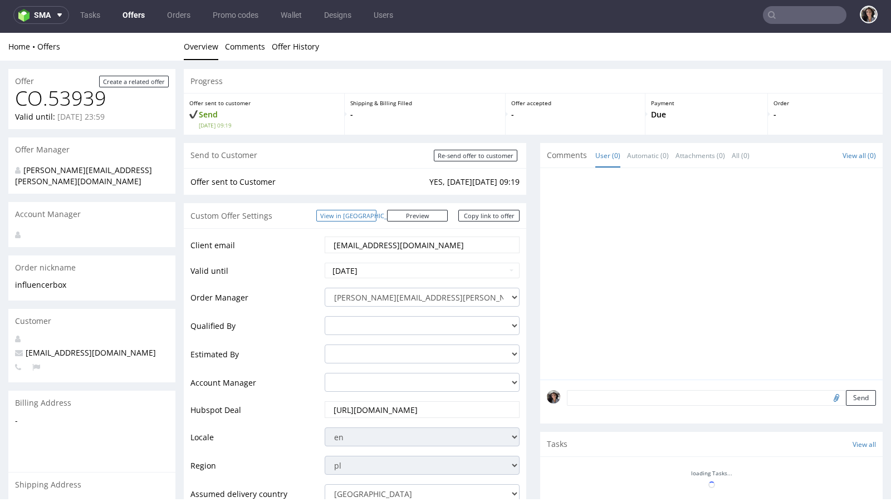
click at [376, 213] on link "View in [GEOGRAPHIC_DATA]" at bounding box center [346, 216] width 60 height 12
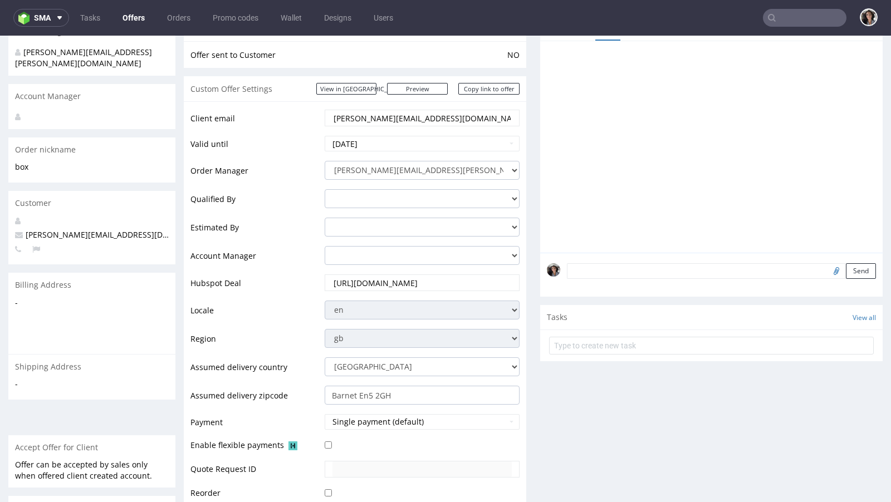
scroll to position [447, 0]
